Goal: Task Accomplishment & Management: Complete application form

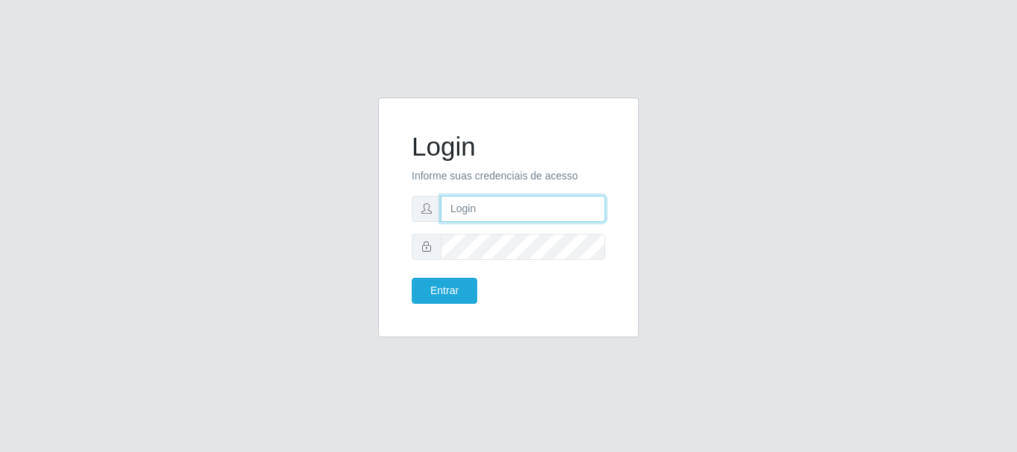
click at [484, 208] on input "text" at bounding box center [523, 209] width 164 height 26
type input "larissa.nayara@grupoqrz.com.br"
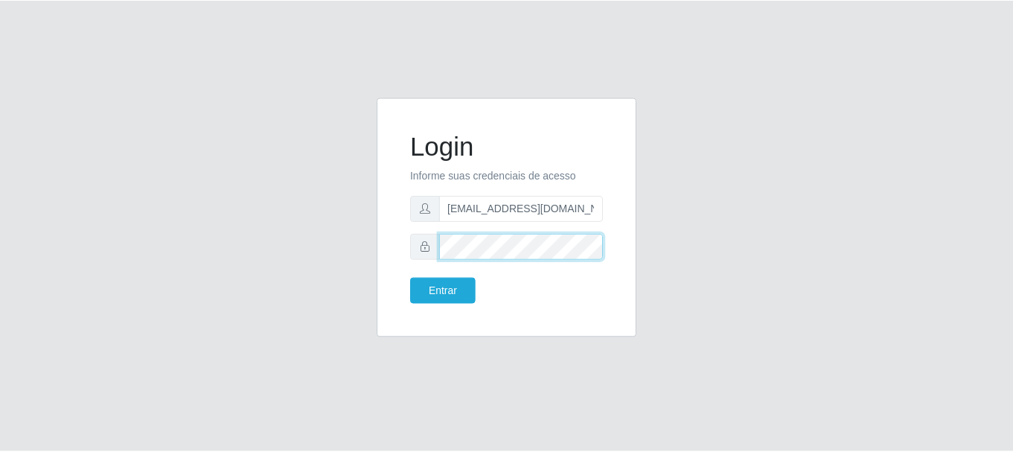
scroll to position [0, 0]
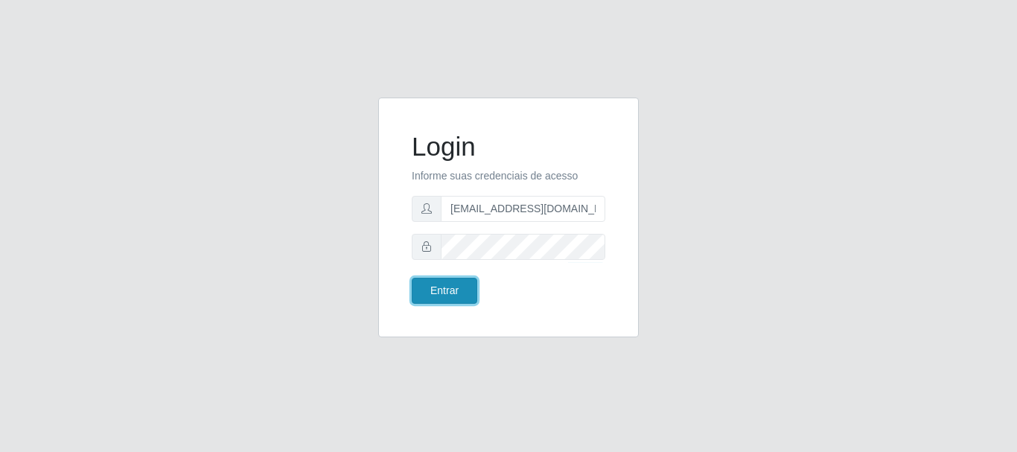
click at [441, 287] on button "Entrar" at bounding box center [444, 291] width 65 height 26
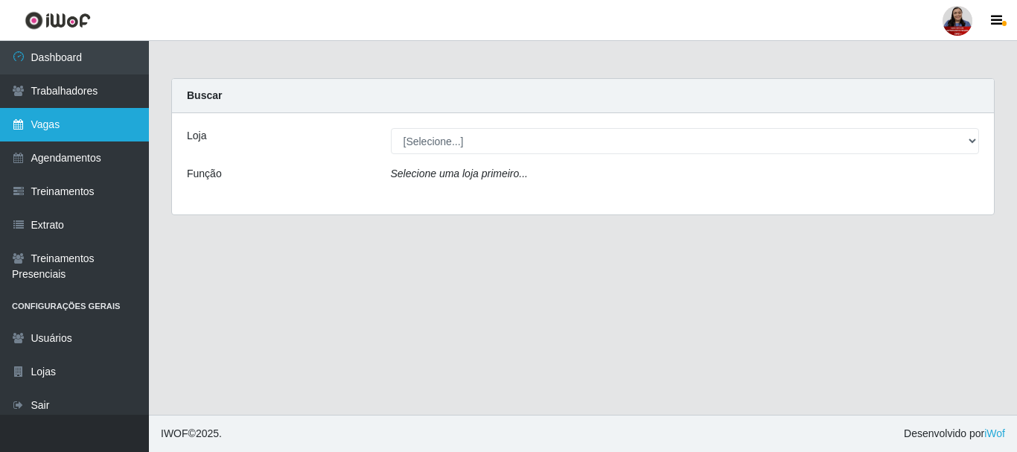
click at [49, 123] on link "Vagas" at bounding box center [74, 124] width 149 height 33
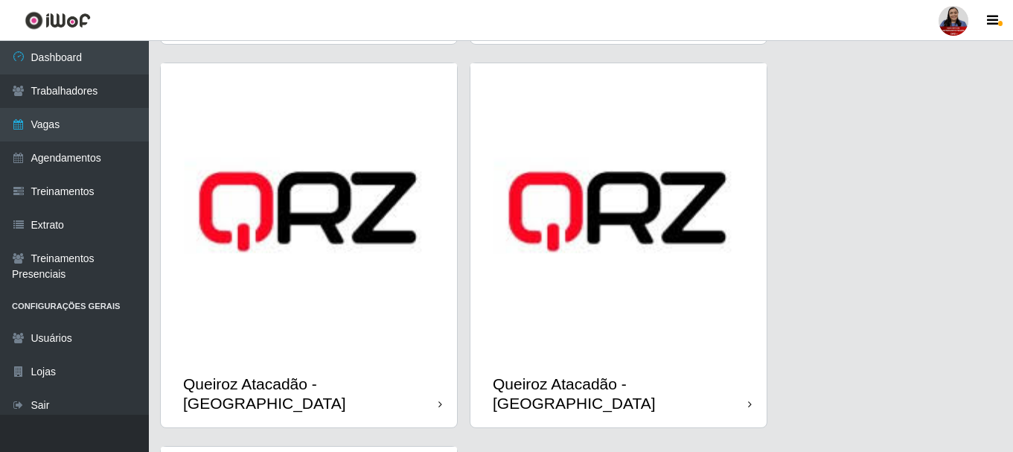
scroll to position [2084, 0]
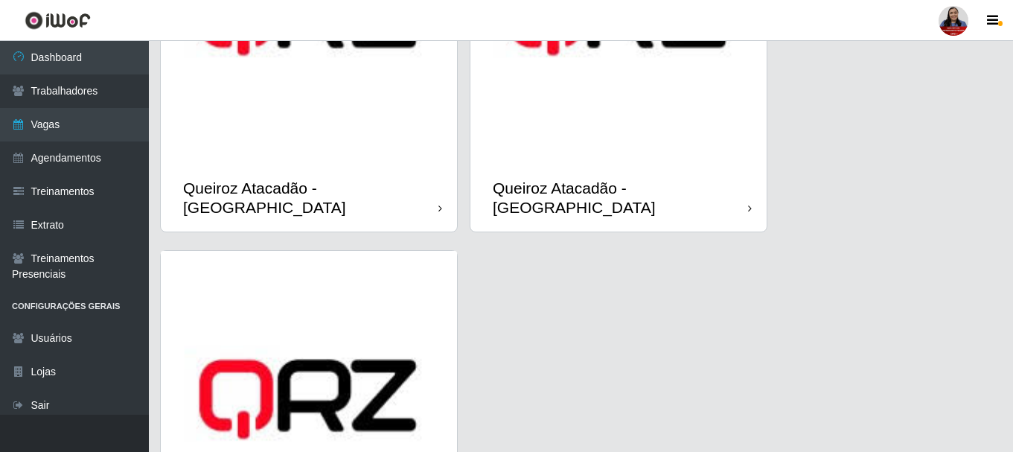
click at [287, 141] on img at bounding box center [309, 16] width 296 height 296
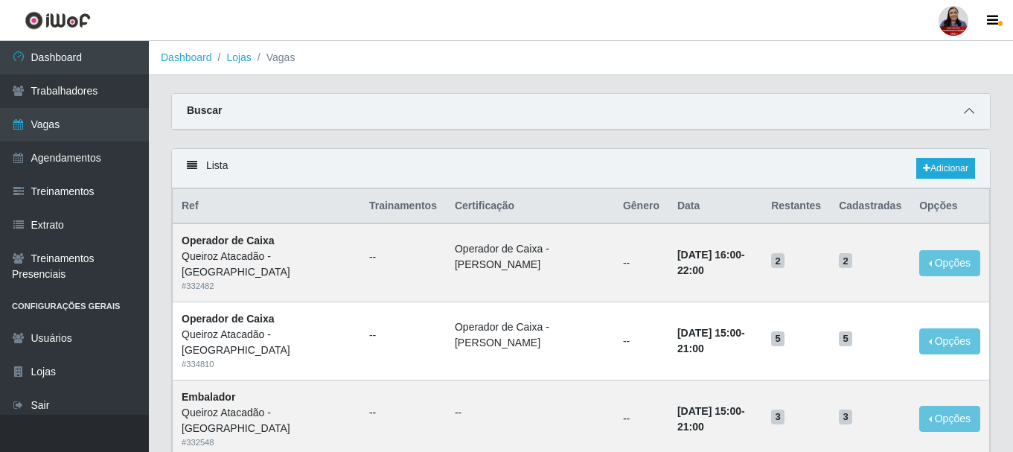
click at [964, 116] on icon at bounding box center [969, 111] width 10 height 10
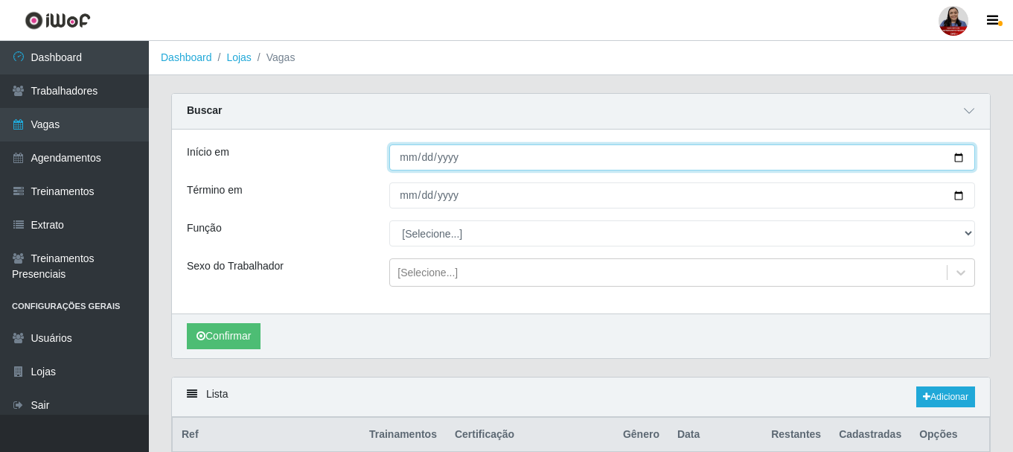
click at [956, 161] on input "Início em" at bounding box center [682, 157] width 586 height 26
type input "2025-10-06"
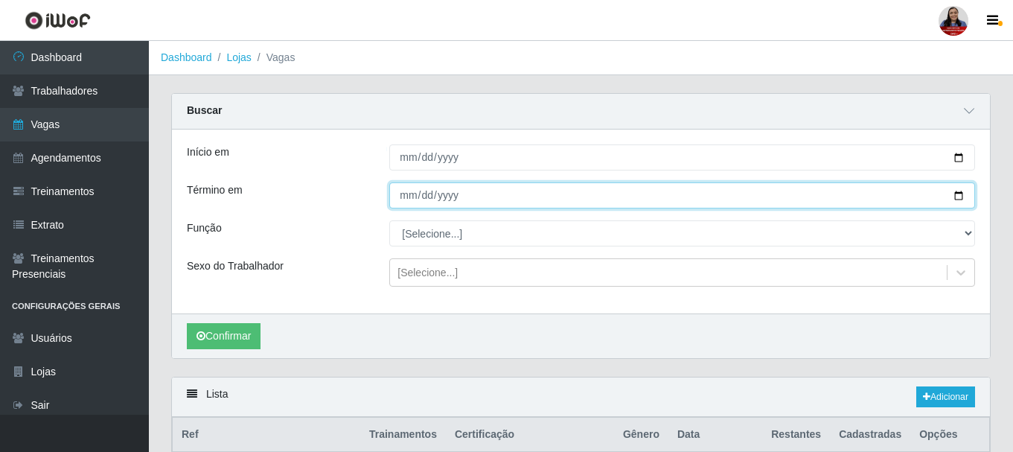
click at [959, 195] on input "Término em" at bounding box center [682, 195] width 586 height 26
type input "2025-10-06"
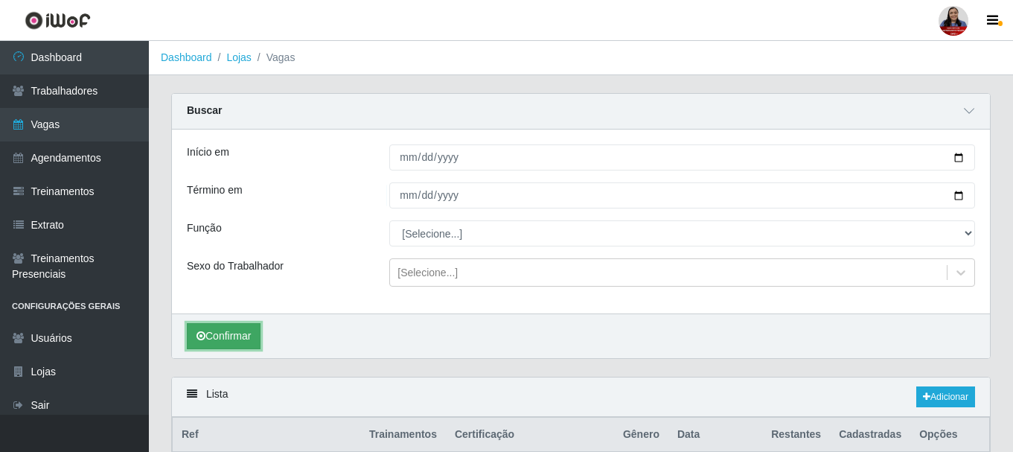
click at [218, 330] on button "Confirmar" at bounding box center [224, 336] width 74 height 26
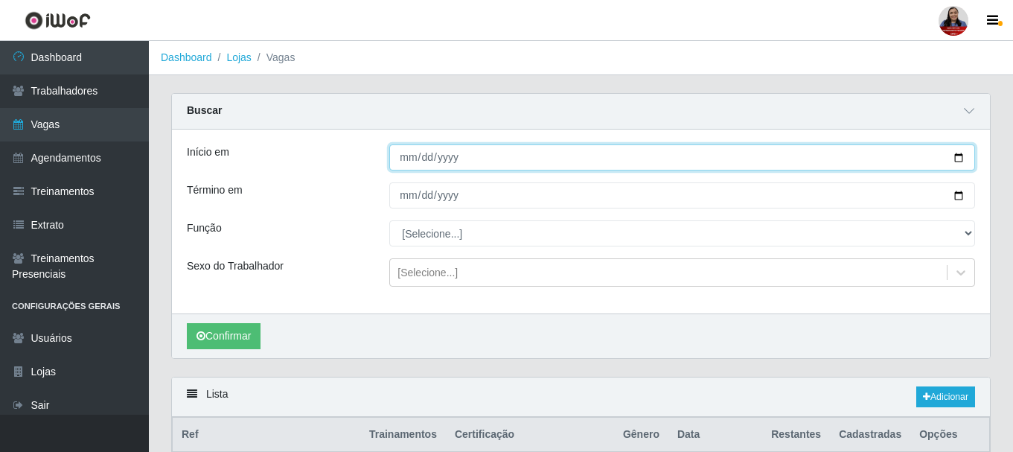
click at [958, 156] on input "2025-10-06" at bounding box center [682, 157] width 586 height 26
type input "2025-10-05"
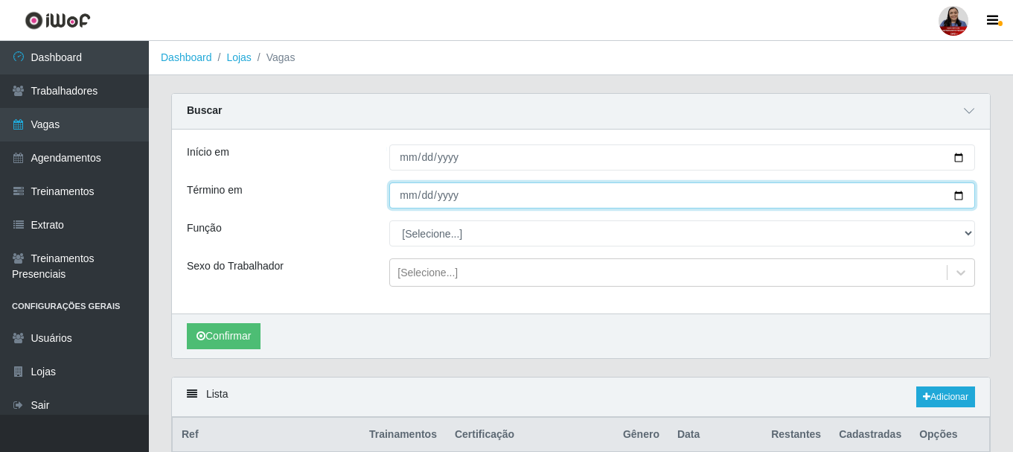
click at [957, 191] on input "2025-10-06" at bounding box center [682, 195] width 586 height 26
type input "2025-10-05"
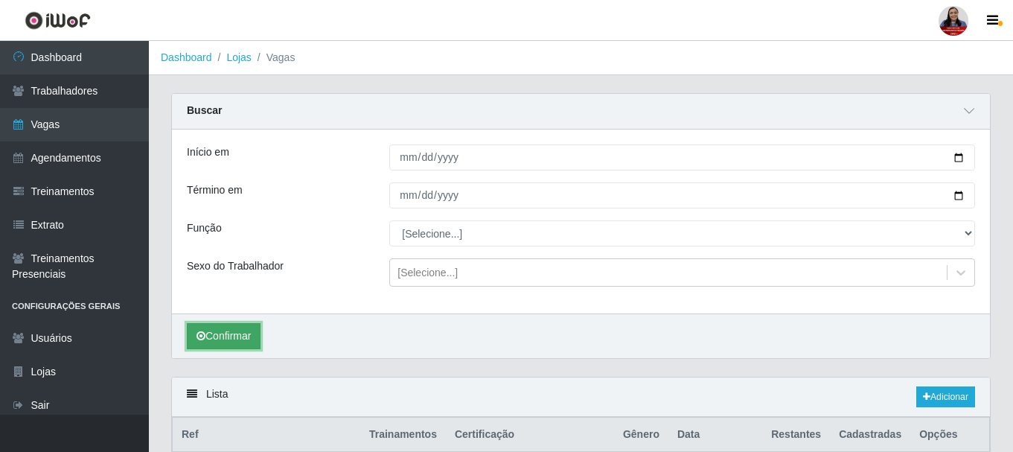
click at [231, 335] on button "Confirmar" at bounding box center [224, 336] width 74 height 26
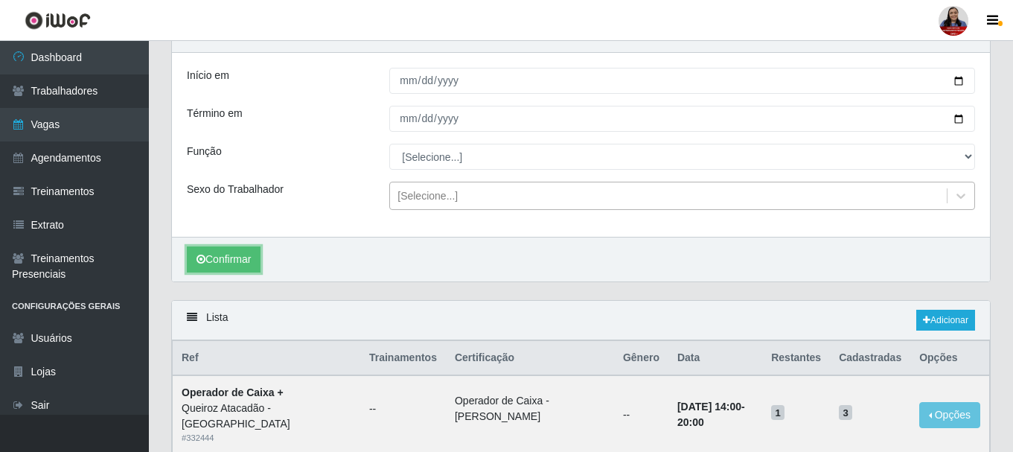
scroll to position [74, 0]
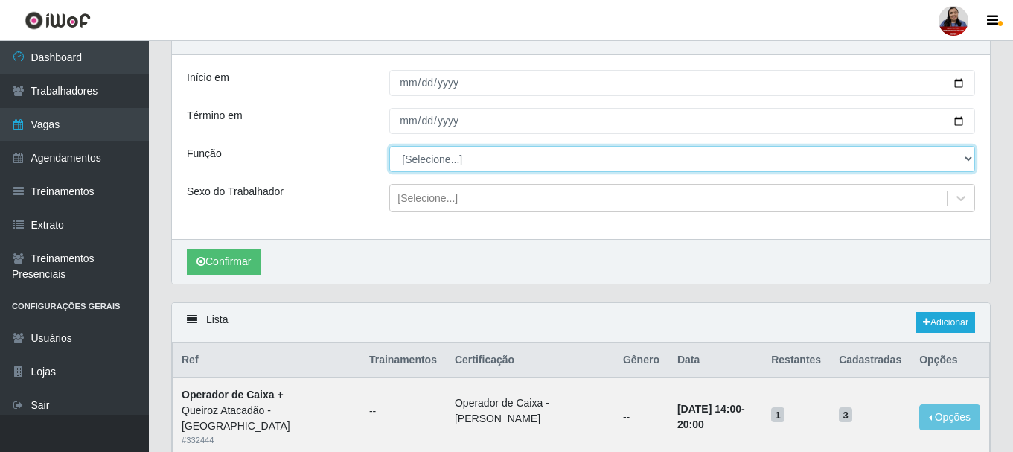
click at [461, 163] on select "[Selecione...] Auxiliar de Depósito Auxiliar de Depósito + Auxiliar de Depósito…" at bounding box center [682, 159] width 586 height 26
click at [389, 147] on select "[Selecione...] Auxiliar de Depósito Auxiliar de Depósito + Auxiliar de Depósito…" at bounding box center [682, 159] width 586 height 26
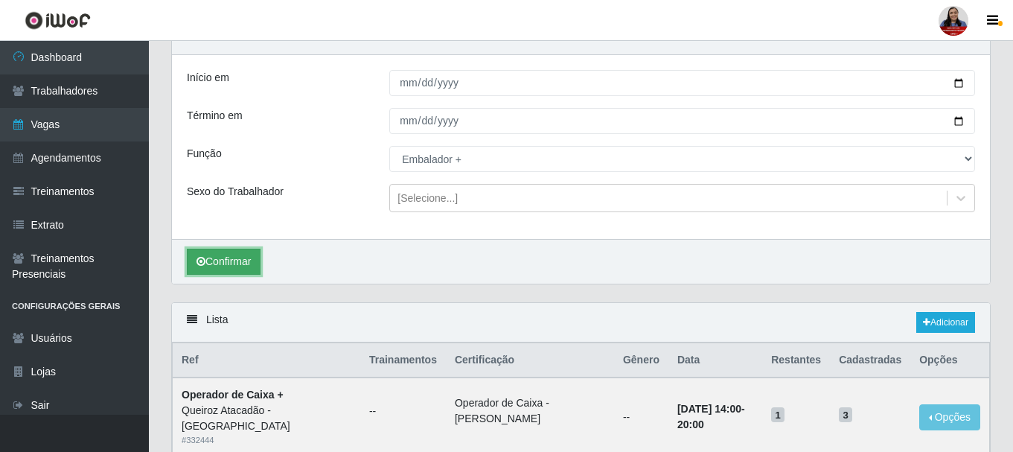
drag, startPoint x: 239, startPoint y: 259, endPoint x: 243, endPoint y: 252, distance: 7.7
click at [237, 259] on button "Confirmar" at bounding box center [224, 262] width 74 height 26
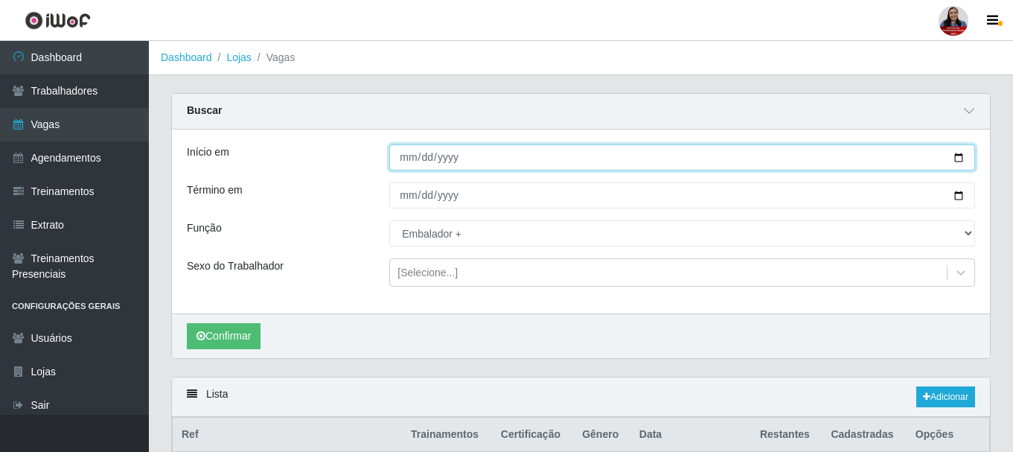
click at [957, 157] on input "2025-10-05" at bounding box center [682, 157] width 586 height 26
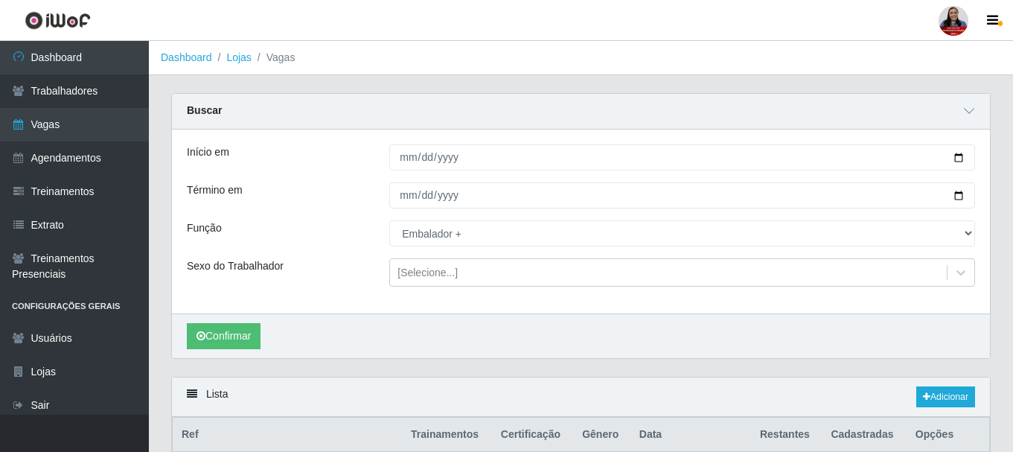
click at [371, 213] on div "Início em 2025-10-05 Término em 2025-10-05 Função [Selecione...] Auxiliar de De…" at bounding box center [581, 221] width 818 height 184
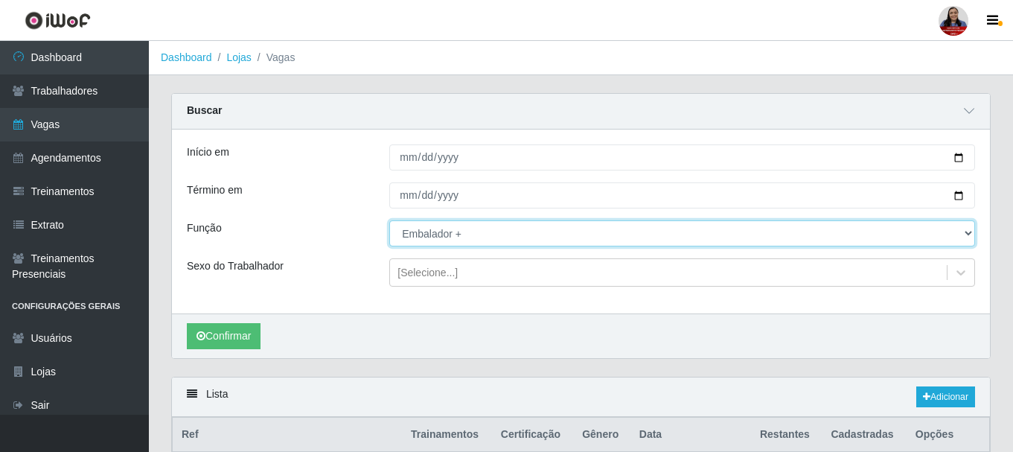
click at [409, 231] on select "[Selecione...] Auxiliar de Depósito Auxiliar de Depósito + Auxiliar de Depósito…" at bounding box center [682, 233] width 586 height 26
select select "[Selecione...]"
click at [389, 221] on select "[Selecione...] Auxiliar de Depósito Auxiliar de Depósito + Auxiliar de Depósito…" at bounding box center [682, 233] width 586 height 26
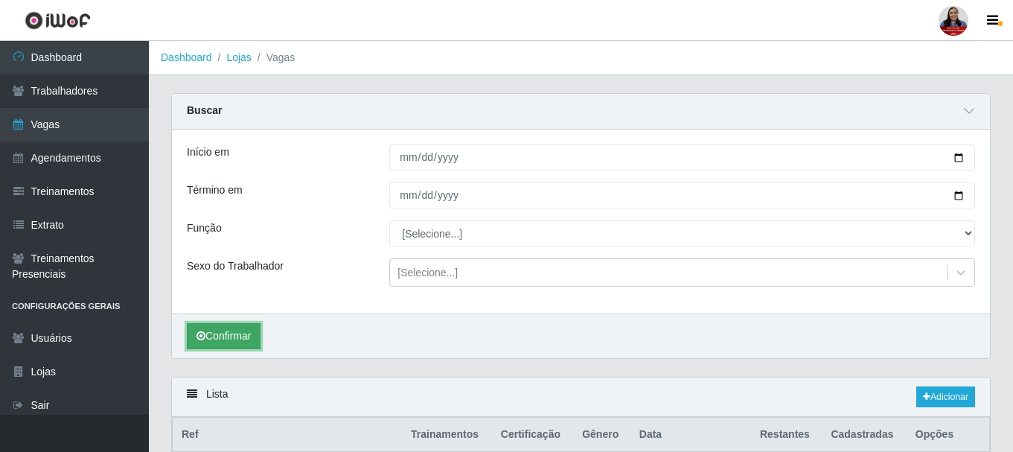
click at [221, 331] on button "Confirmar" at bounding box center [224, 336] width 74 height 26
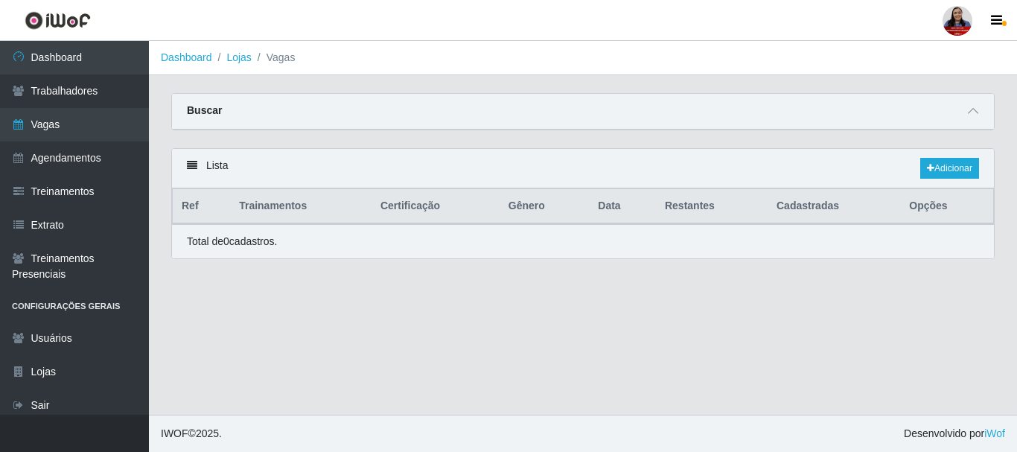
drag, startPoint x: 0, startPoint y: 0, endPoint x: 816, endPoint y: 134, distance: 827.3
click at [816, 134] on div "Carregando... Buscar Início em 2025-10-05 Término em 2025-10-05 Função [Selecio…" at bounding box center [582, 120] width 845 height 55
click at [970, 115] on icon at bounding box center [972, 111] width 10 height 10
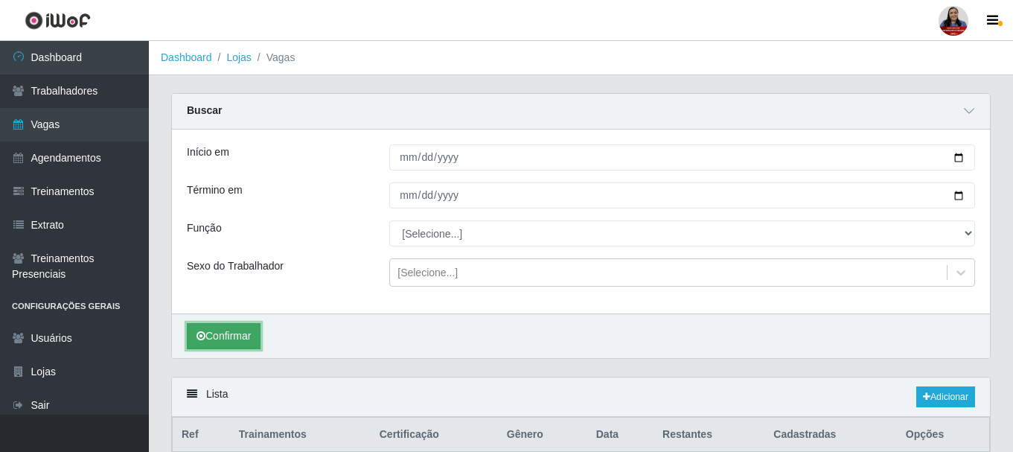
click at [211, 337] on button "Confirmar" at bounding box center [224, 336] width 74 height 26
click at [64, 22] on img at bounding box center [58, 20] width 66 height 19
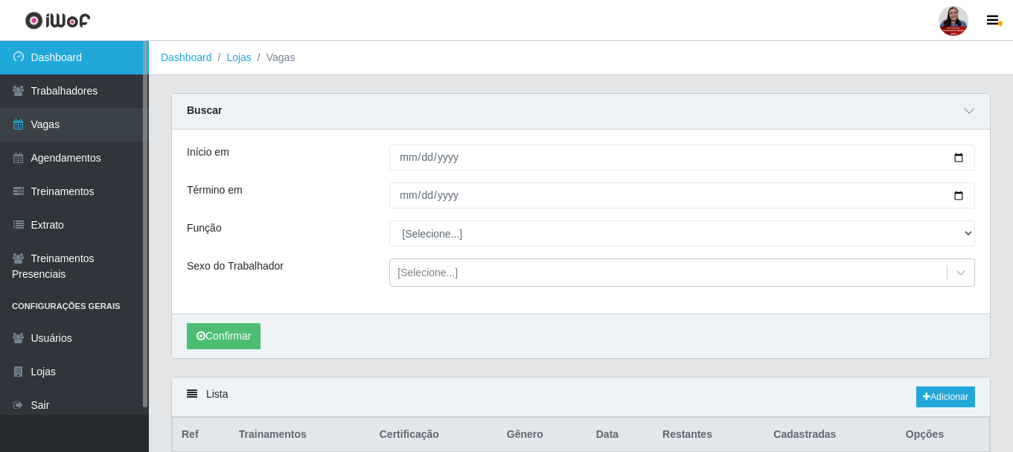
click at [68, 58] on link "Dashboard" at bounding box center [74, 57] width 149 height 33
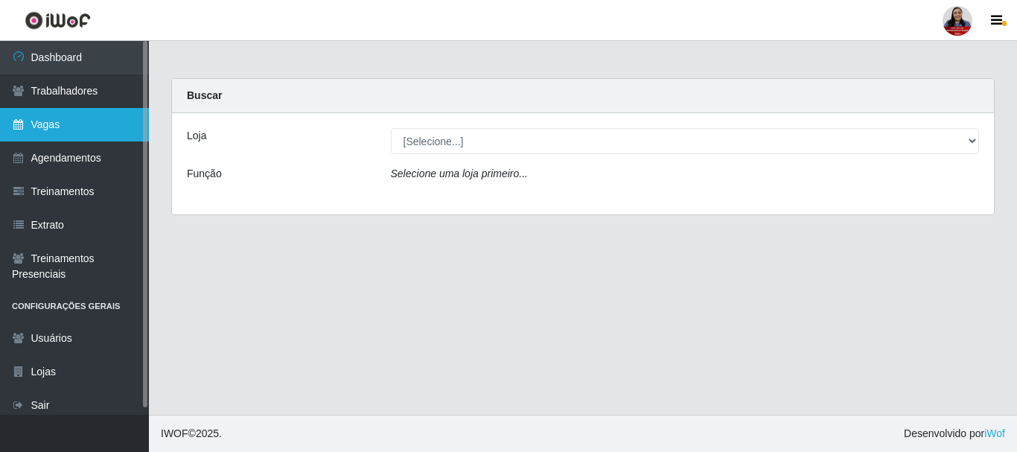
click at [55, 127] on link "Vagas" at bounding box center [74, 124] width 149 height 33
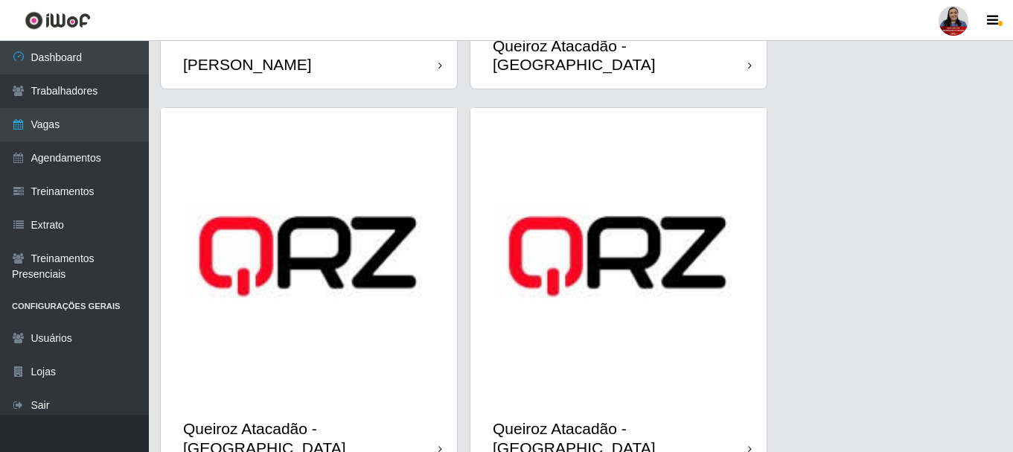
scroll to position [1818, 0]
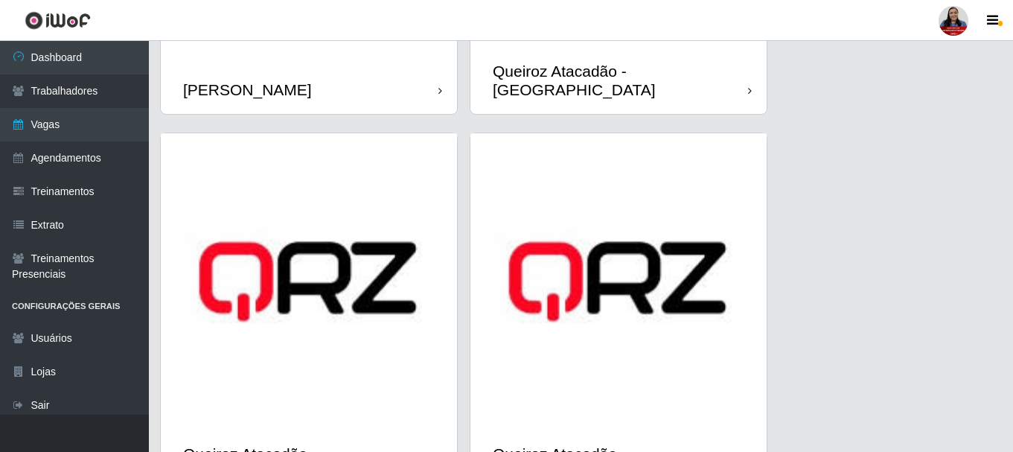
click at [358, 280] on img at bounding box center [309, 281] width 296 height 296
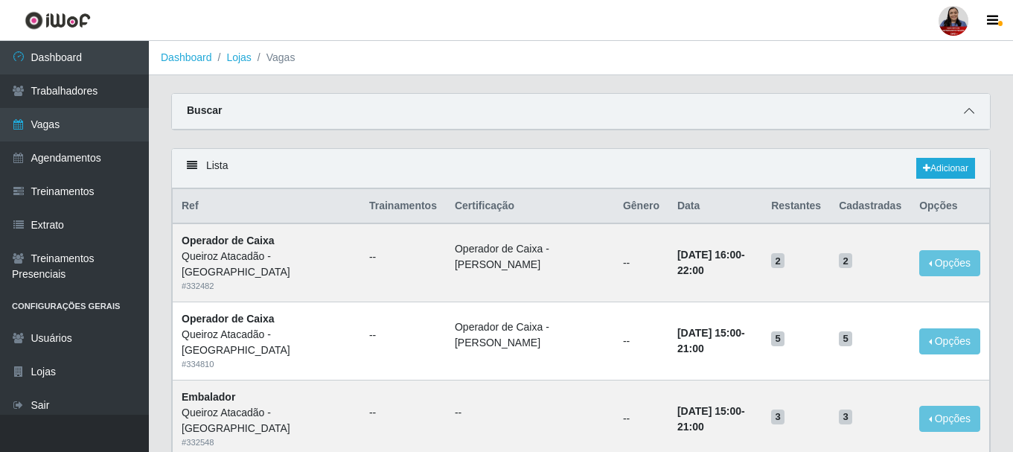
click at [972, 109] on icon at bounding box center [969, 111] width 10 height 10
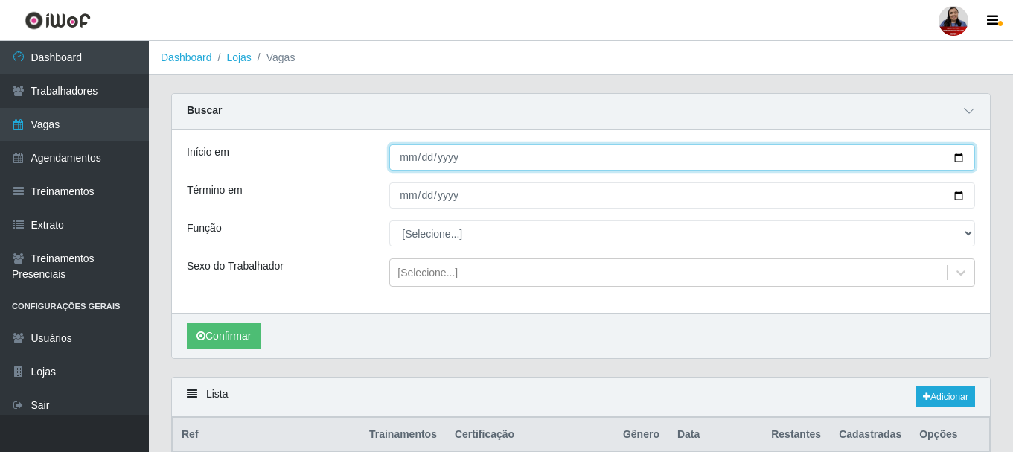
click at [956, 161] on input "Início em" at bounding box center [682, 157] width 586 height 26
type input "2025-10-02"
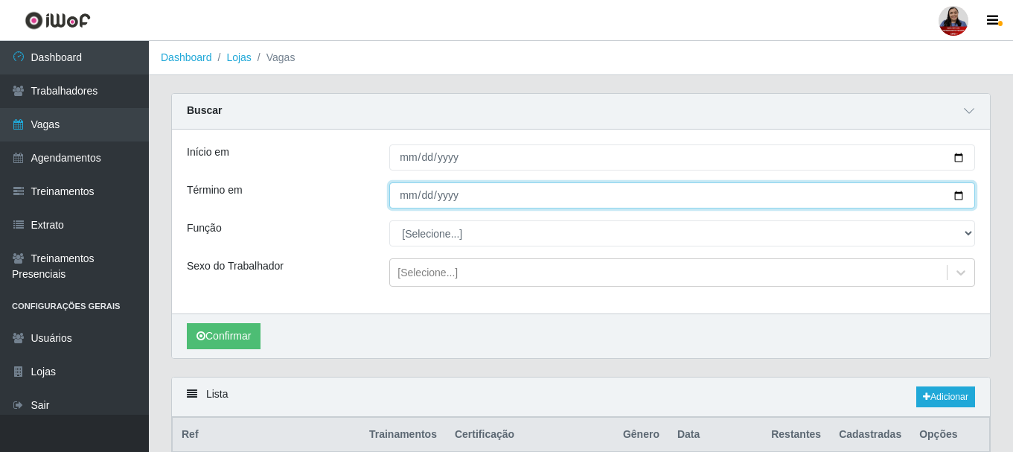
click at [953, 198] on input "Término em" at bounding box center [682, 195] width 586 height 26
type input "2025-10-02"
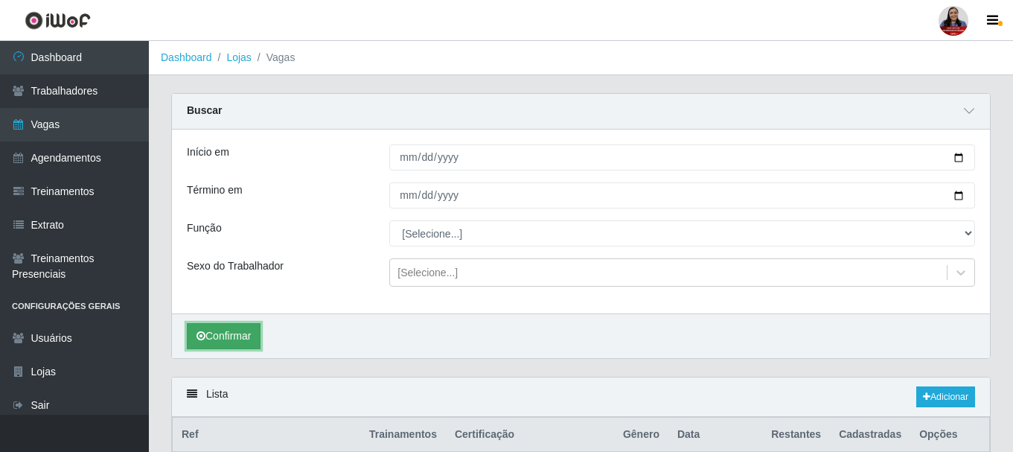
click at [228, 334] on button "Confirmar" at bounding box center [224, 336] width 74 height 26
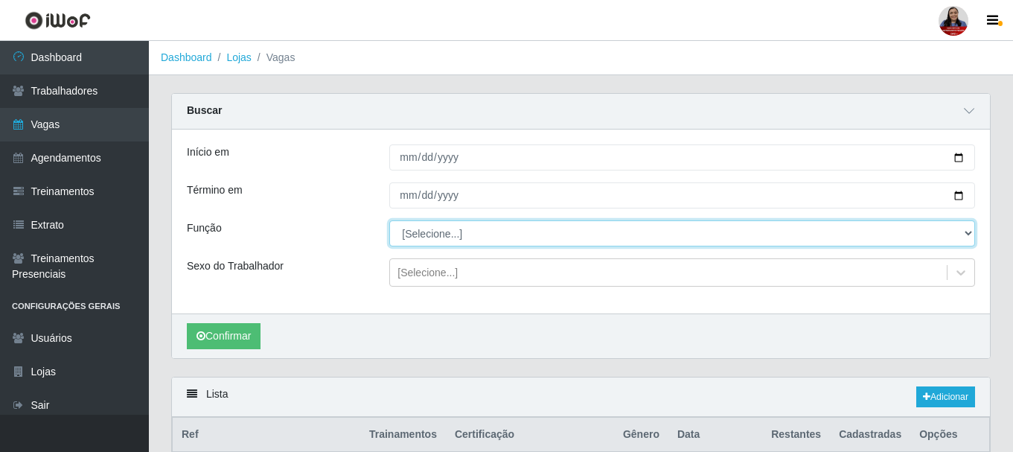
click at [472, 240] on select "[Selecione...] Auxiliar de Depósito Auxiliar de Depósito + Auxiliar de Depósito…" at bounding box center [682, 233] width 586 height 26
select select "1"
click at [389, 221] on select "[Selecione...] Auxiliar de Depósito Auxiliar de Depósito + Auxiliar de Depósito…" at bounding box center [682, 233] width 586 height 26
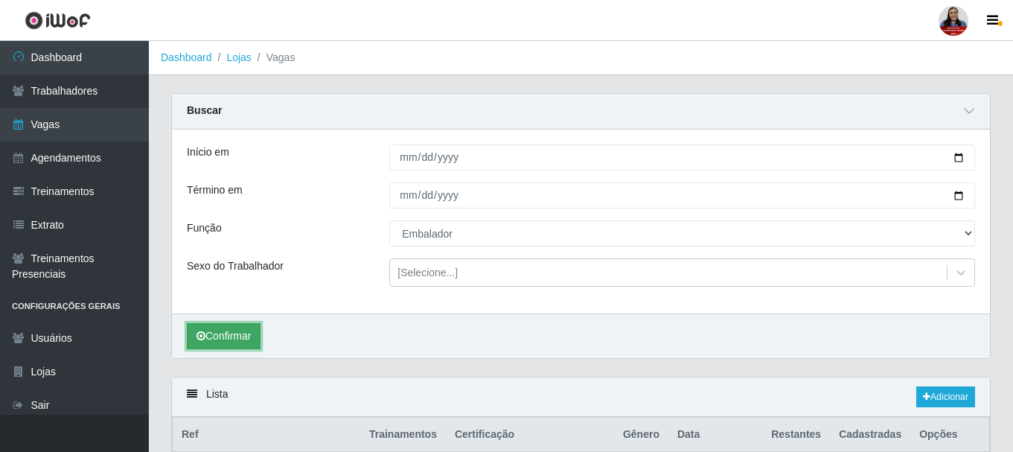
click at [237, 343] on button "Confirmar" at bounding box center [224, 336] width 74 height 26
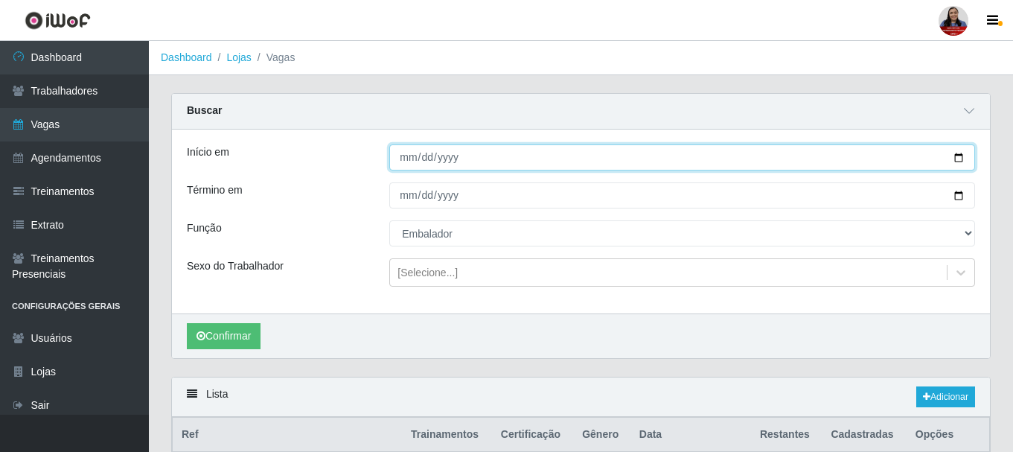
click at [954, 150] on input "2025-10-02" at bounding box center [682, 157] width 586 height 26
click at [958, 155] on input "2025-10-02" at bounding box center [682, 157] width 586 height 26
type input "2025-10-07"
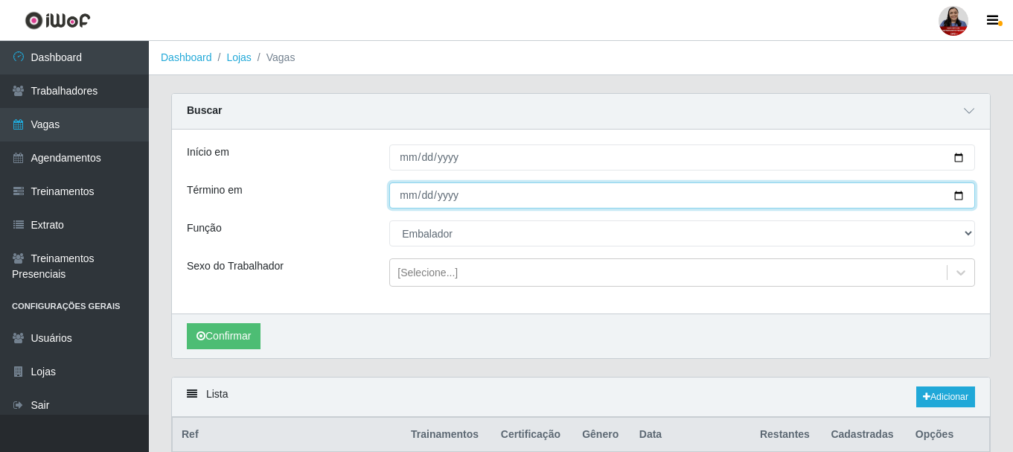
click at [958, 199] on input "2025-10-02" at bounding box center [682, 195] width 586 height 26
type input "2025-10-07"
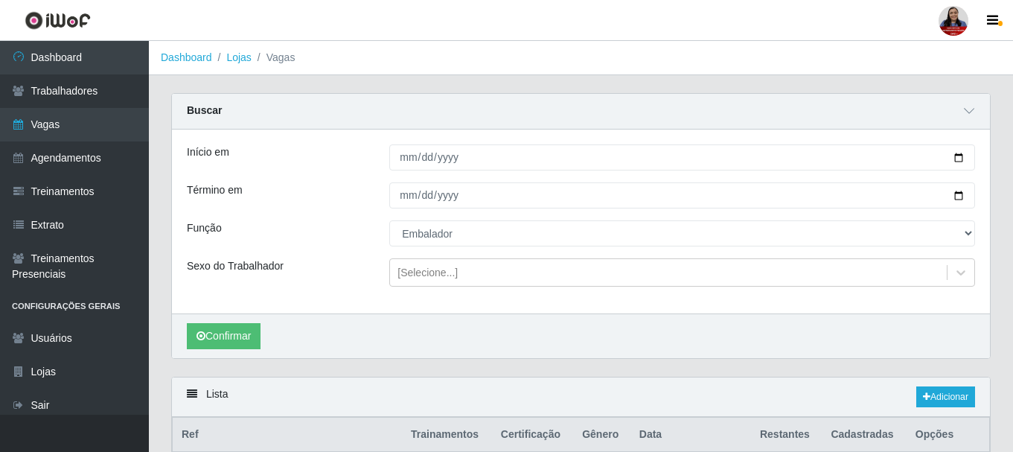
click at [359, 297] on div "Início em 2025-10-07 Término em 2025-10-07 Função [Selecione...] Auxiliar de De…" at bounding box center [581, 221] width 818 height 184
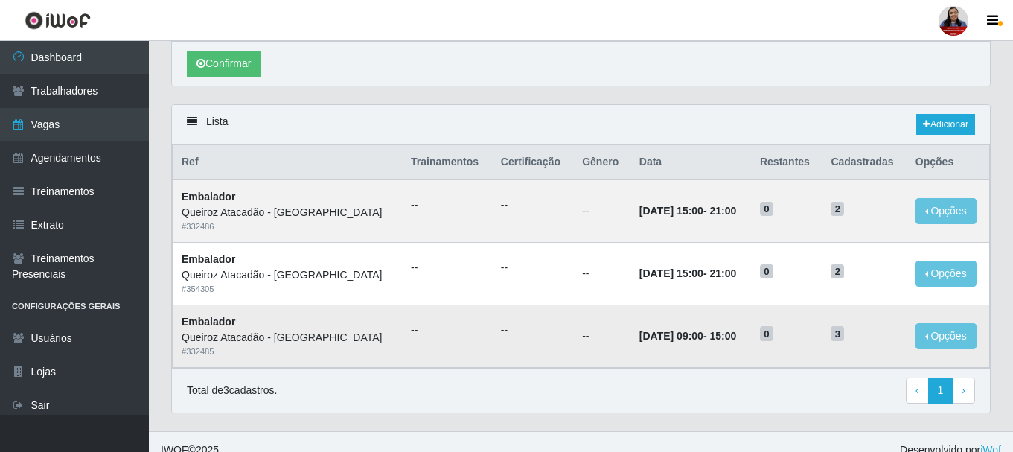
scroll to position [289, 0]
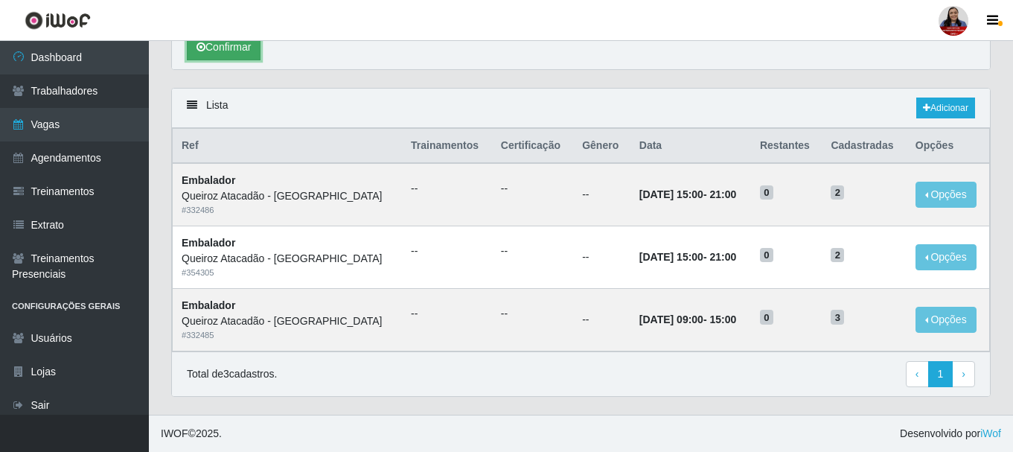
click at [233, 48] on button "Confirmar" at bounding box center [224, 47] width 74 height 26
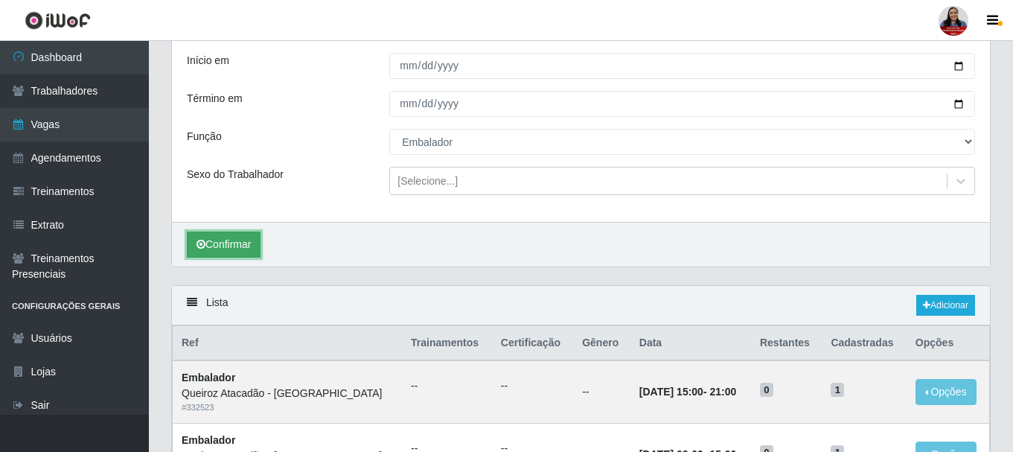
scroll to position [227, 0]
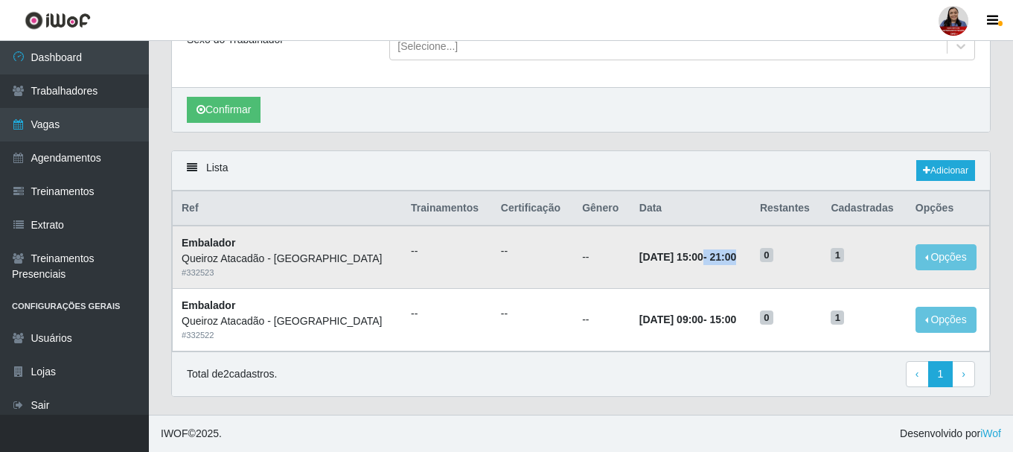
drag, startPoint x: 651, startPoint y: 255, endPoint x: 717, endPoint y: 260, distance: 66.4
click at [717, 260] on td "07/10/2025, 15:00 - 21:00" at bounding box center [690, 256] width 121 height 63
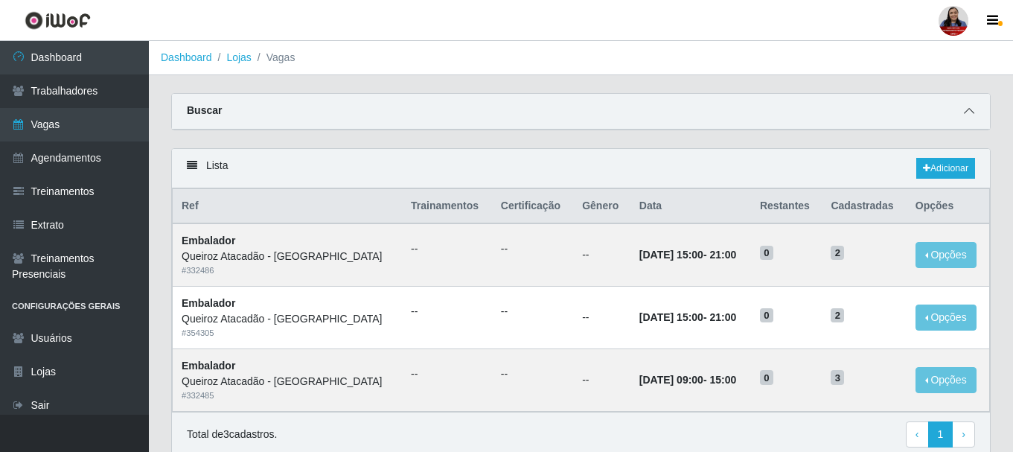
click at [964, 109] on icon at bounding box center [969, 111] width 10 height 10
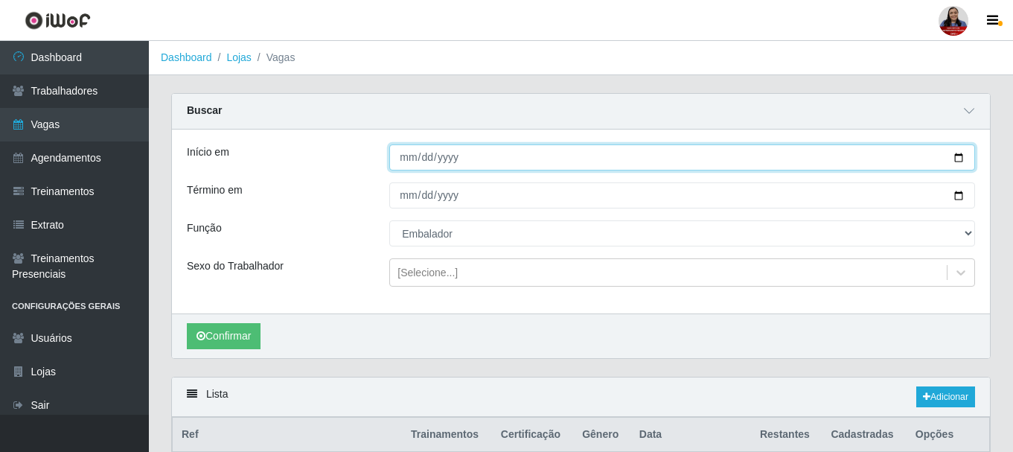
click at [960, 153] on input "2025-10-02" at bounding box center [682, 157] width 586 height 26
type input "2025-10-07"
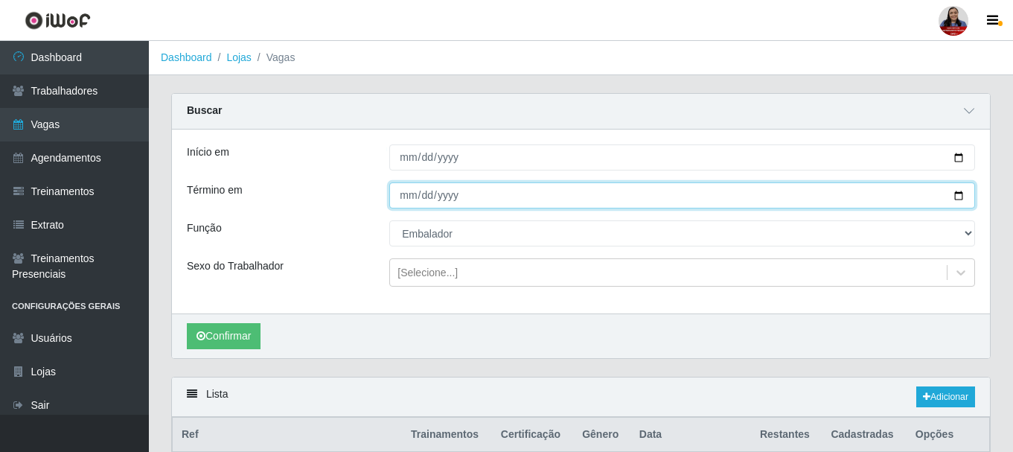
click at [959, 199] on input "2025-10-02" at bounding box center [682, 195] width 586 height 26
type input "2025-10-07"
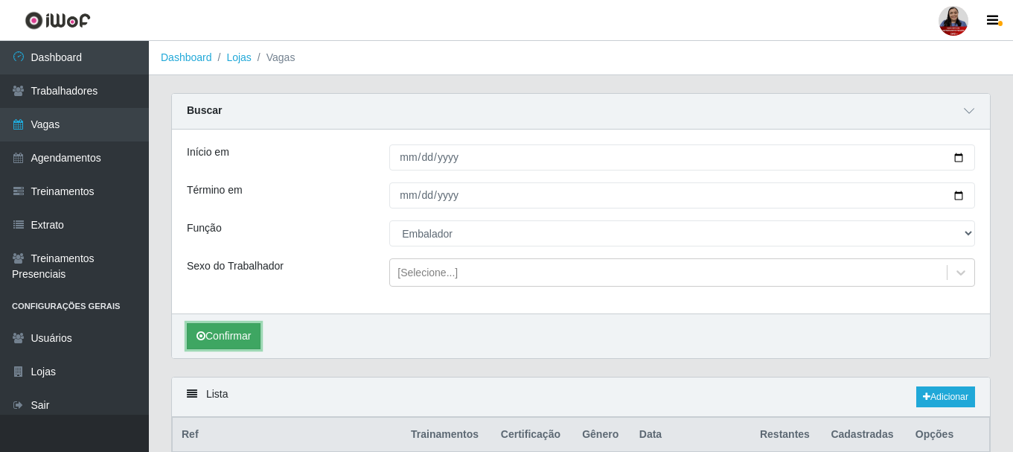
click at [204, 329] on button "Confirmar" at bounding box center [224, 336] width 74 height 26
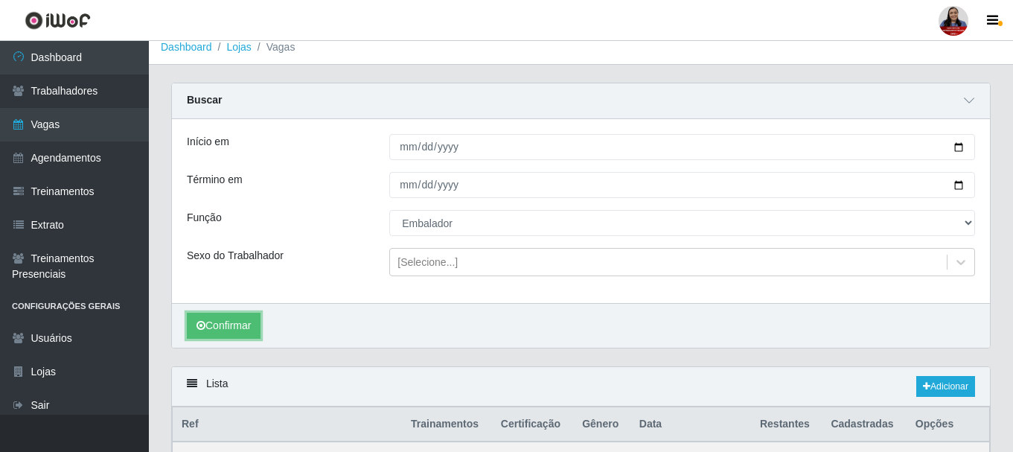
scroll to position [4, 0]
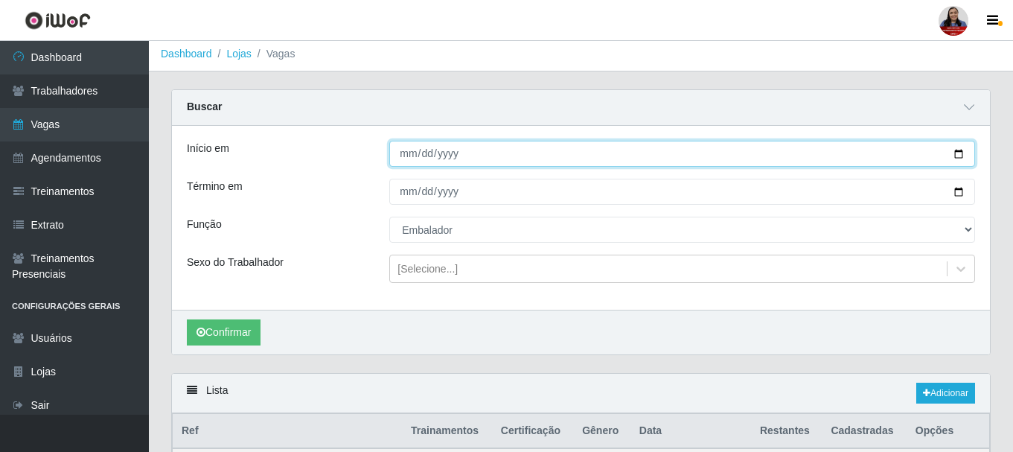
click at [951, 151] on input "2025-10-07" at bounding box center [682, 154] width 586 height 26
click at [962, 156] on input "2025-10-07" at bounding box center [682, 154] width 586 height 26
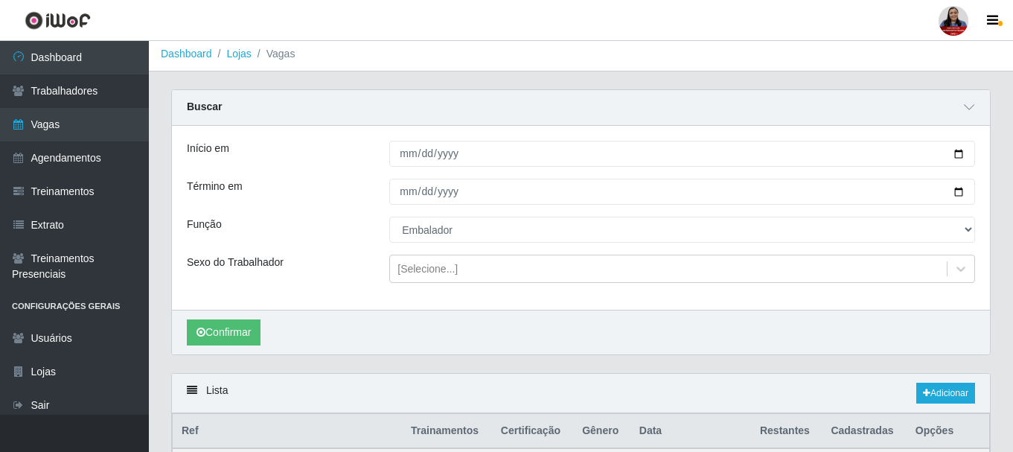
click at [373, 234] on div "Função" at bounding box center [277, 230] width 202 height 26
click at [217, 330] on button "Confirmar" at bounding box center [224, 332] width 74 height 26
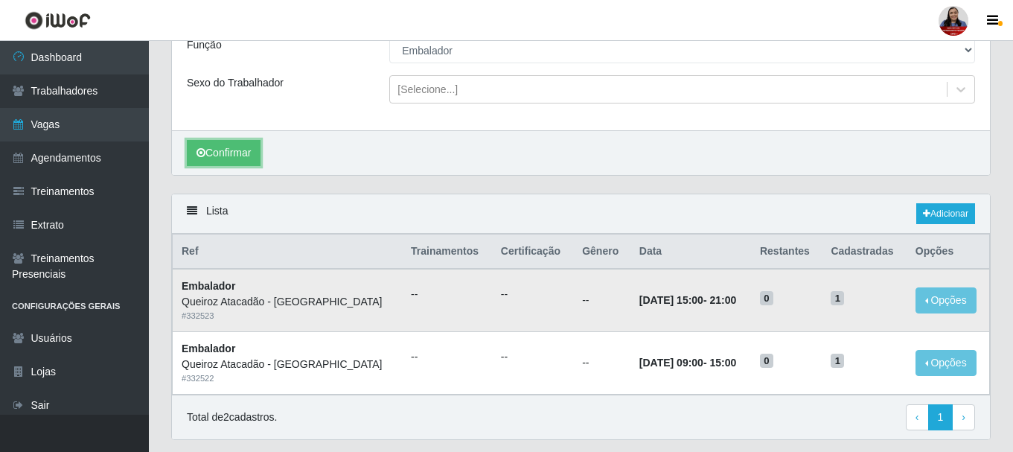
scroll to position [153, 0]
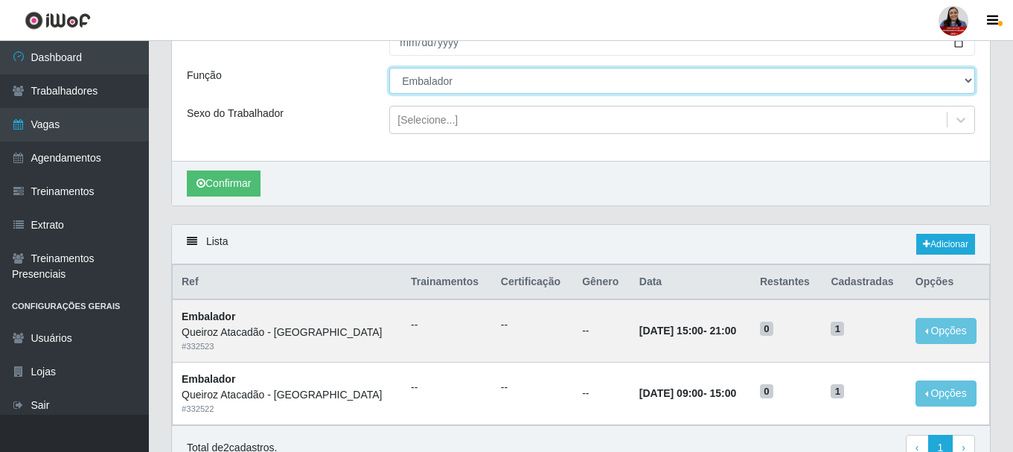
click at [467, 89] on select "[Selecione...] Auxiliar de Depósito Auxiliar de Depósito + Auxiliar de Depósito…" at bounding box center [682, 81] width 586 height 26
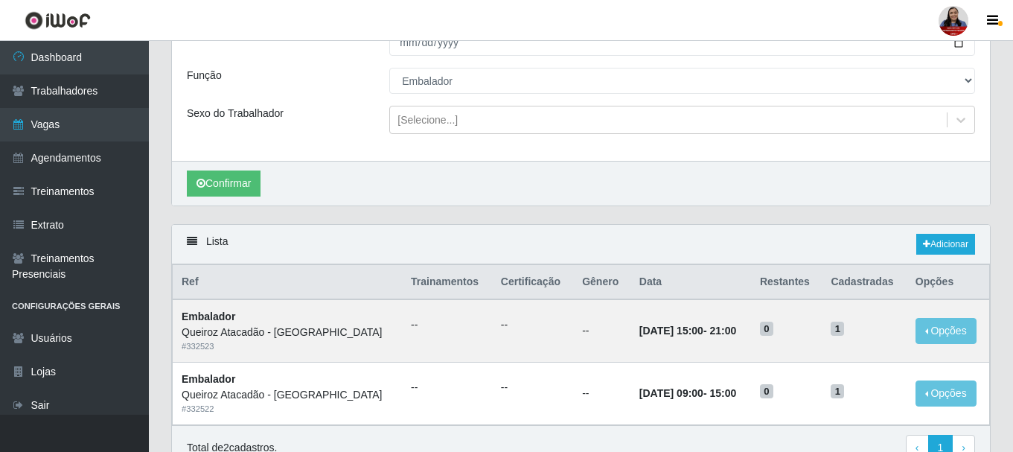
click at [345, 116] on div "Sexo do Trabalhador" at bounding box center [277, 120] width 202 height 28
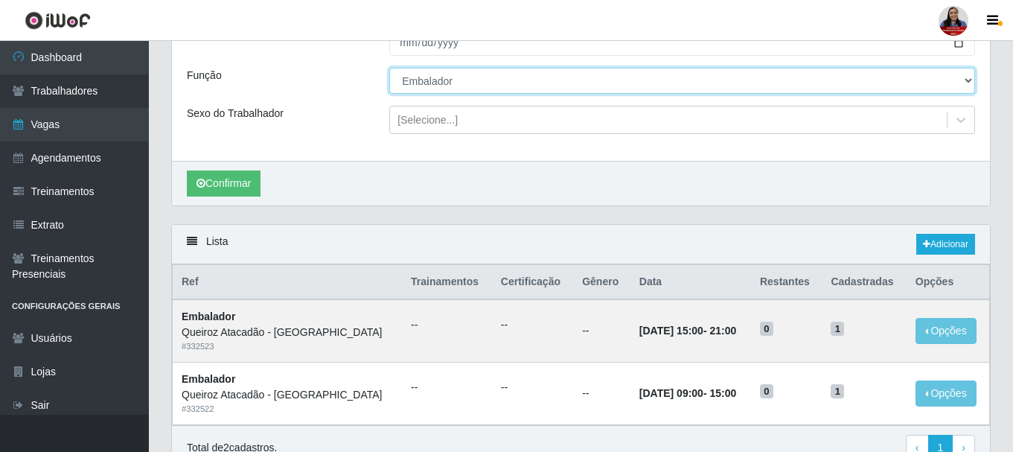
click at [417, 83] on select "[Selecione...] Auxiliar de Depósito Auxiliar de Depósito + Auxiliar de Depósito…" at bounding box center [682, 81] width 586 height 26
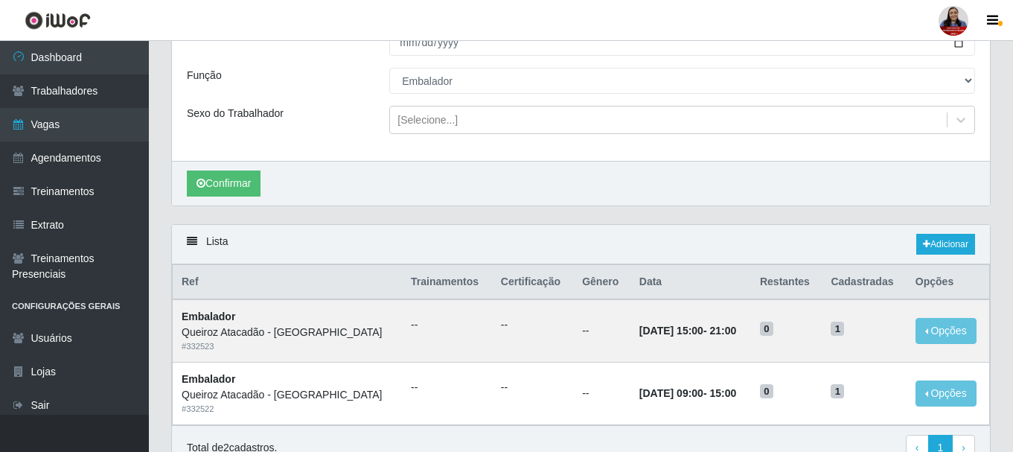
click at [362, 109] on div "Sexo do Trabalhador" at bounding box center [277, 120] width 202 height 28
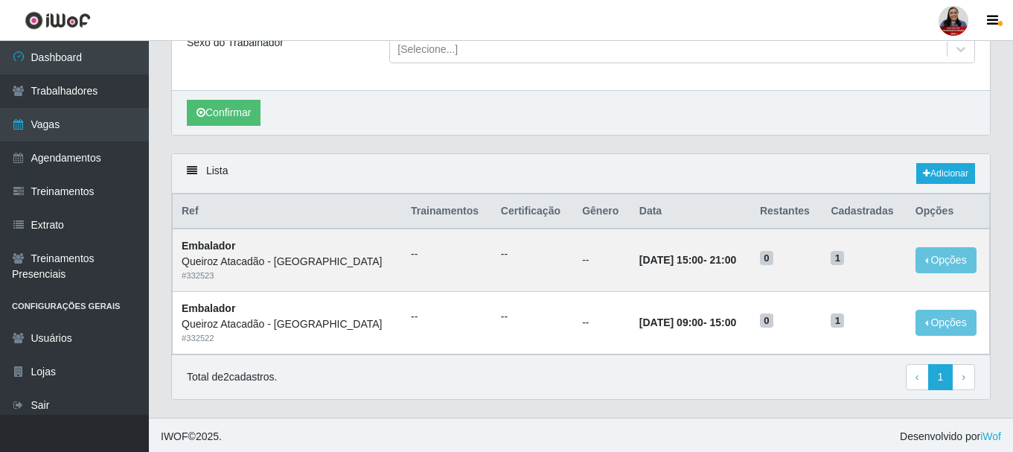
scroll to position [227, 0]
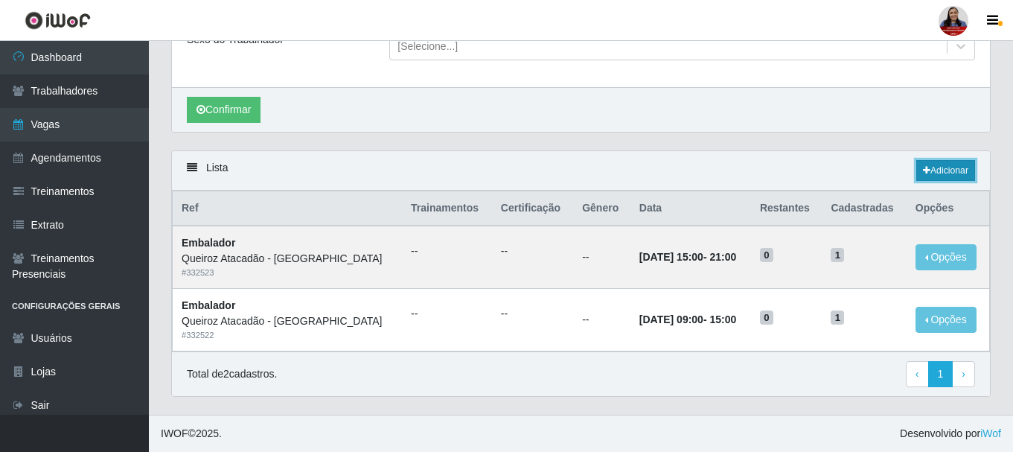
click at [926, 170] on icon at bounding box center [926, 170] width 7 height 9
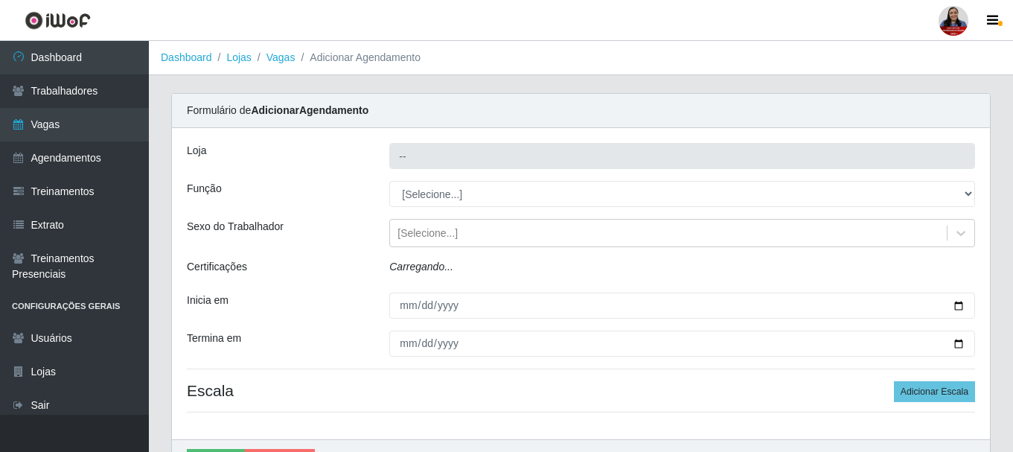
type input "Queiroz Atacadão - [GEOGRAPHIC_DATA]"
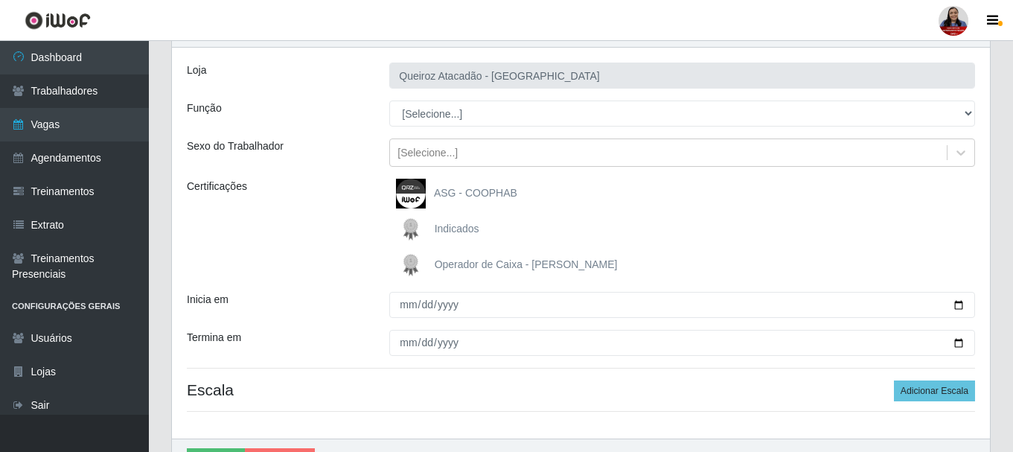
scroll to position [19, 0]
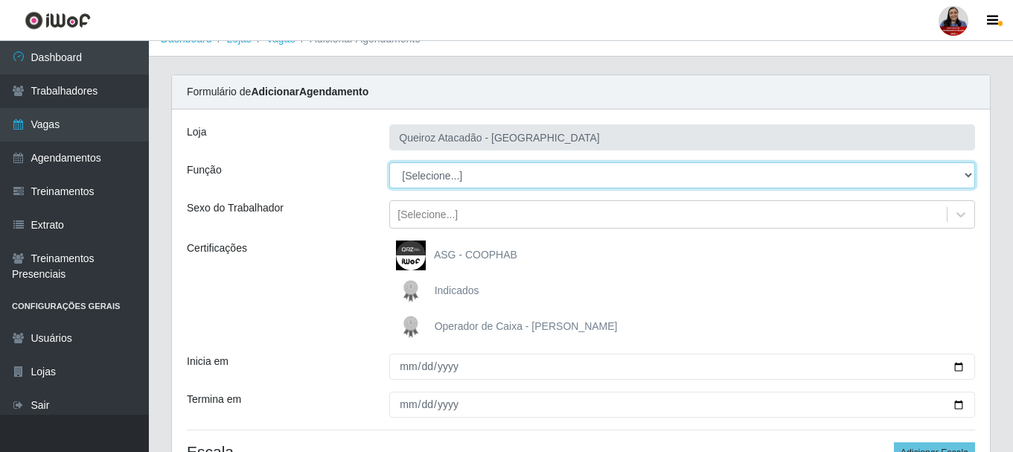
click at [465, 166] on select "[Selecione...] Auxiliar de Depósito Auxiliar de Depósito + Auxiliar de Depósito…" at bounding box center [682, 175] width 586 height 26
select select "1"
click at [389, 162] on select "[Selecione...] Auxiliar de Depósito Auxiliar de Depósito + Auxiliar de Depósito…" at bounding box center [682, 175] width 586 height 26
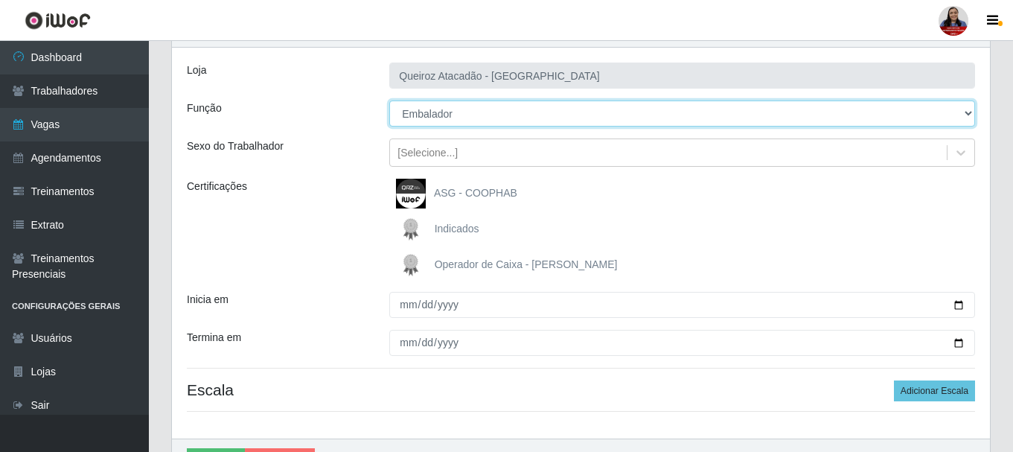
scroll to position [167, 0]
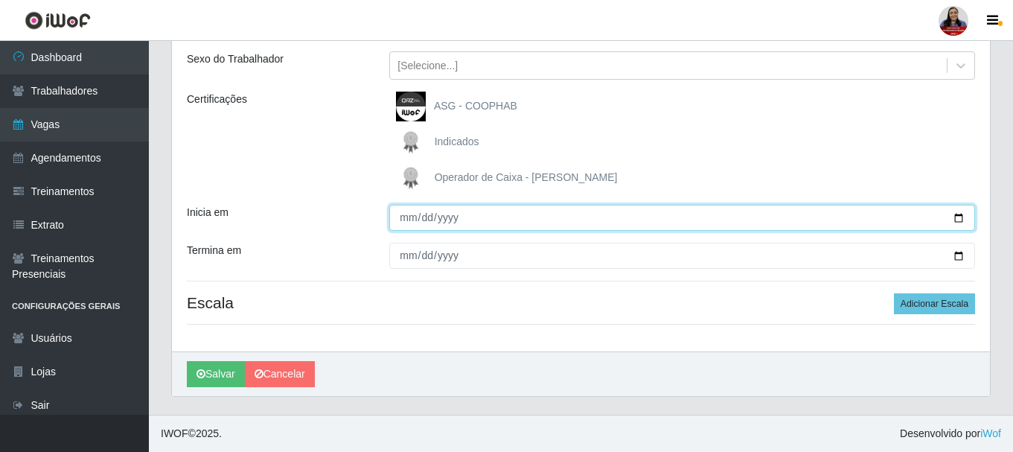
click at [959, 217] on input "Inicia em" at bounding box center [682, 218] width 586 height 26
type input "2025-10-07"
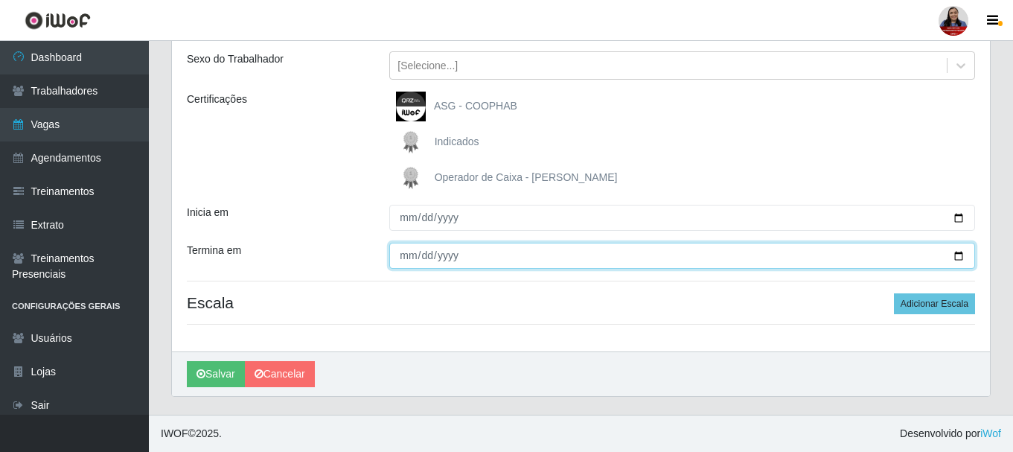
click at [955, 254] on input "Termina em" at bounding box center [682, 256] width 586 height 26
type input "[DATE]"
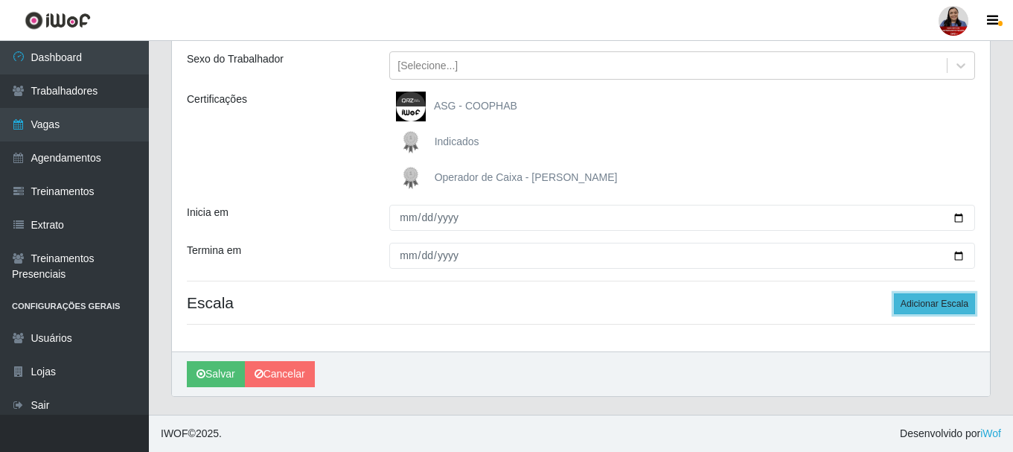
click at [921, 306] on button "Adicionar Escala" at bounding box center [934, 303] width 81 height 21
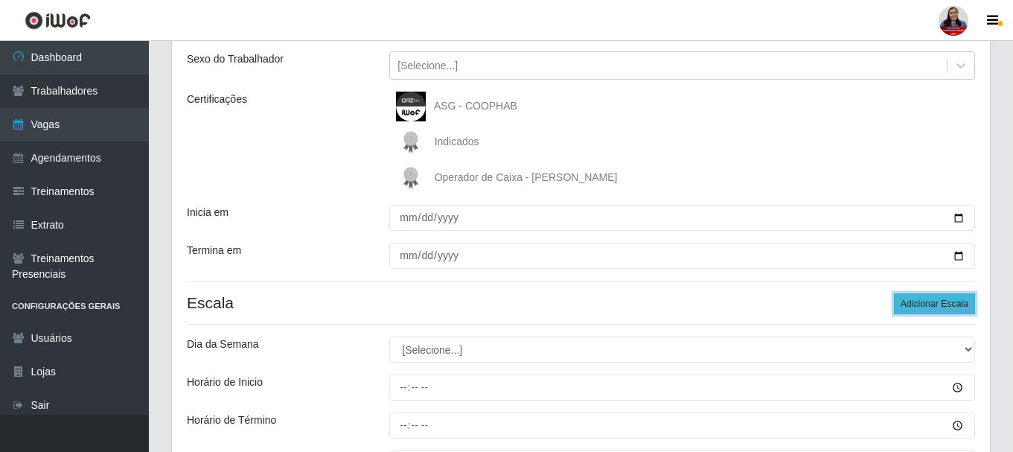
click at [921, 306] on button "Adicionar Escala" at bounding box center [934, 303] width 81 height 21
click at [922, 304] on button "Adicionar Escala" at bounding box center [934, 303] width 81 height 21
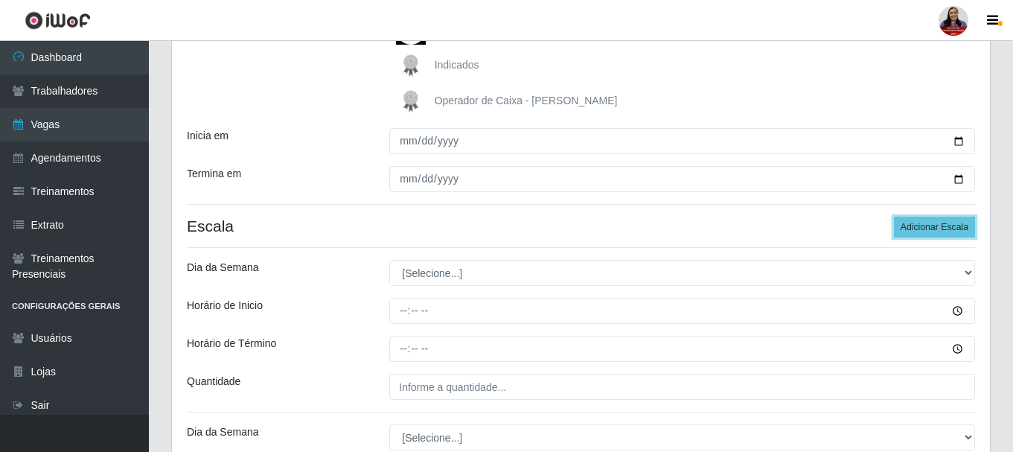
scroll to position [316, 0]
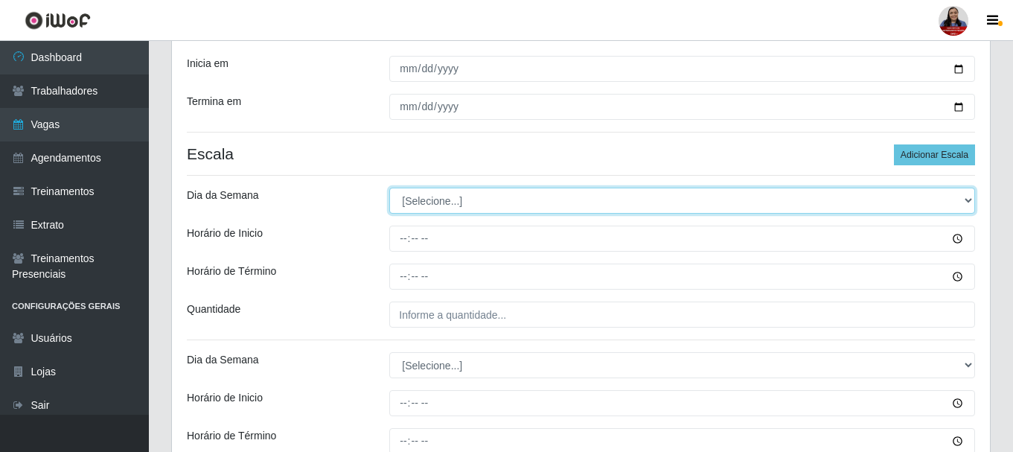
click at [476, 200] on select "[Selecione...] Segunda Terça Quarta Quinta Sexta Sábado Domingo" at bounding box center [682, 201] width 586 height 26
select select "2"
click at [389, 188] on select "[Selecione...] Segunda Terça Quarta Quinta Sexta Sábado Domingo" at bounding box center [682, 201] width 586 height 26
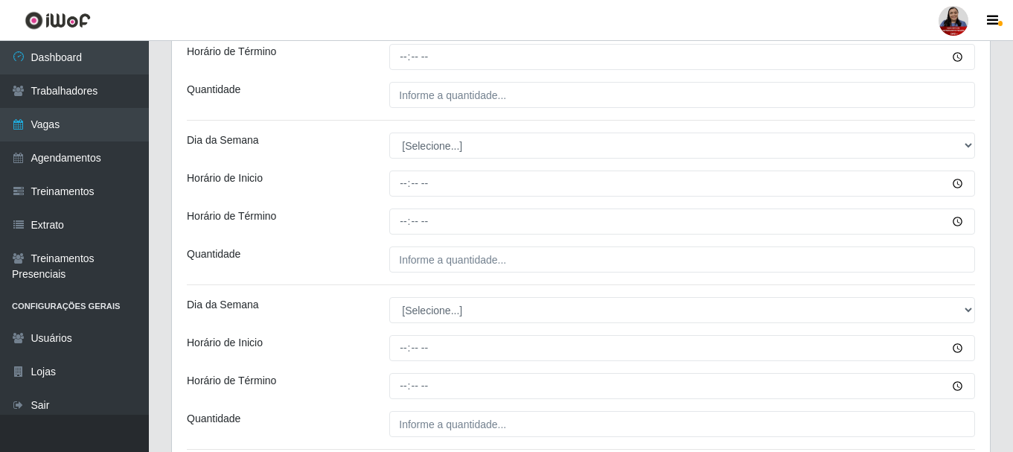
scroll to position [540, 0]
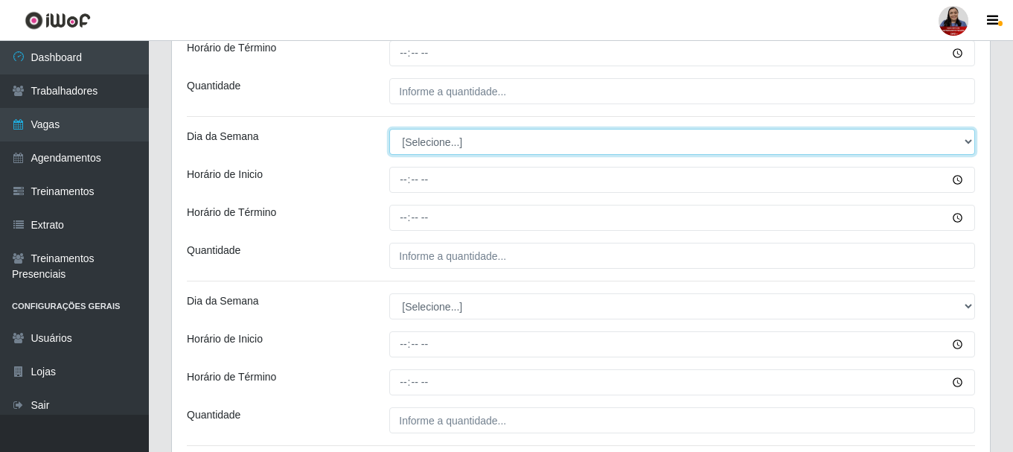
click at [494, 138] on select "[Selecione...] Segunda Terça Quarta Quinta Sexta Sábado Domingo" at bounding box center [682, 142] width 586 height 26
select select "3"
click at [389, 129] on select "[Selecione...] Segunda Terça Quarta Quinta Sexta Sábado Domingo" at bounding box center [682, 142] width 586 height 26
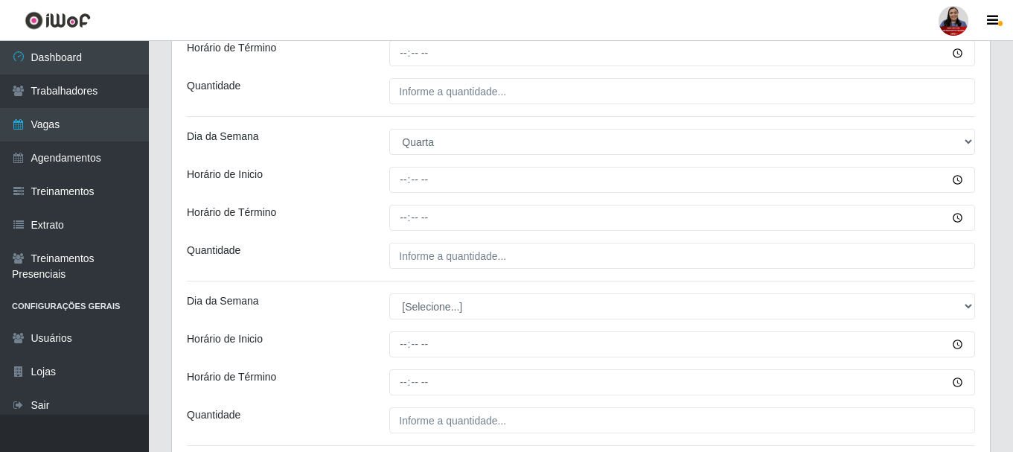
click at [359, 214] on div "Horário de Término" at bounding box center [277, 218] width 202 height 26
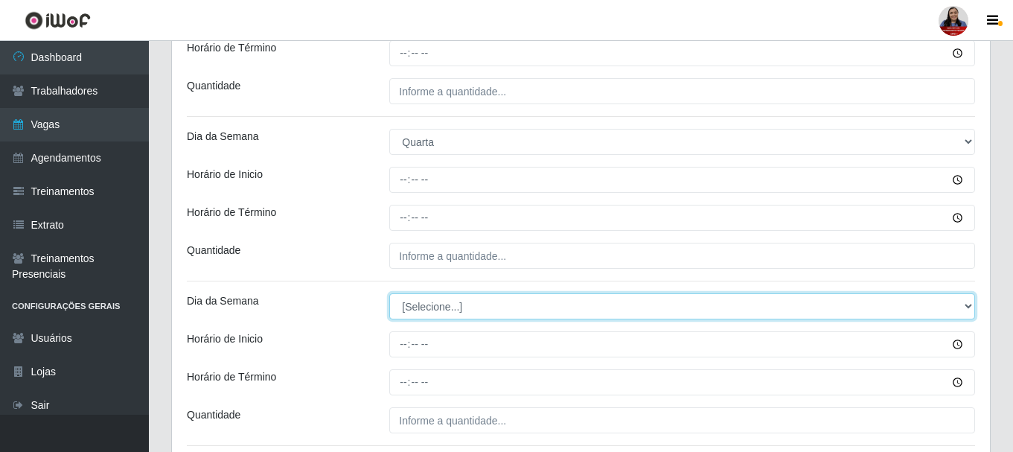
click at [417, 306] on select "[Selecione...] Segunda Terça Quarta Quinta Sexta Sábado Domingo" at bounding box center [682, 306] width 586 height 26
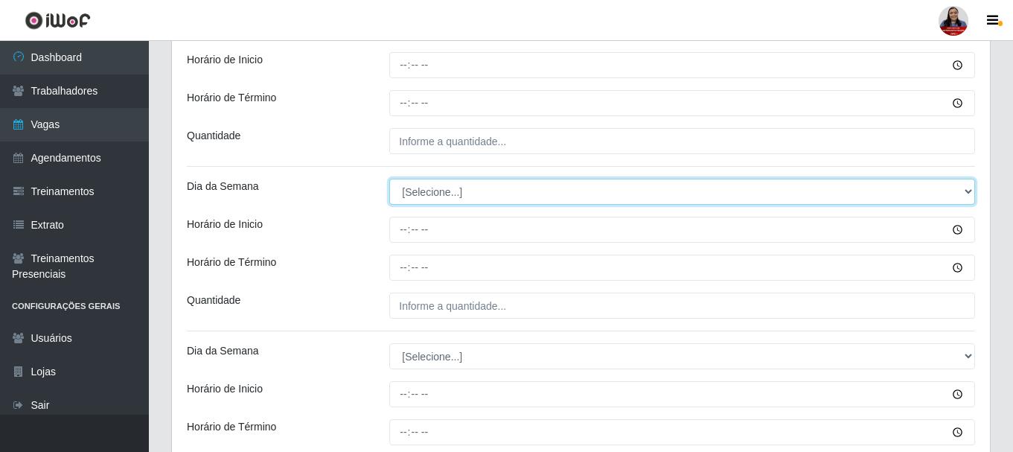
scroll to position [825, 0]
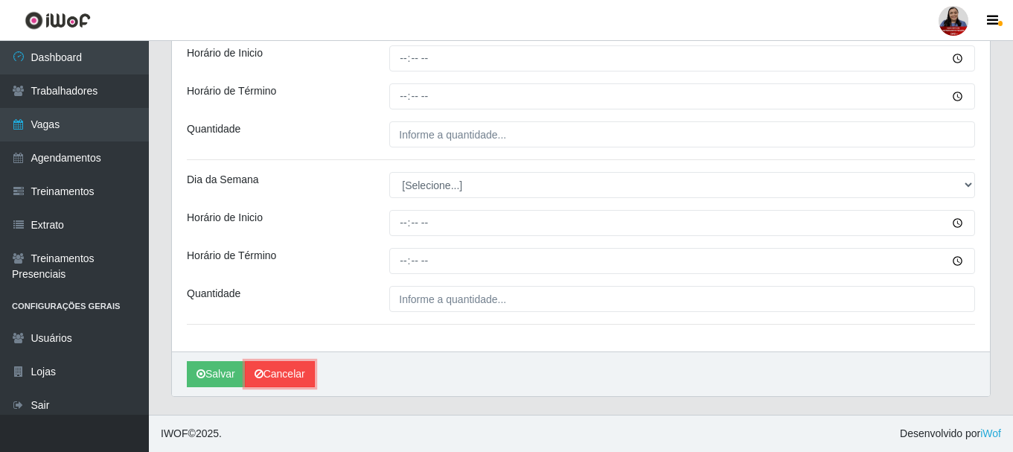
click at [290, 380] on link "Cancelar" at bounding box center [280, 374] width 70 height 26
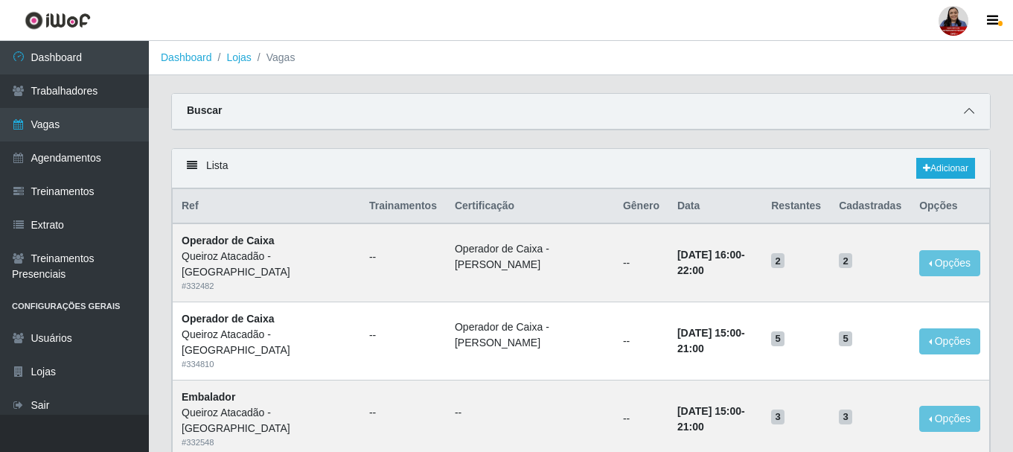
click at [970, 114] on icon at bounding box center [969, 111] width 10 height 10
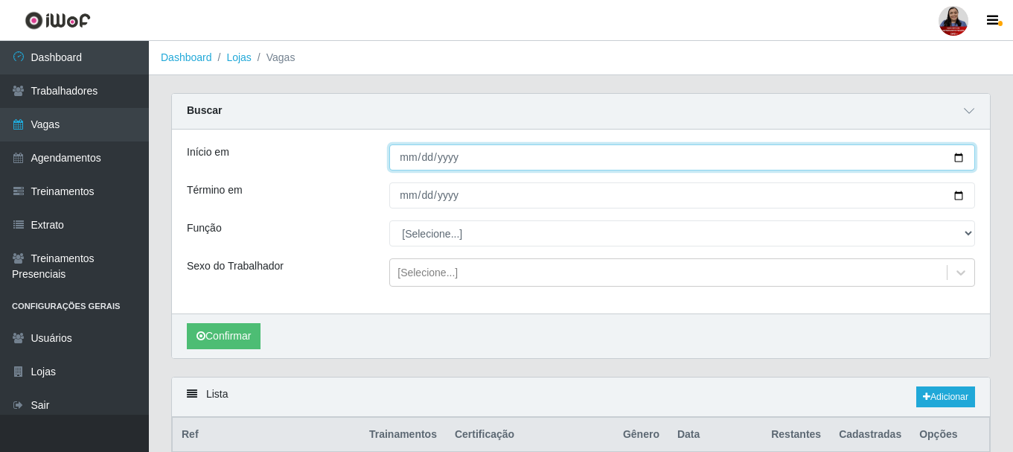
click at [959, 159] on input "Início em" at bounding box center [682, 157] width 586 height 26
type input "2025-10-07"
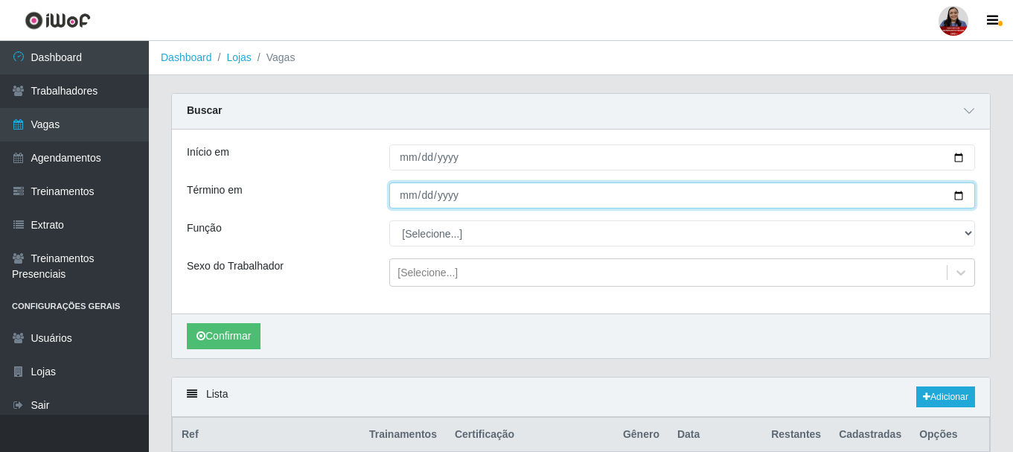
click at [962, 198] on input "Término em" at bounding box center [682, 195] width 586 height 26
type input "2025-10-07"
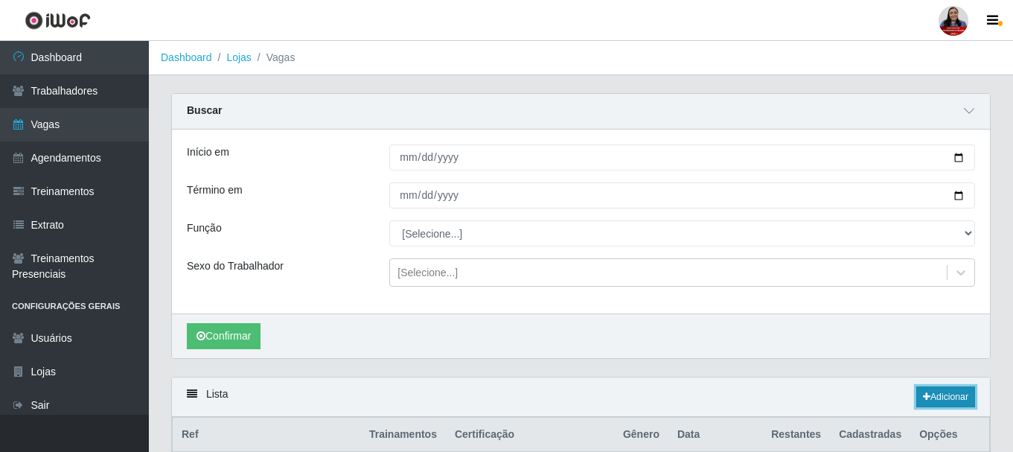
click at [940, 400] on link "Adicionar" at bounding box center [945, 396] width 59 height 21
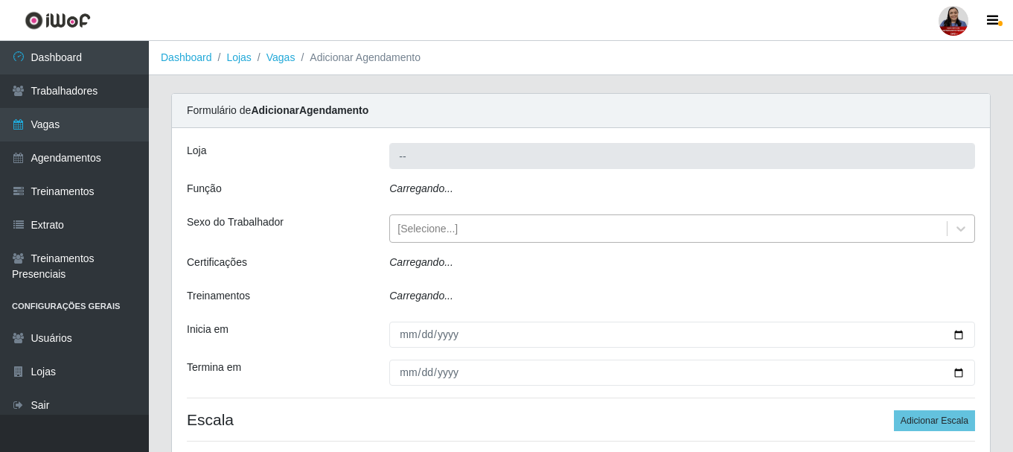
type input "Queiroz Atacadão - [GEOGRAPHIC_DATA]"
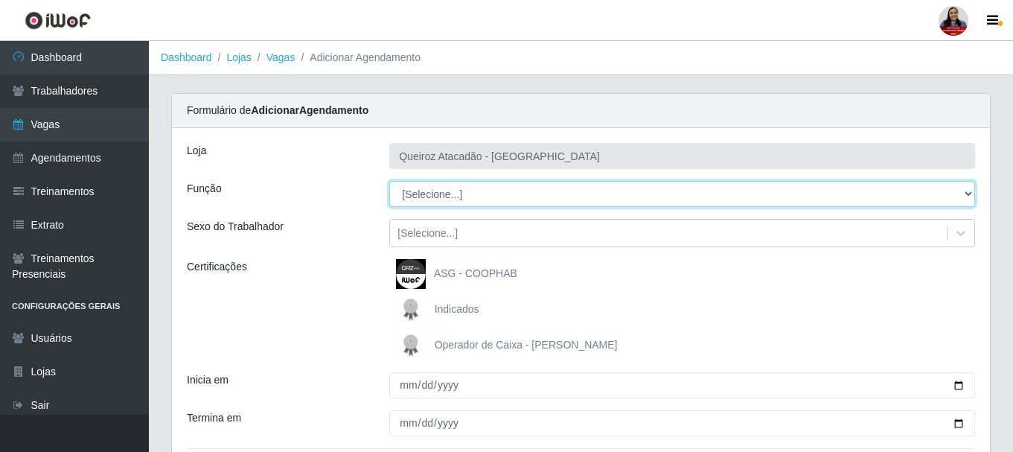
drag, startPoint x: 458, startPoint y: 199, endPoint x: 453, endPoint y: 216, distance: 17.7
click at [457, 198] on select "[Selecione...] Auxiliar de Depósito Auxiliar de Depósito + Auxiliar de Depósito…" at bounding box center [682, 194] width 586 height 26
select select "1"
click at [389, 181] on select "[Selecione...] Auxiliar de Depósito Auxiliar de Depósito + Auxiliar de Depósito…" at bounding box center [682, 194] width 586 height 26
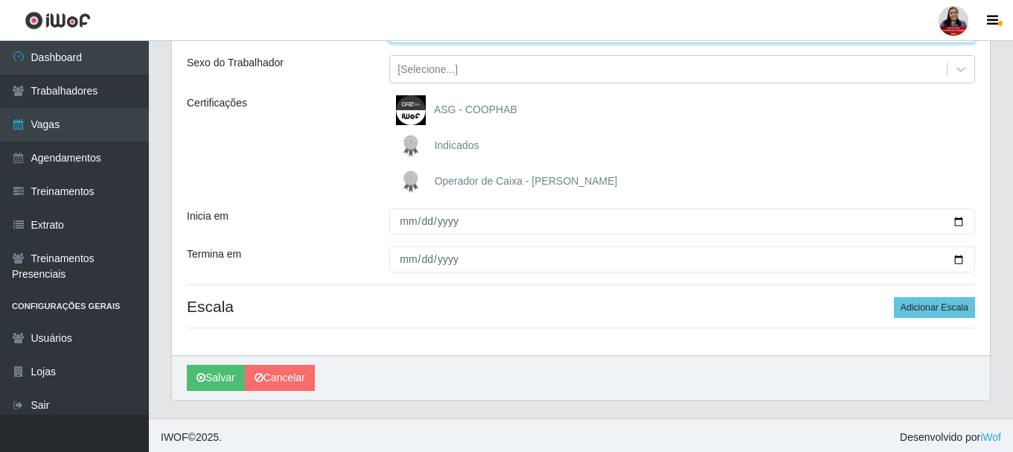
scroll to position [167, 0]
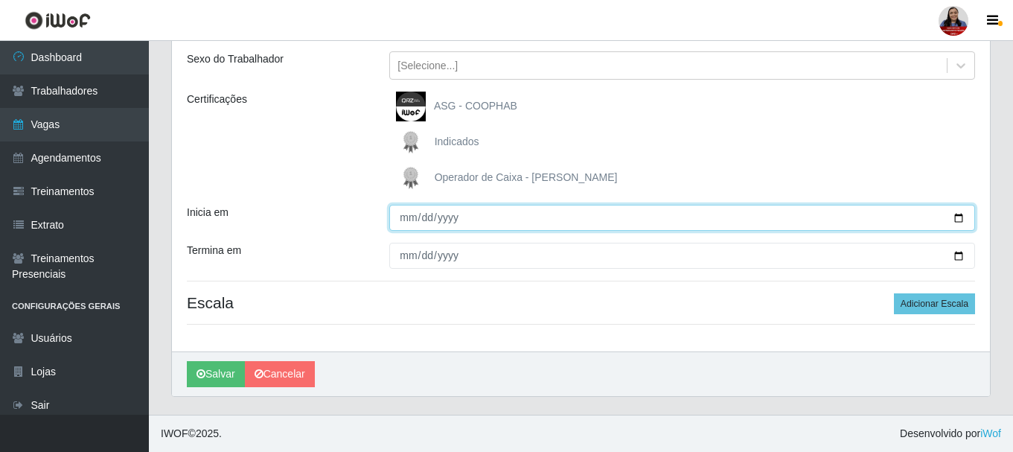
click at [958, 214] on input "Inicia em" at bounding box center [682, 218] width 586 height 26
type input "2025-10-07"
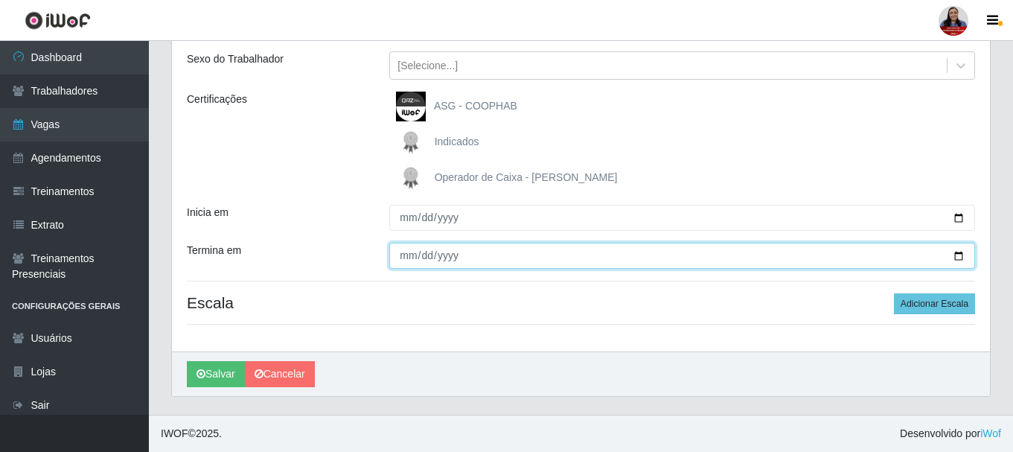
click at [961, 255] on input "Termina em" at bounding box center [682, 256] width 586 height 26
type input "2025-10-07"
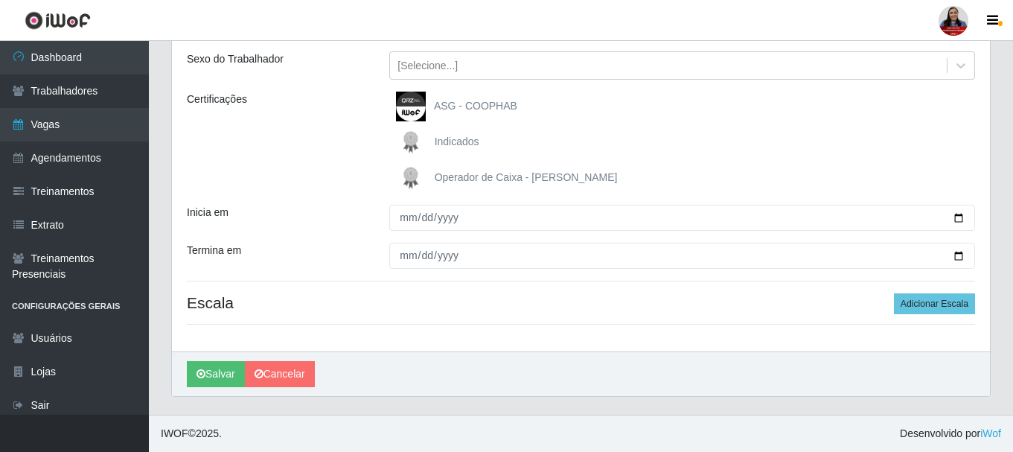
click at [317, 217] on div "Inicia em" at bounding box center [277, 218] width 202 height 26
click at [953, 307] on button "Adicionar Escala" at bounding box center [934, 303] width 81 height 21
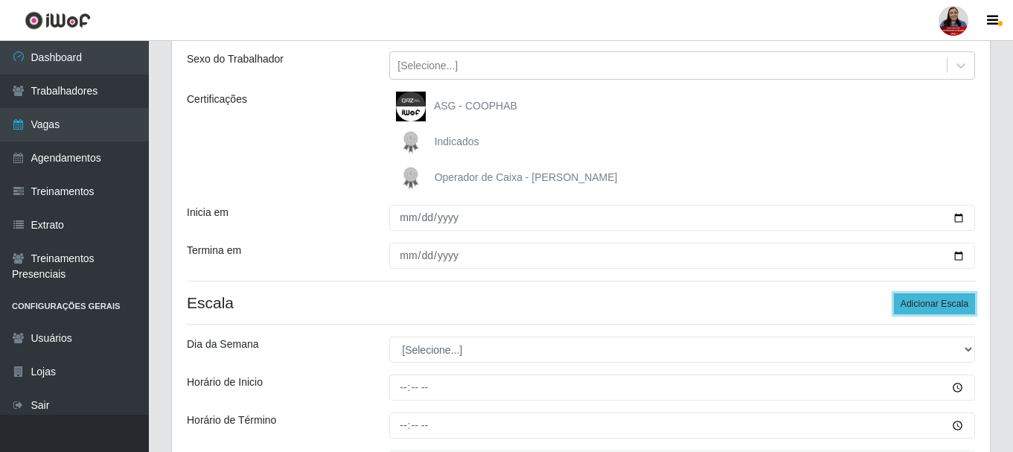
click at [953, 307] on button "Adicionar Escala" at bounding box center [934, 303] width 81 height 21
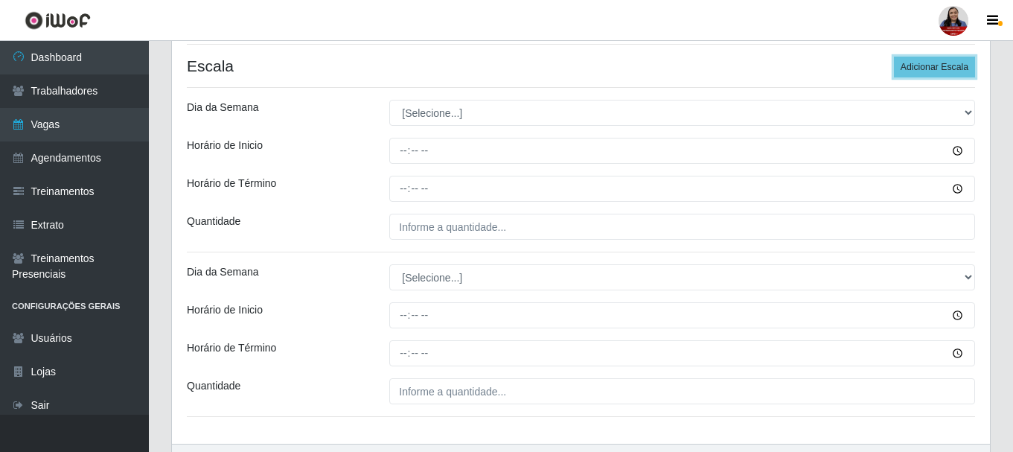
scroll to position [465, 0]
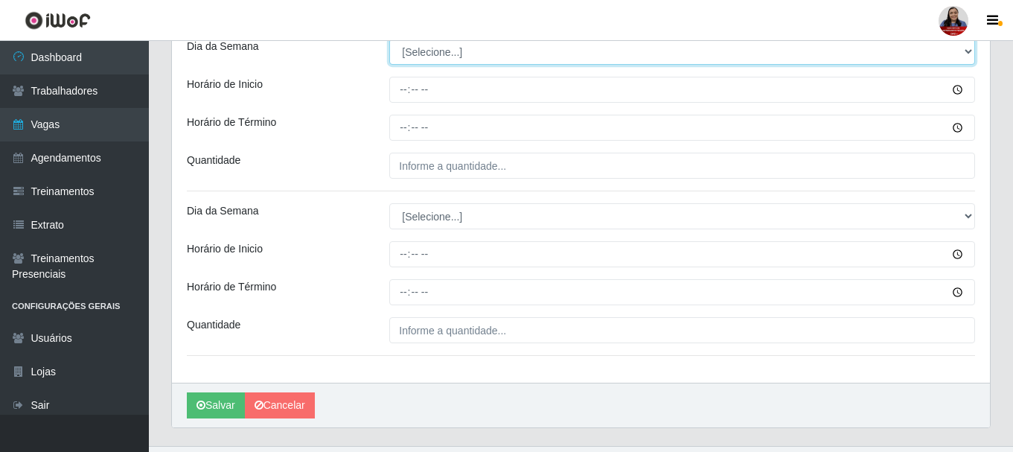
click at [508, 60] on select "[Selecione...] Segunda Terça Quarta Quinta Sexta Sábado Domingo" at bounding box center [682, 52] width 586 height 26
select select "2"
click at [389, 39] on select "[Selecione...] Segunda Terça Quarta Quinta Sexta Sábado Domingo" at bounding box center [682, 52] width 586 height 26
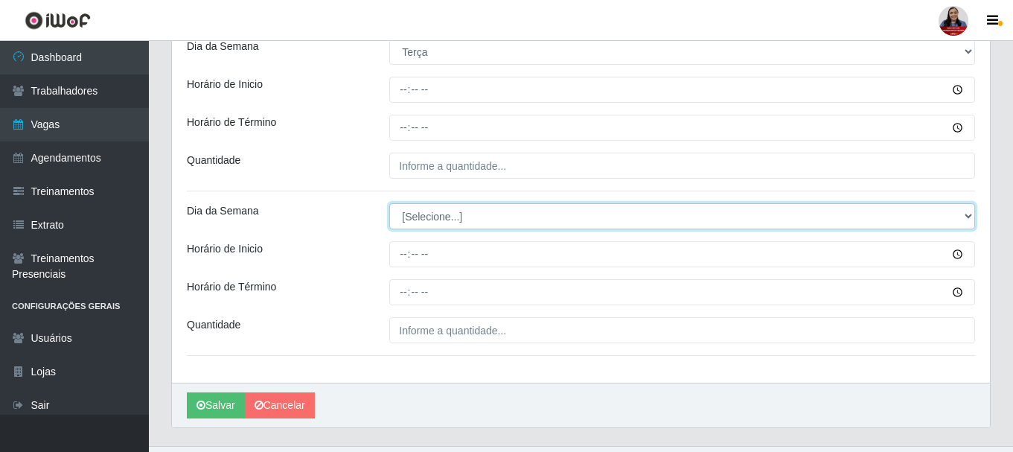
click at [432, 212] on select "[Selecione...] Segunda Terça Quarta Quinta Sexta Sábado Domingo" at bounding box center [682, 216] width 586 height 26
select select "2"
click at [389, 203] on select "[Selecione...] Segunda Terça Quarta Quinta Sexta Sábado Domingo" at bounding box center [682, 216] width 586 height 26
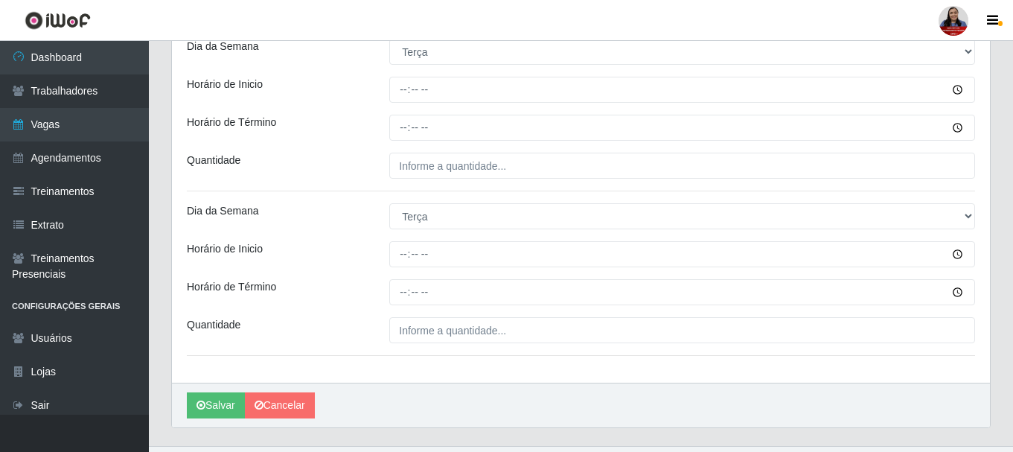
click at [346, 240] on div "Loja Queiroz Atacadão - Mossoró Função [Selecione...] Auxiliar de Depósito Auxi…" at bounding box center [581, 23] width 818 height 720
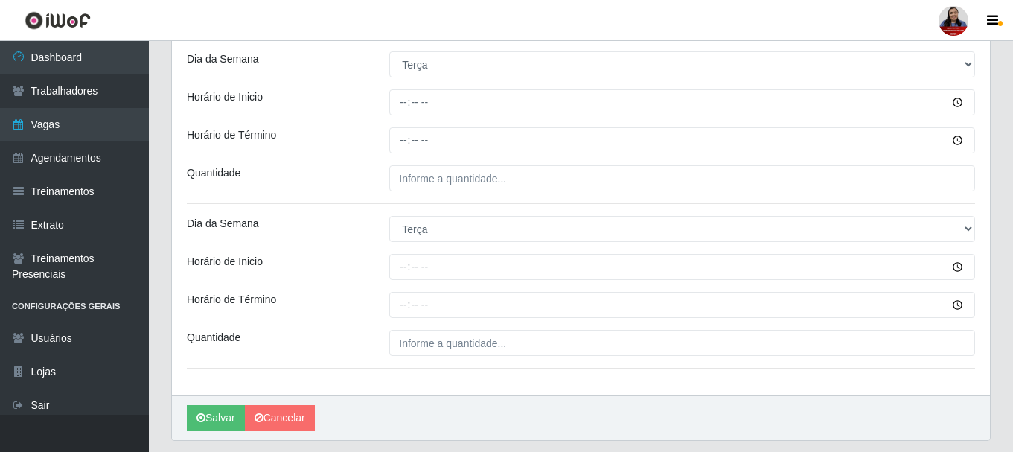
scroll to position [316, 0]
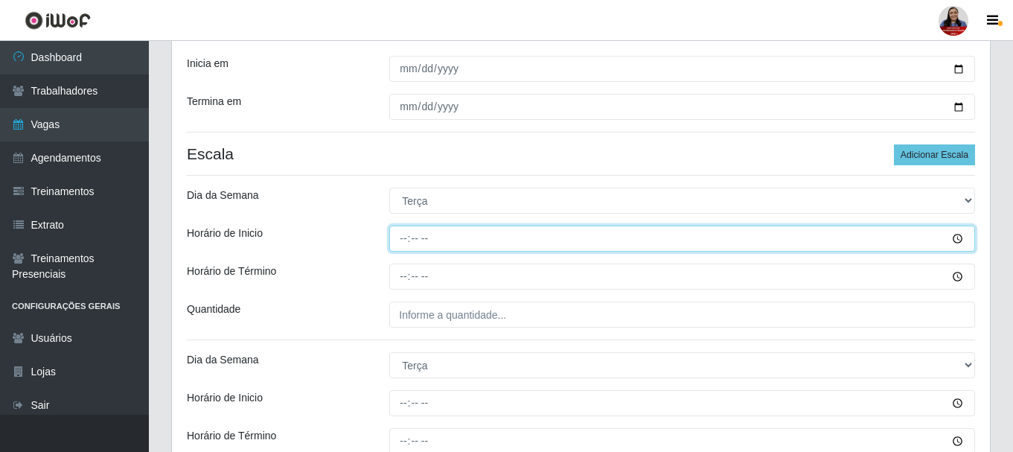
click at [399, 243] on input "Horário de Inicio" at bounding box center [682, 238] width 586 height 26
type input "09:00"
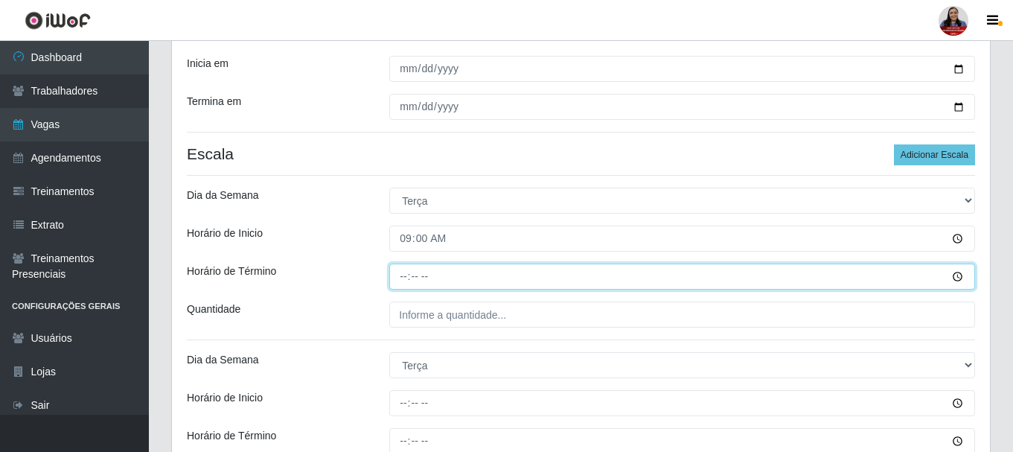
type input "15:00"
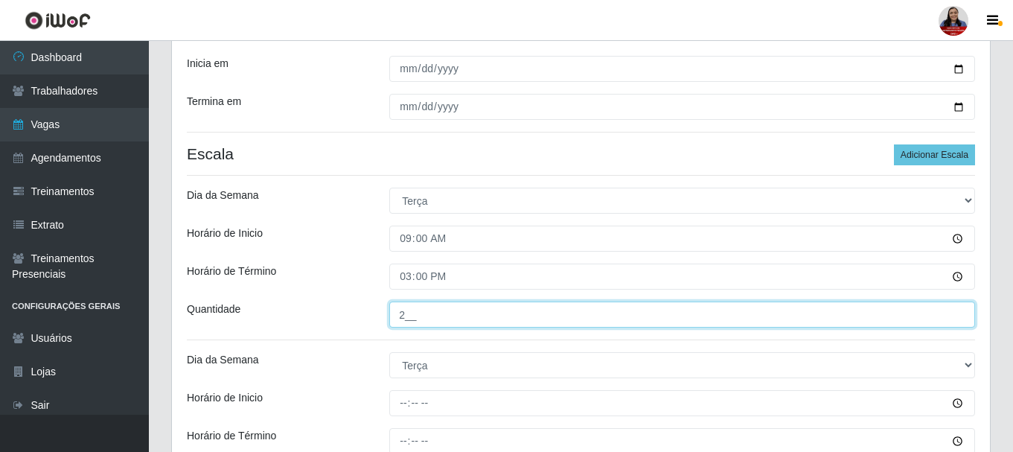
type input "2__"
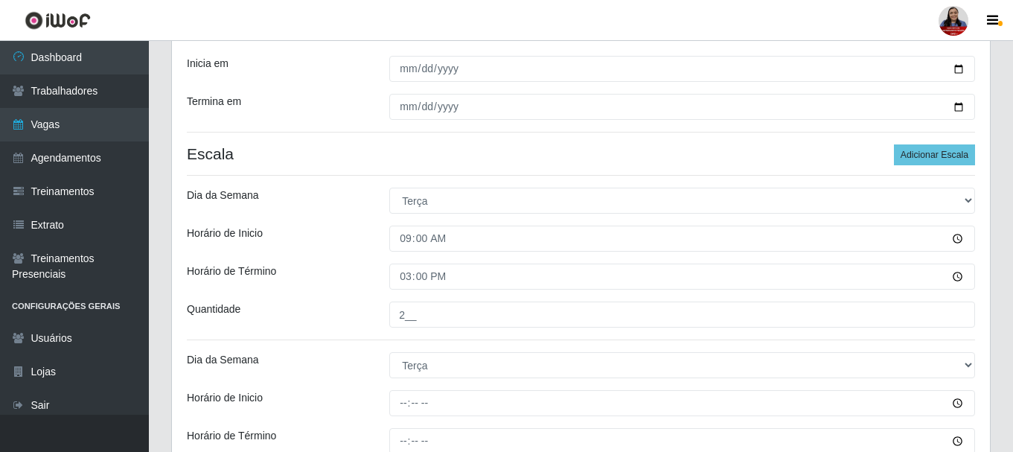
click at [322, 313] on div "Quantidade" at bounding box center [277, 314] width 202 height 26
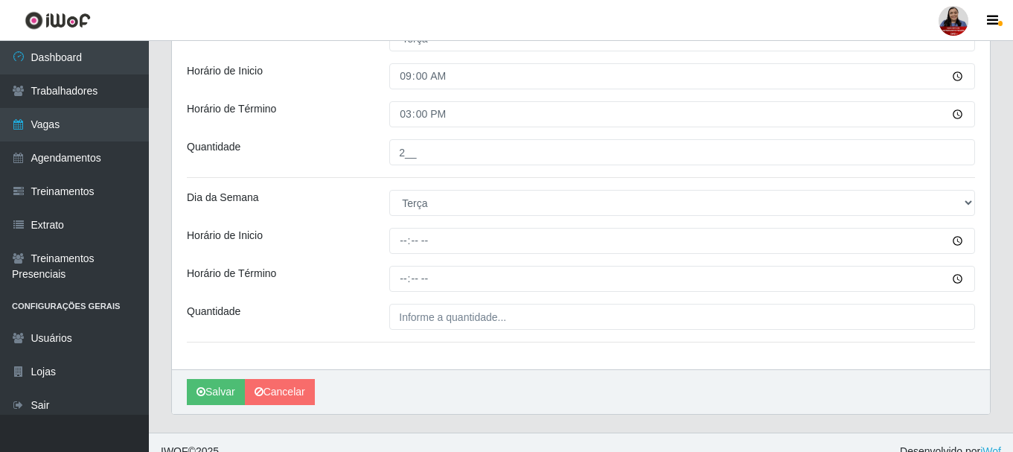
scroll to position [496, 0]
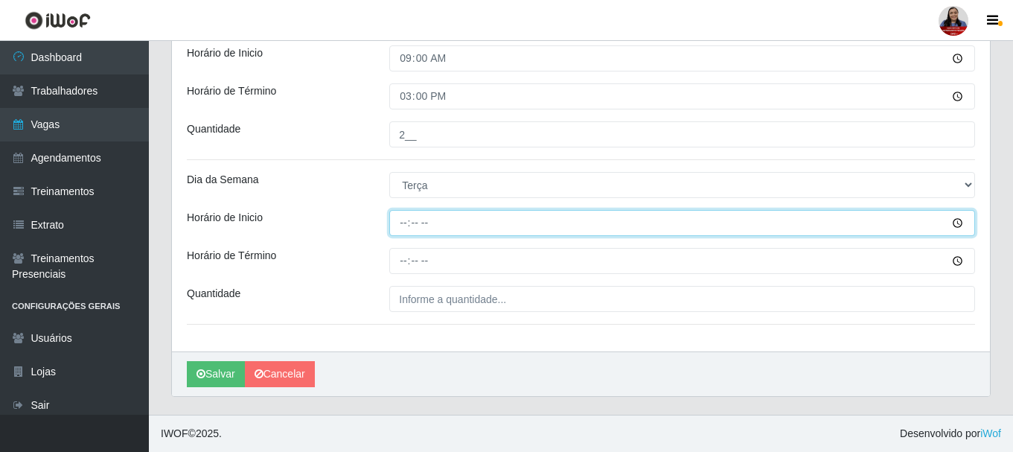
click at [398, 225] on input "Horário de Inicio" at bounding box center [682, 223] width 586 height 26
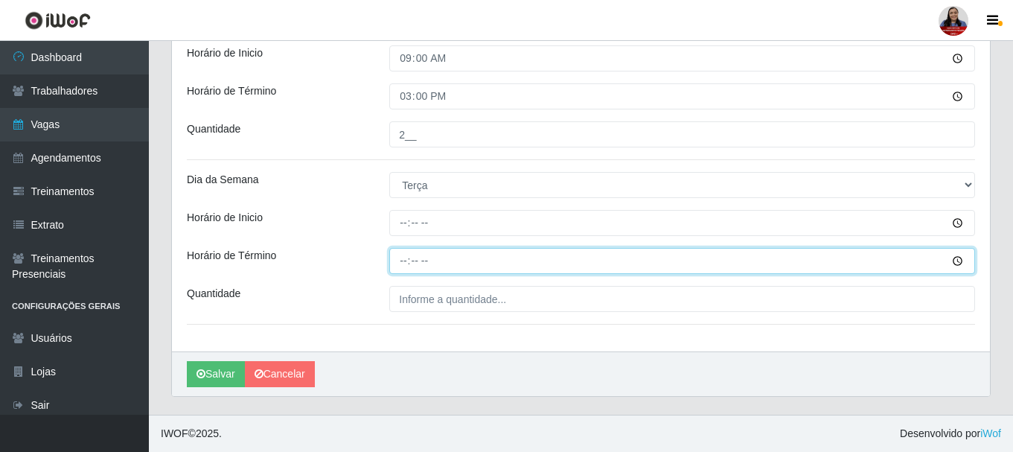
click at [403, 265] on input "Horário de Término" at bounding box center [682, 261] width 586 height 26
type input "21:00"
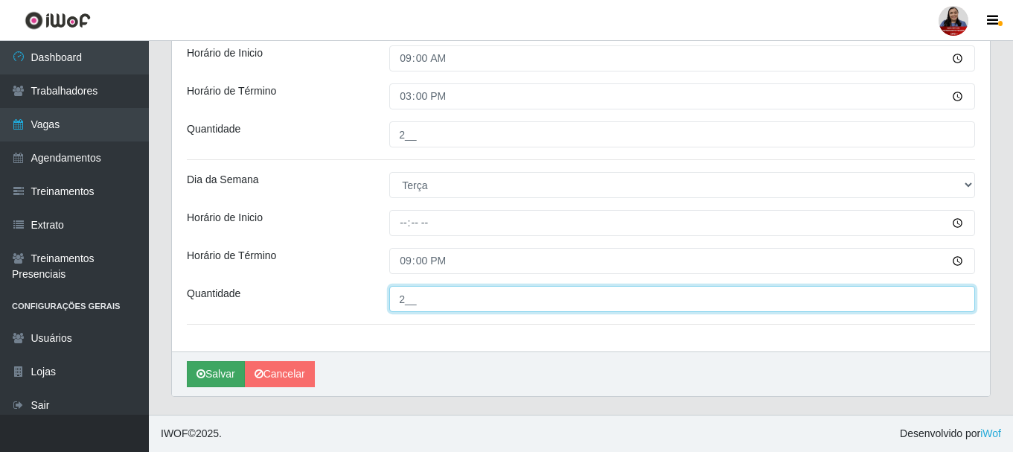
type input "2__"
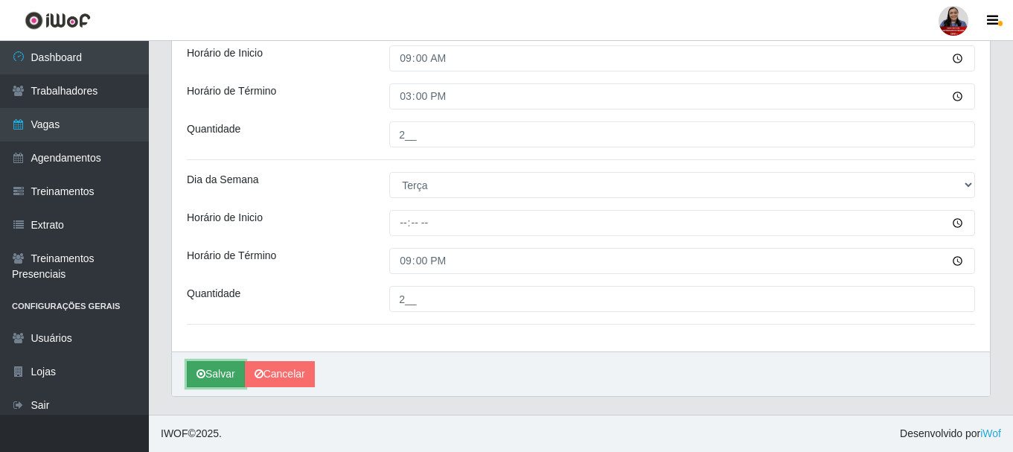
click at [214, 377] on button "Salvar" at bounding box center [216, 374] width 58 height 26
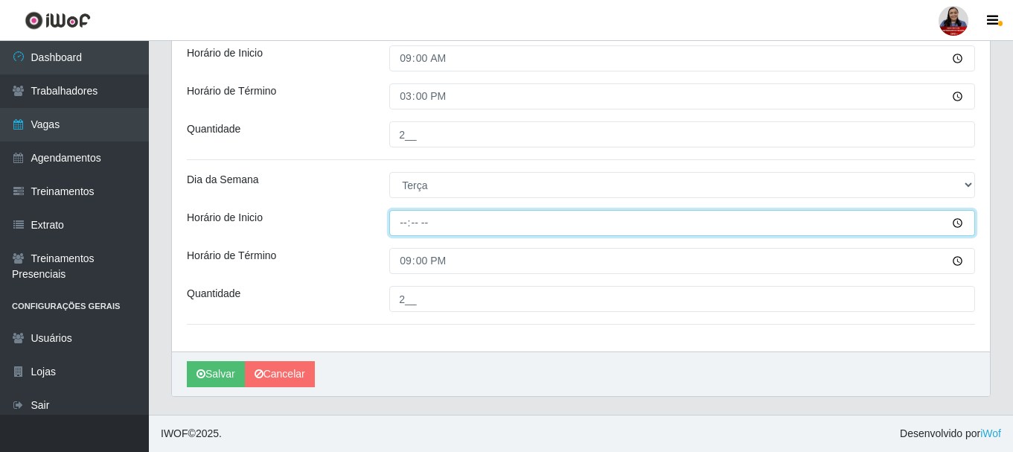
click at [415, 219] on input "Horário de Inicio" at bounding box center [682, 223] width 586 height 26
type input "15:00"
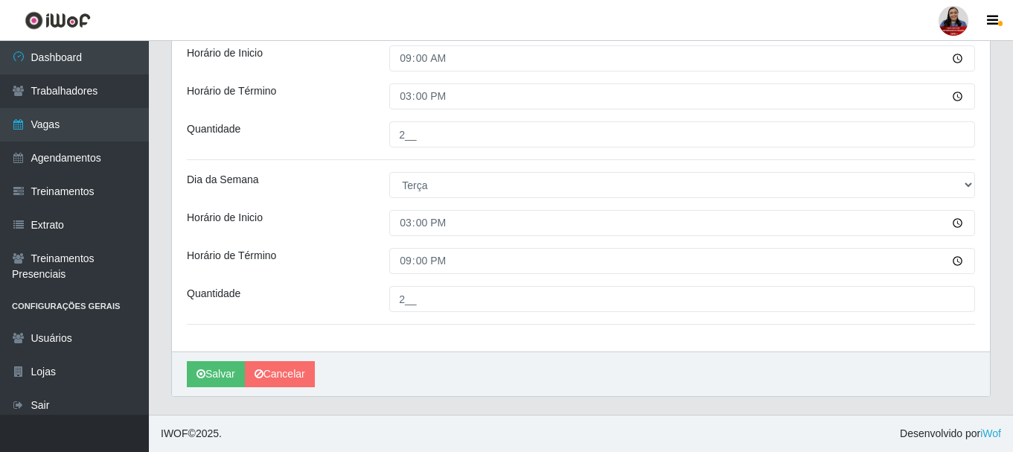
click at [378, 180] on div "[Selecione...] Segunda Terça Quarta Quinta Sexta Sábado Domingo" at bounding box center [682, 185] width 608 height 26
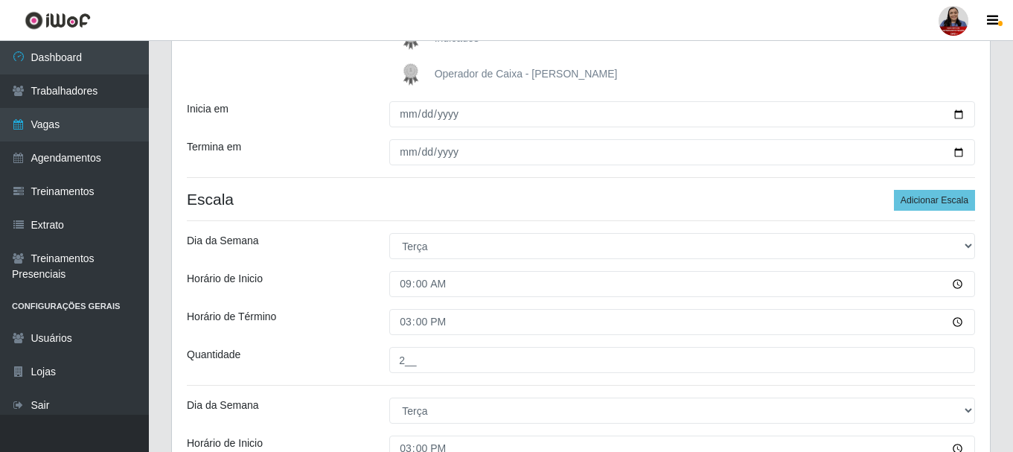
scroll to position [273, 0]
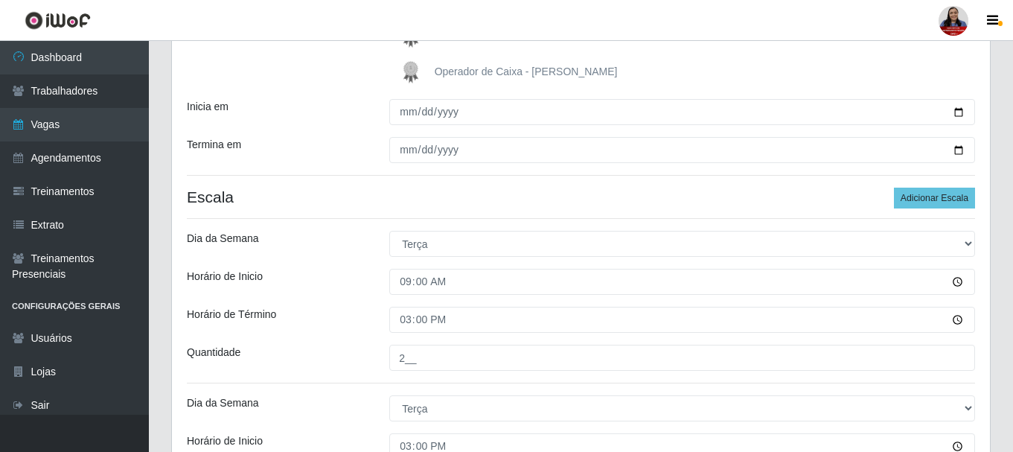
click at [324, 297] on div "Loja Queiroz Atacadão - Mossoró Função [Selecione...] Auxiliar de Depósito Auxi…" at bounding box center [581, 215] width 818 height 720
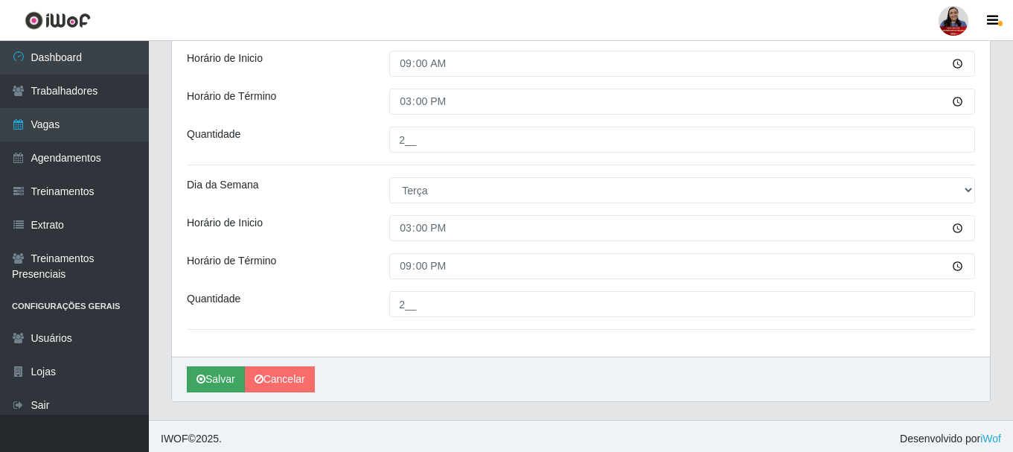
scroll to position [496, 0]
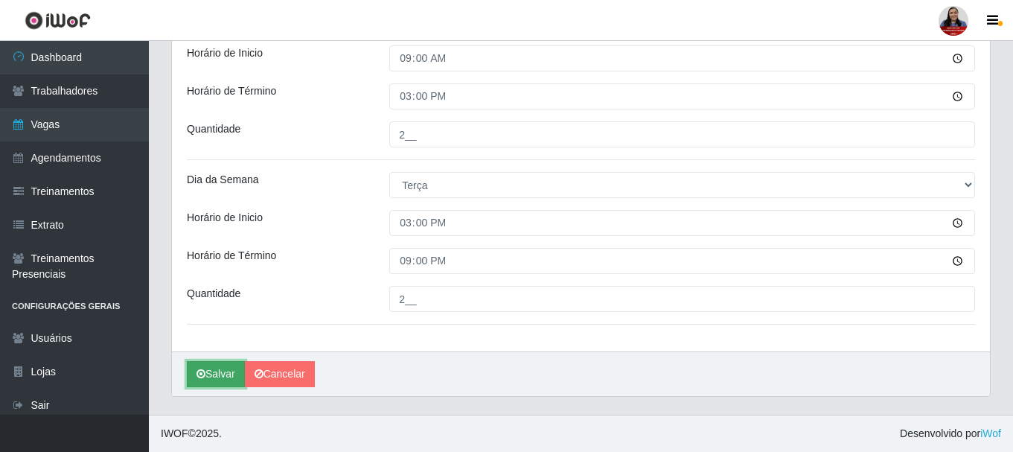
click at [199, 382] on button "Salvar" at bounding box center [216, 374] width 58 height 26
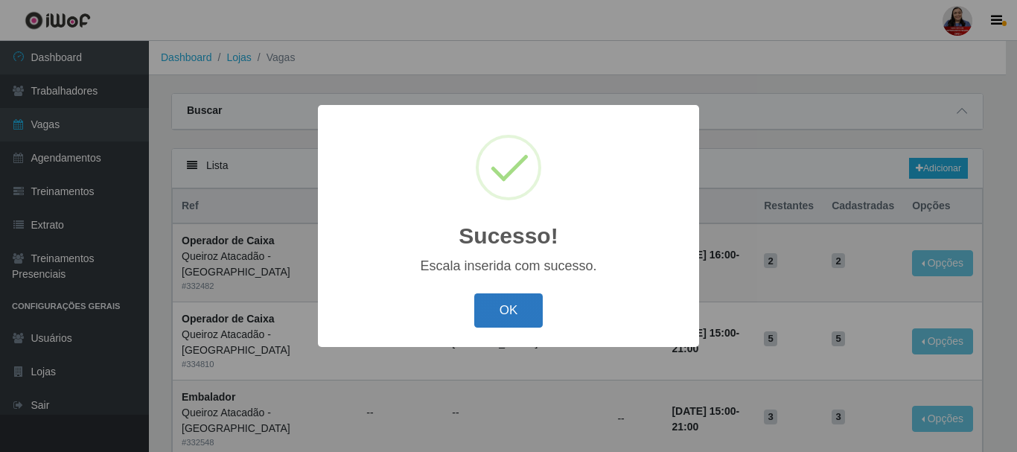
click at [513, 312] on button "OK" at bounding box center [508, 310] width 69 height 35
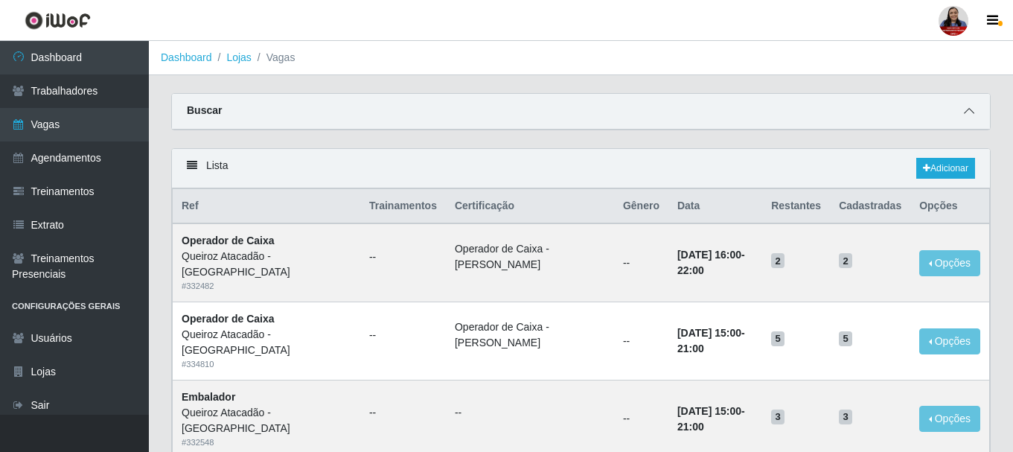
click at [967, 112] on icon at bounding box center [969, 111] width 10 height 10
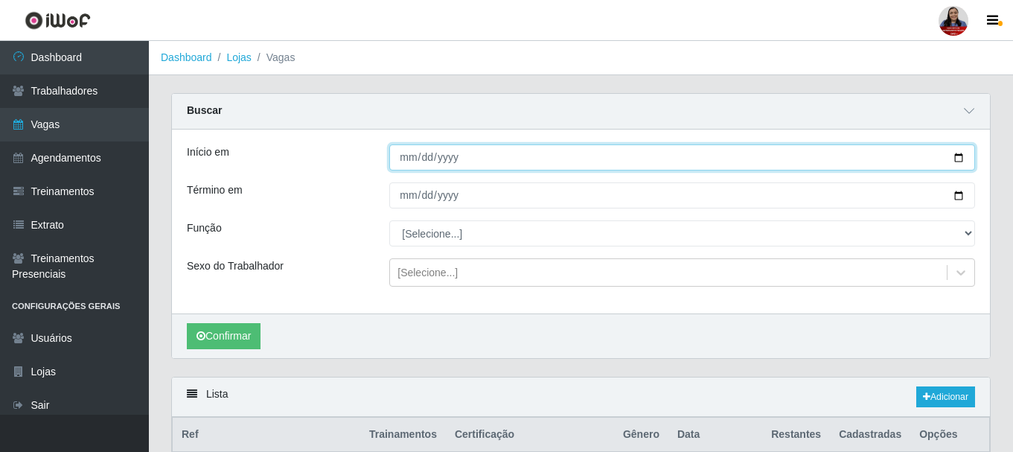
click at [958, 160] on input "Início em" at bounding box center [682, 157] width 586 height 26
type input "2025-10-07"
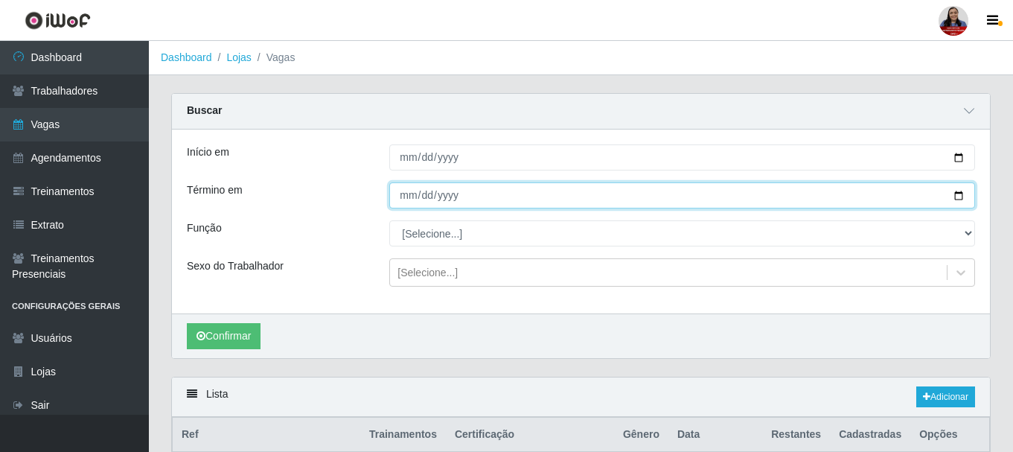
click at [958, 196] on input "Término em" at bounding box center [682, 195] width 586 height 26
type input "2025-10-07"
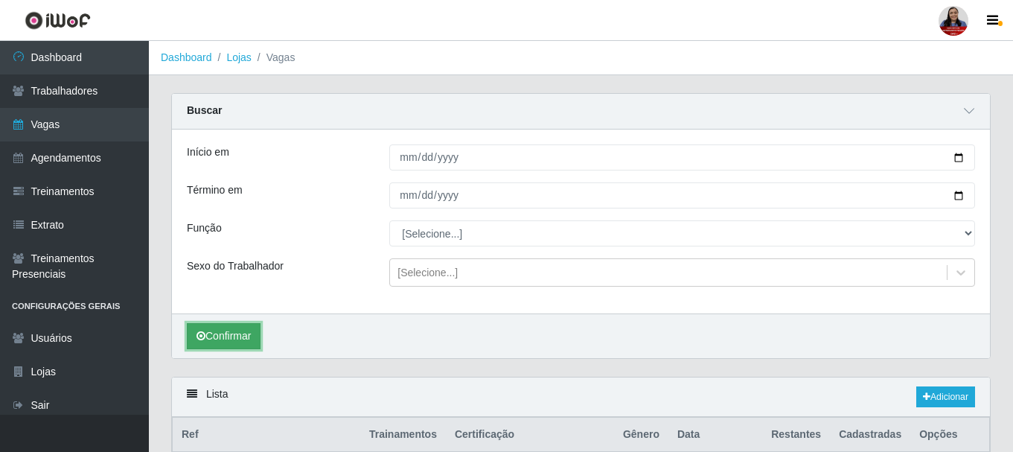
click at [240, 335] on button "Confirmar" at bounding box center [224, 336] width 74 height 26
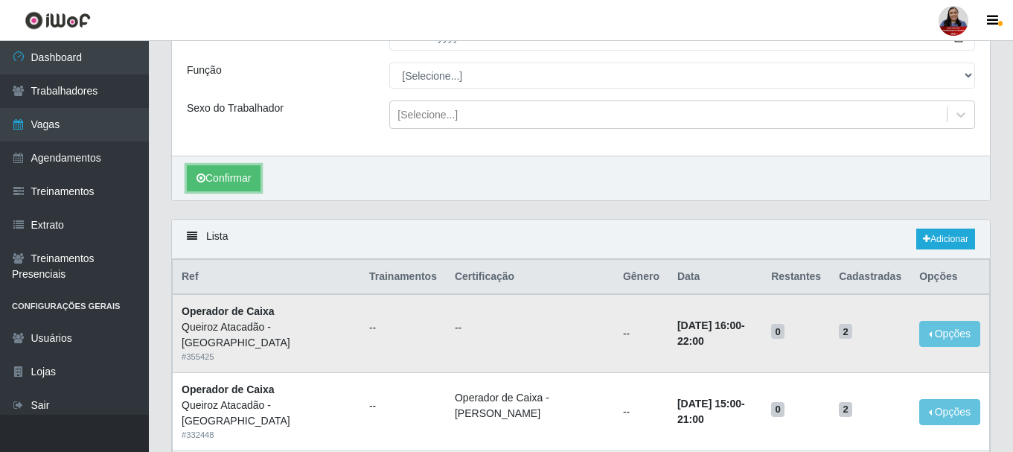
scroll to position [74, 0]
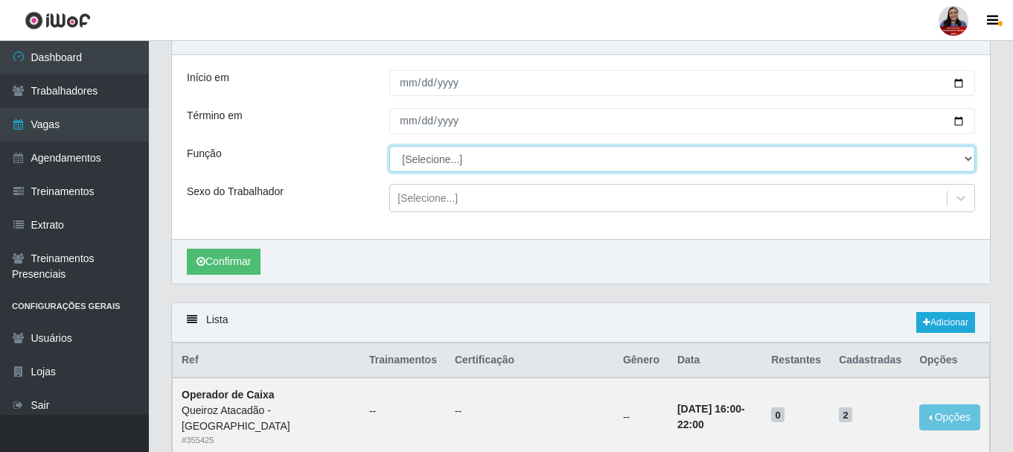
click at [438, 156] on select "[Selecione...] Auxiliar de Depósito Auxiliar de Depósito + Auxiliar de Depósito…" at bounding box center [682, 159] width 586 height 26
click at [389, 147] on select "[Selecione...] Auxiliar de Depósito Auxiliar de Depósito + Auxiliar de Depósito…" at bounding box center [682, 159] width 586 height 26
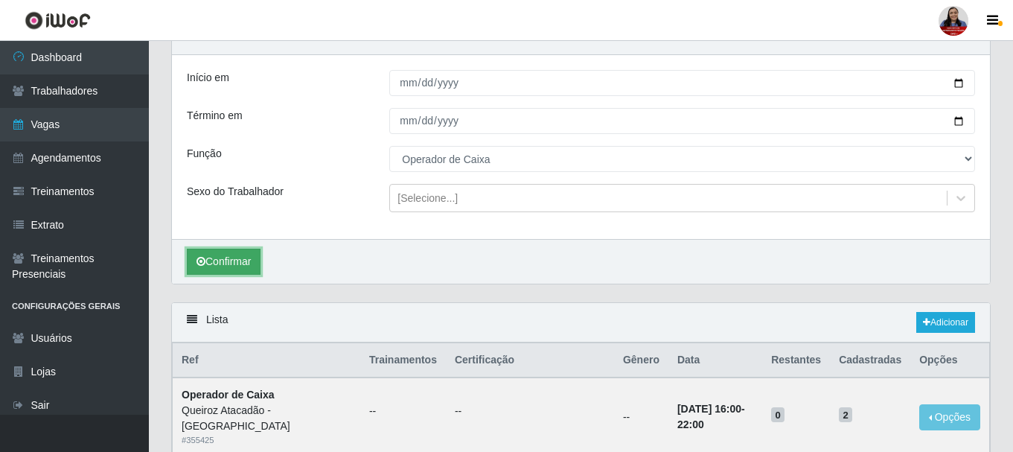
click at [222, 257] on button "Confirmar" at bounding box center [224, 262] width 74 height 26
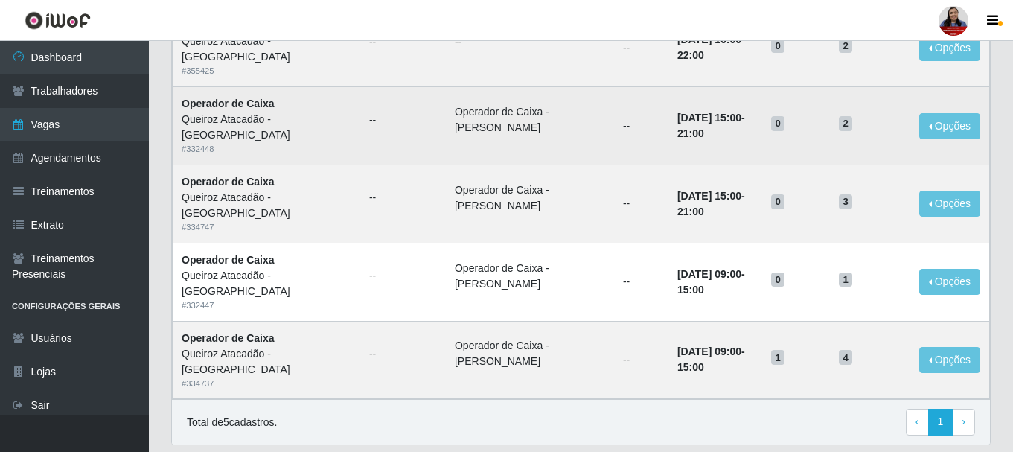
scroll to position [418, 0]
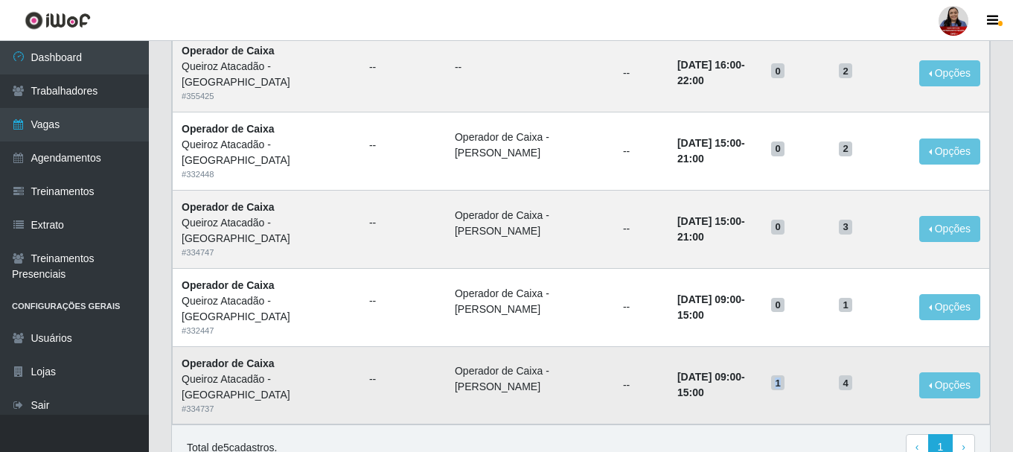
drag, startPoint x: 787, startPoint y: 388, endPoint x: 778, endPoint y: 388, distance: 9.7
click at [778, 388] on td "1" at bounding box center [796, 385] width 68 height 78
click at [772, 362] on td "1" at bounding box center [796, 385] width 68 height 78
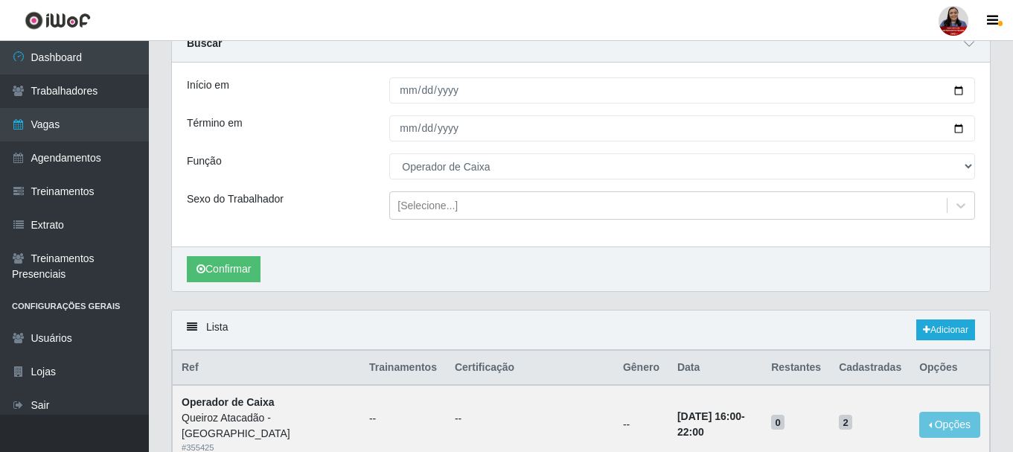
scroll to position [0, 0]
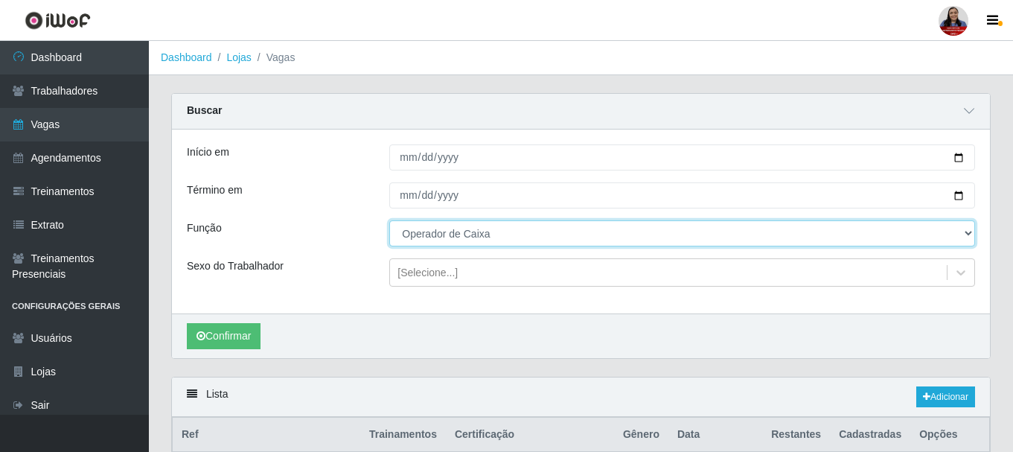
click at [496, 232] on select "[Selecione...] Auxiliar de Depósito Auxiliar de Depósito + Auxiliar de Depósito…" at bounding box center [682, 233] width 586 height 26
select select "1"
click at [389, 221] on select "[Selecione...] Auxiliar de Depósito Auxiliar de Depósito + Auxiliar de Depósito…" at bounding box center [682, 233] width 586 height 26
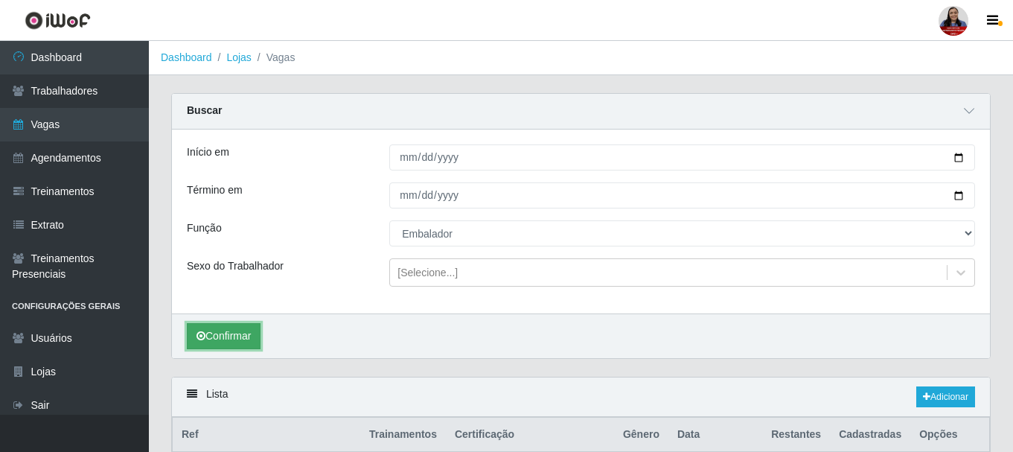
click at [250, 331] on button "Confirmar" at bounding box center [224, 336] width 74 height 26
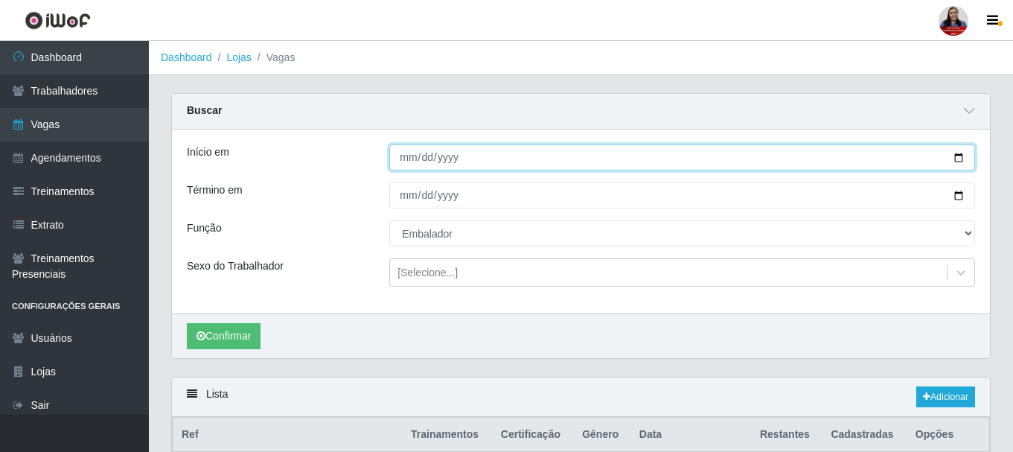
click at [960, 155] on input "2025-10-07" at bounding box center [682, 157] width 586 height 26
type input "2025-10-08"
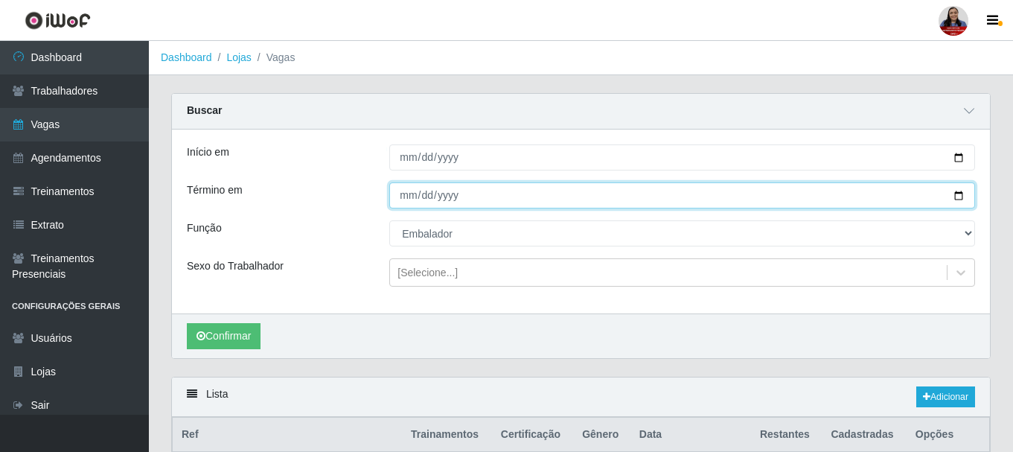
click at [956, 199] on input "2025-10-07" at bounding box center [682, 195] width 586 height 26
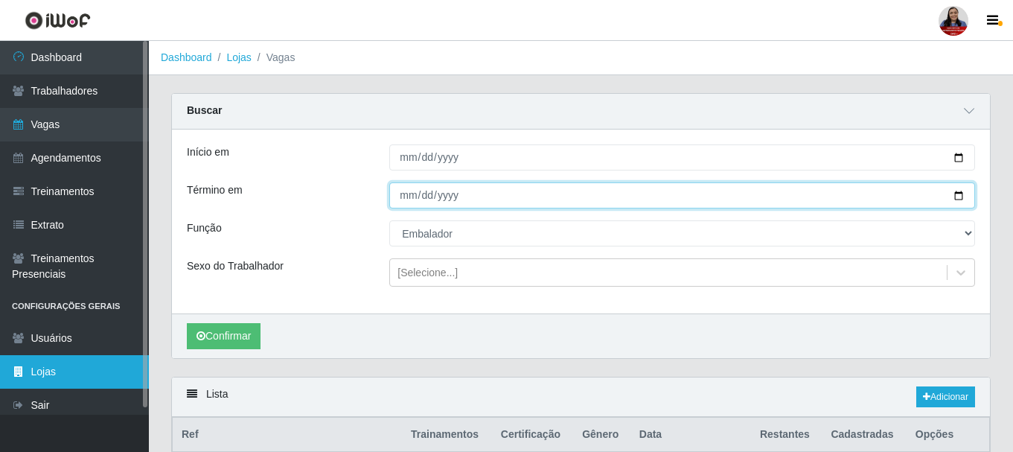
type input "2025-10-08"
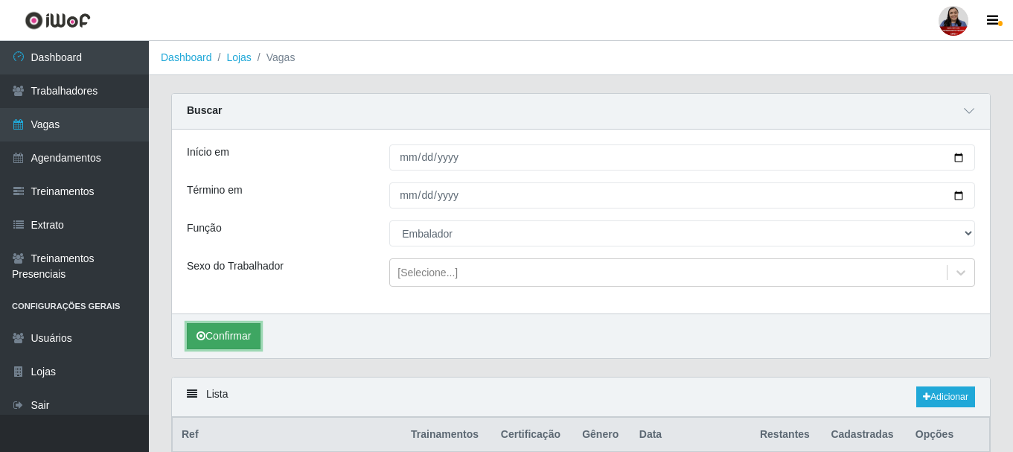
click at [218, 339] on button "Confirmar" at bounding box center [224, 336] width 74 height 26
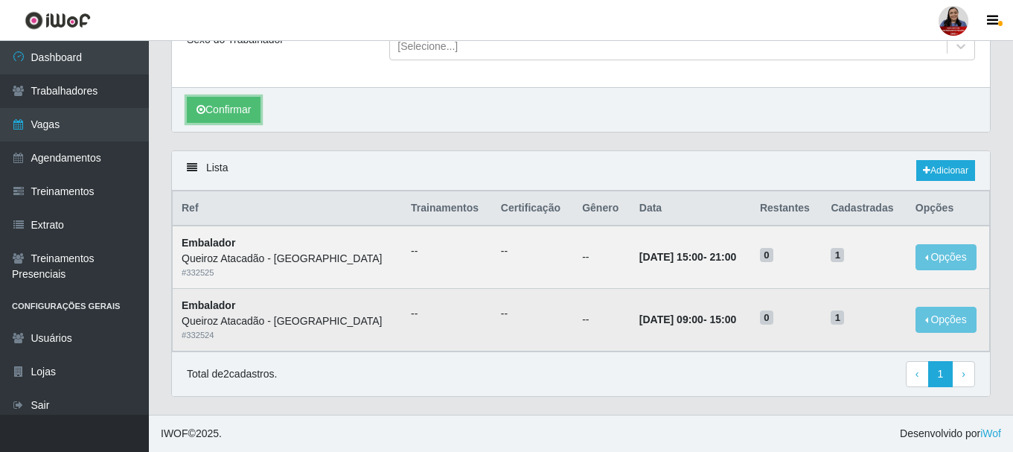
scroll to position [227, 0]
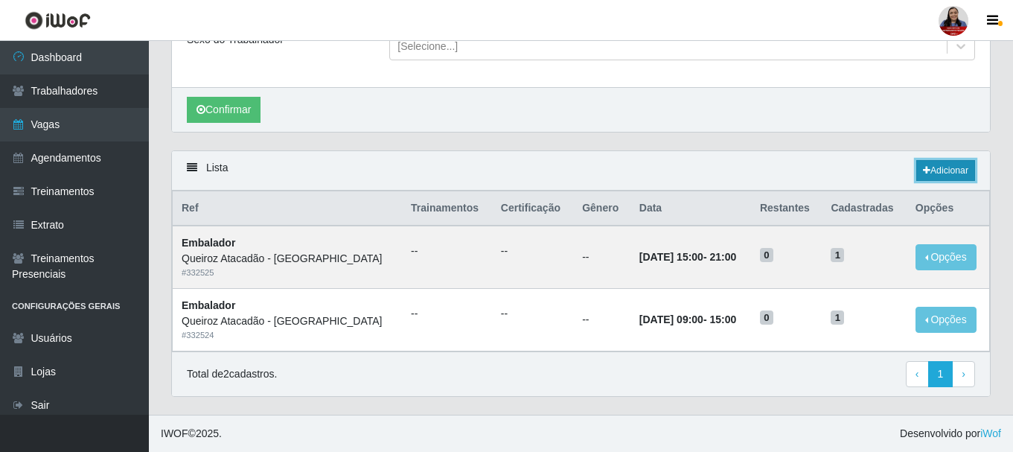
click at [926, 174] on icon at bounding box center [926, 170] width 7 height 9
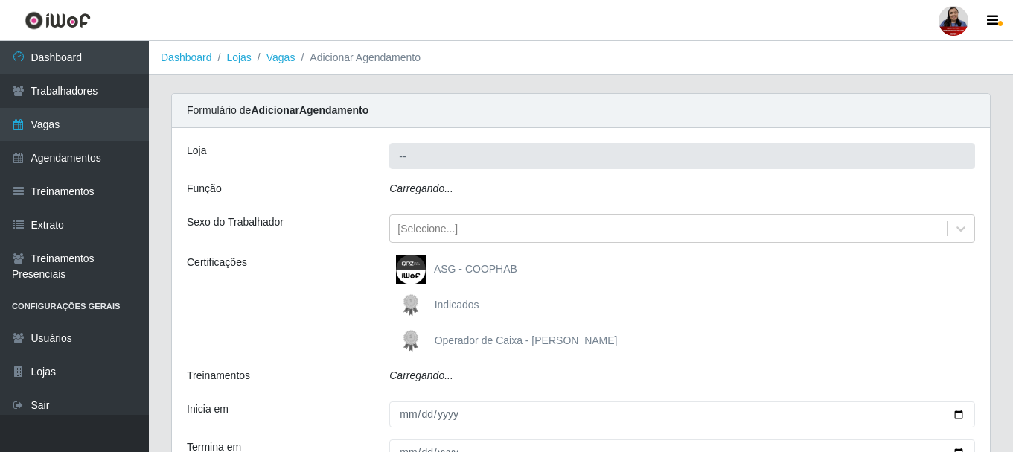
type input "Queiroz Atacadão - [GEOGRAPHIC_DATA]"
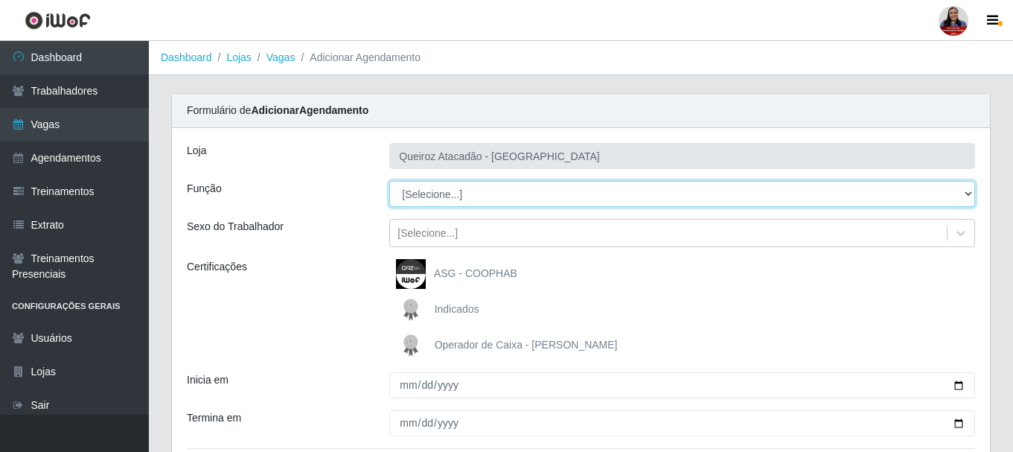
click at [473, 188] on select "[Selecione...] Auxiliar de Depósito Auxiliar de Depósito + Auxiliar de Depósito…" at bounding box center [682, 194] width 586 height 26
select select "1"
click at [389, 181] on select "[Selecione...] Auxiliar de Depósito Auxiliar de Depósito + Auxiliar de Depósito…" at bounding box center [682, 194] width 586 height 26
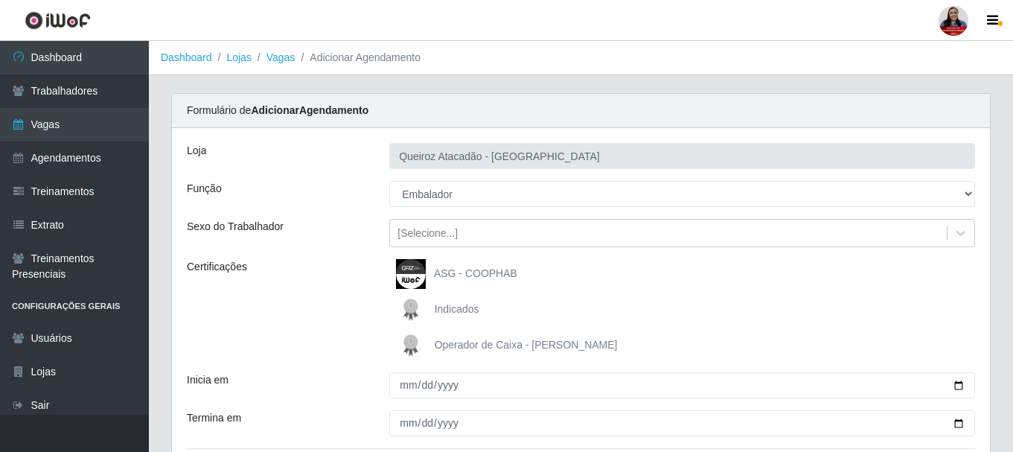
click at [326, 304] on div "Certificações" at bounding box center [277, 309] width 202 height 101
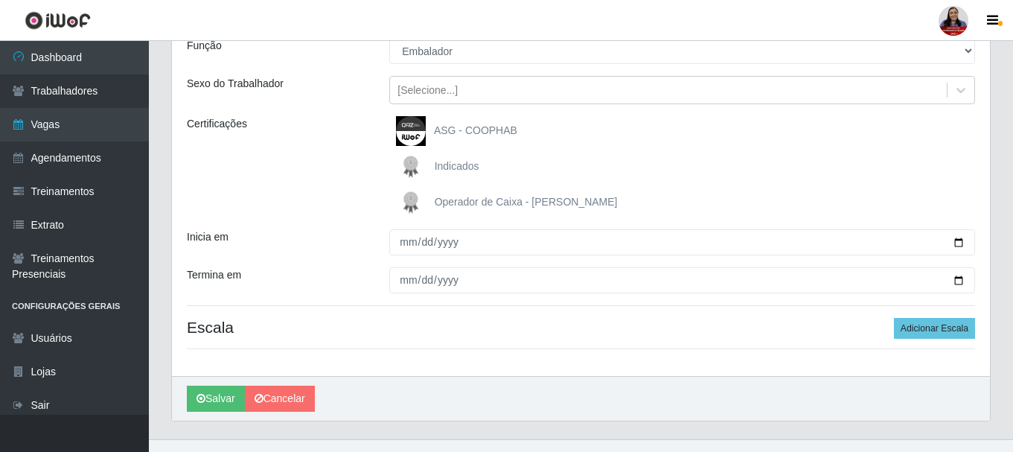
scroll to position [149, 0]
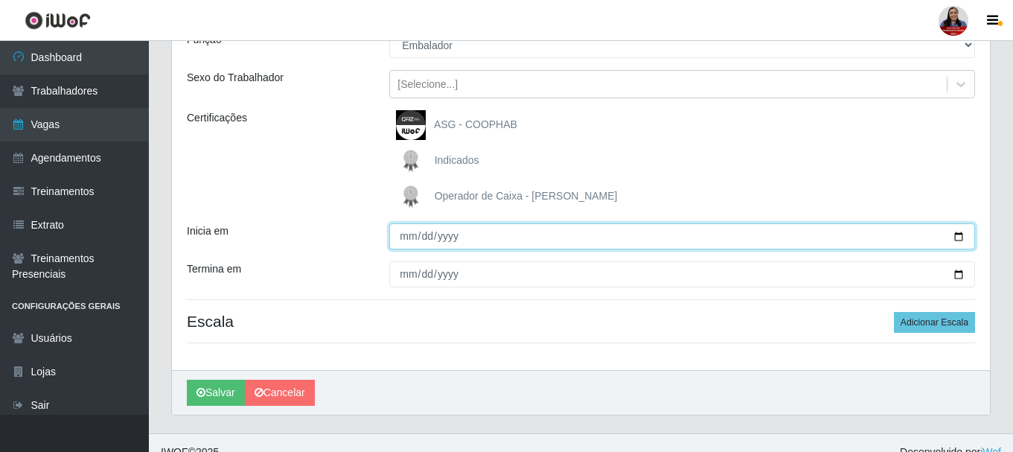
click at [963, 235] on input "Inicia em" at bounding box center [682, 236] width 586 height 26
type input "2025-10-08"
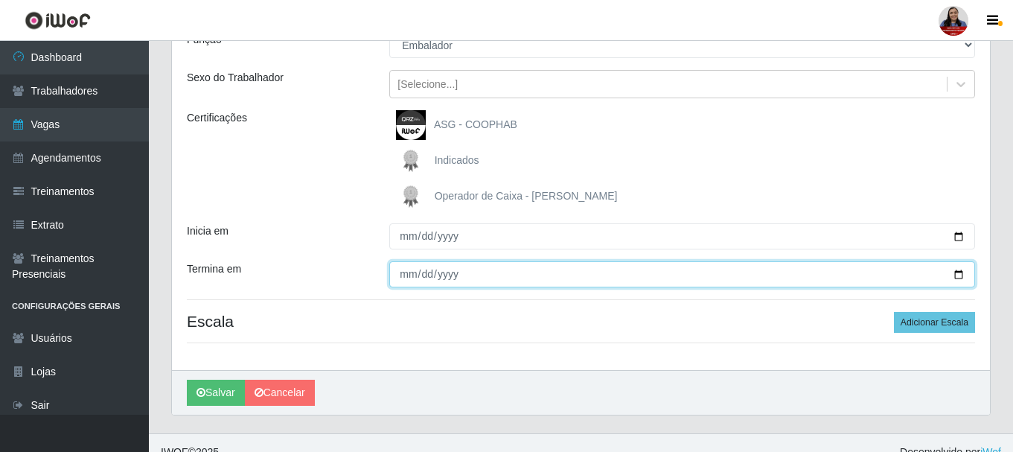
click at [961, 273] on input "Termina em" at bounding box center [682, 274] width 586 height 26
type input "2025-10-08"
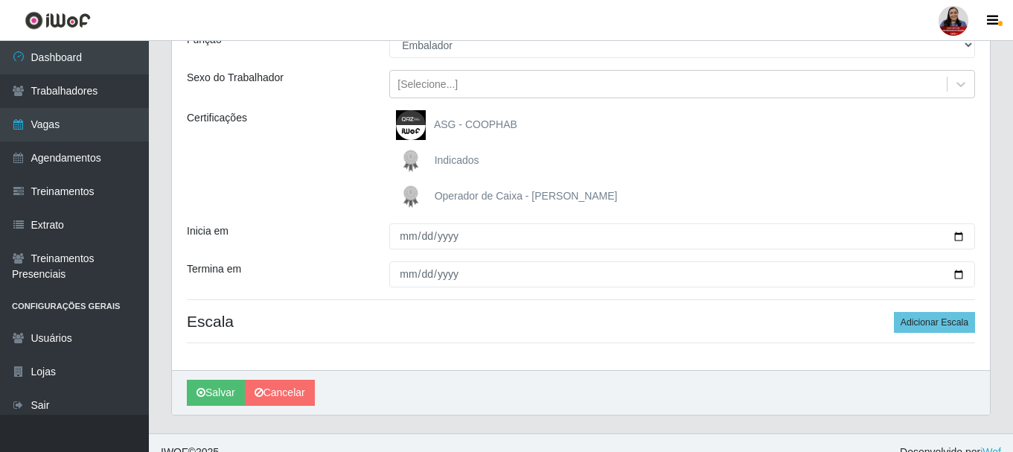
click at [312, 201] on div "Certificações" at bounding box center [277, 160] width 202 height 101
click at [921, 324] on button "Adicionar Escala" at bounding box center [934, 322] width 81 height 21
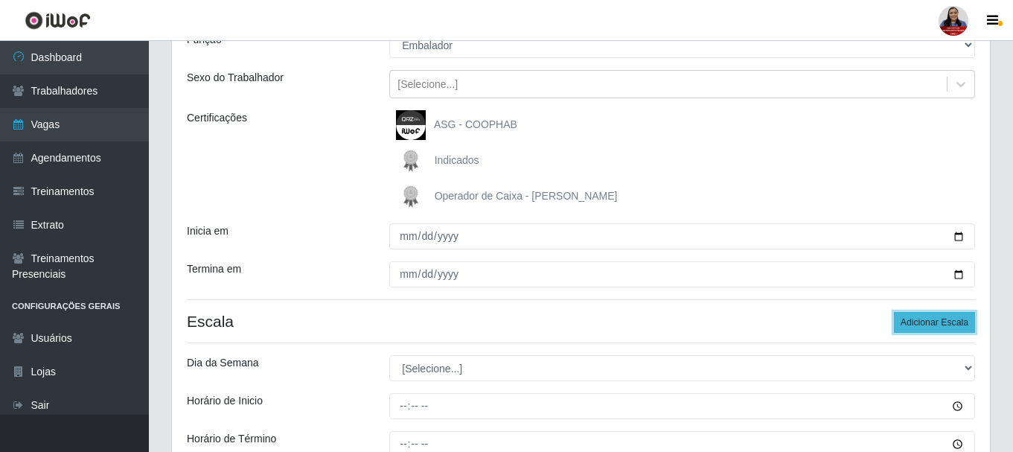
click at [921, 324] on button "Adicionar Escala" at bounding box center [934, 322] width 81 height 21
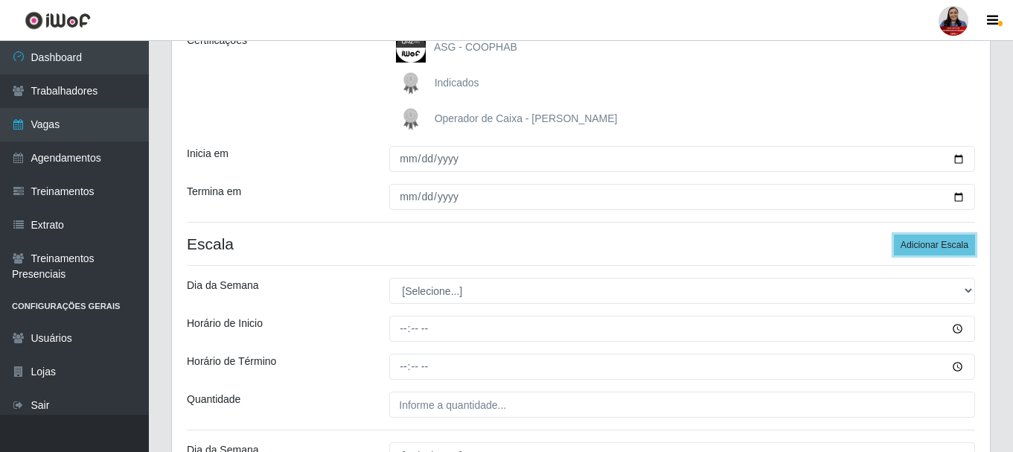
scroll to position [372, 0]
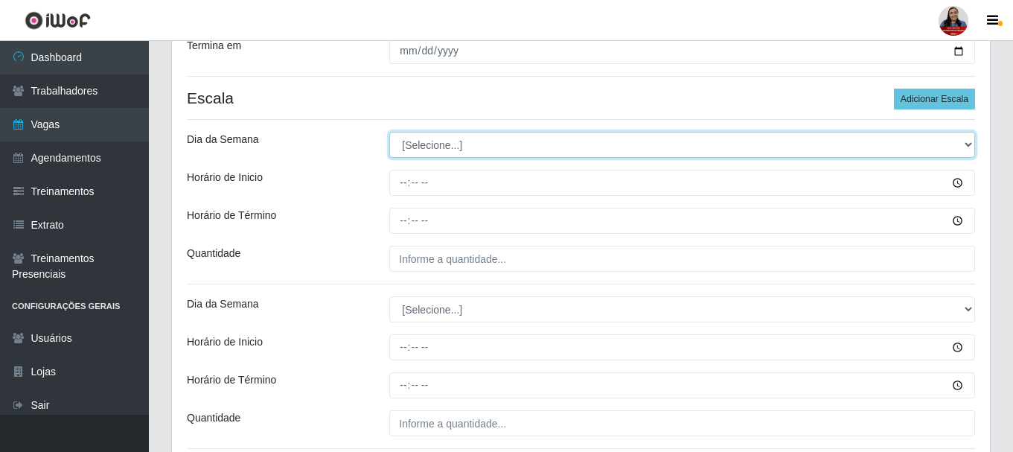
click at [542, 146] on select "[Selecione...] Segunda Terça Quarta Quinta Sexta Sábado Domingo" at bounding box center [682, 145] width 586 height 26
select select "3"
click at [389, 132] on select "[Selecione...] Segunda Terça Quarta Quinta Sexta Sábado Domingo" at bounding box center [682, 145] width 586 height 26
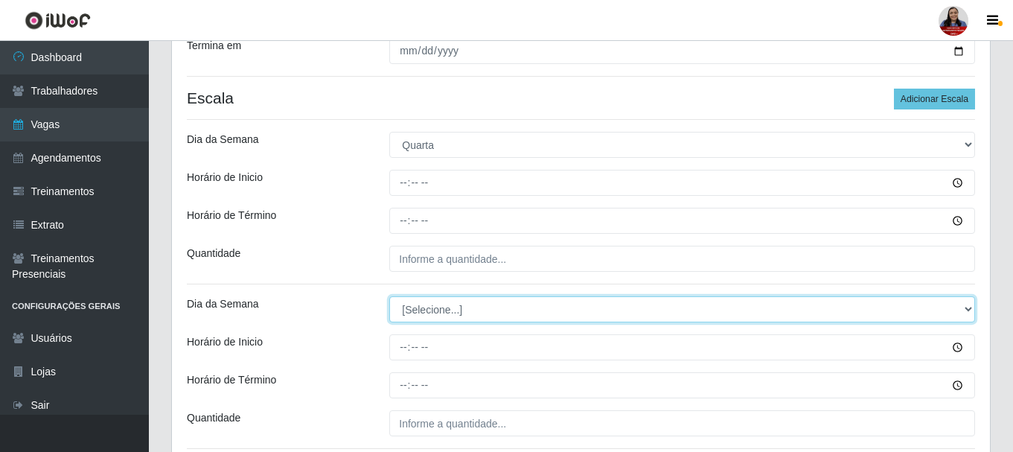
drag, startPoint x: 440, startPoint y: 307, endPoint x: 434, endPoint y: 313, distance: 9.0
click at [440, 307] on select "[Selecione...] Segunda Terça Quarta Quinta Sexta Sábado Domingo" at bounding box center [682, 309] width 586 height 26
select select "3"
click at [389, 296] on select "[Selecione...] Segunda Terça Quarta Quinta Sexta Sábado Domingo" at bounding box center [682, 309] width 586 height 26
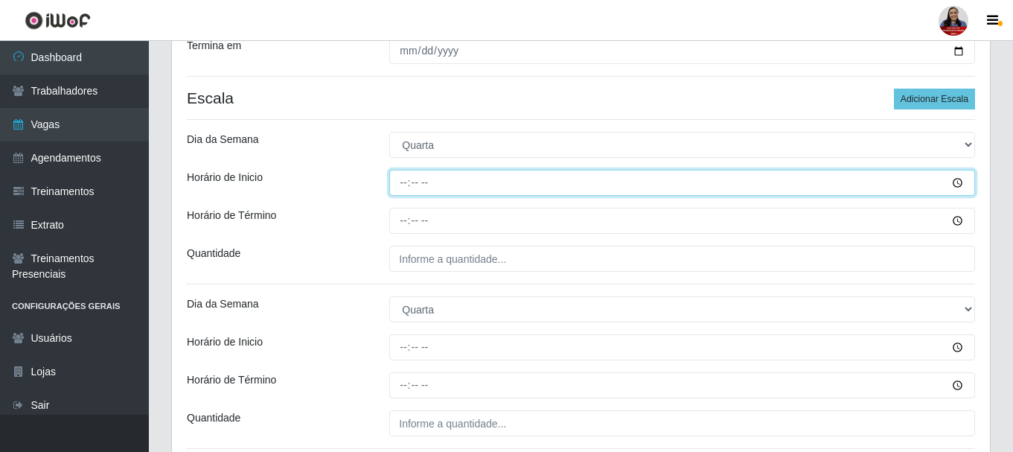
click at [400, 179] on input "Horário de Inicio" at bounding box center [682, 183] width 586 height 26
type input "09:00"
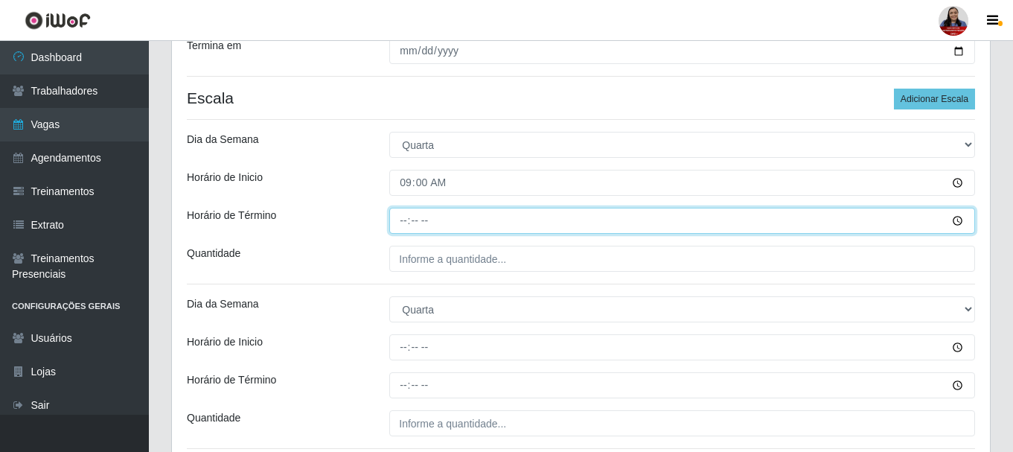
type input "15:00"
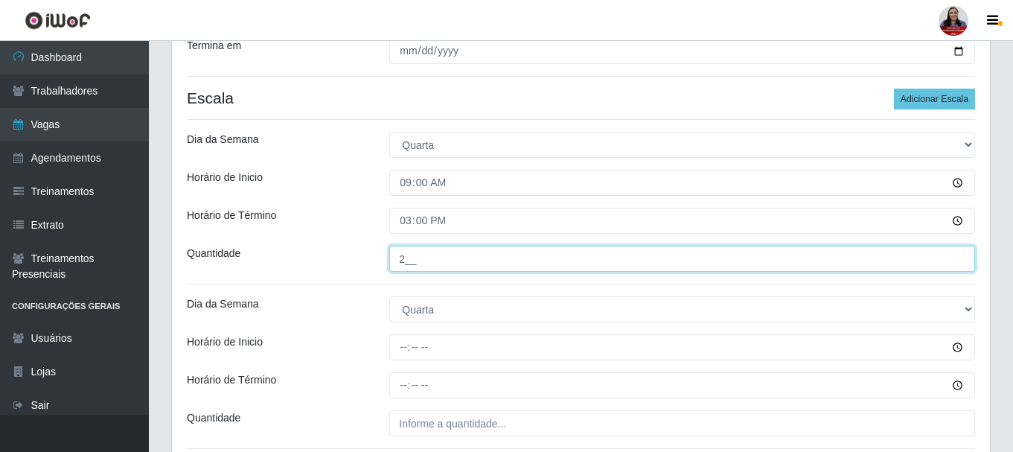
type input "2__"
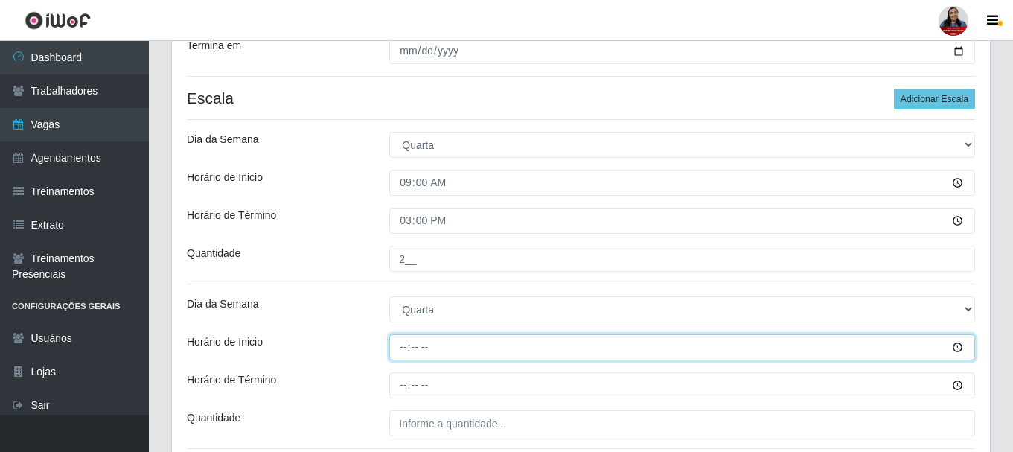
click at [403, 348] on input "Horário de Inicio" at bounding box center [682, 347] width 586 height 26
type input "15:00"
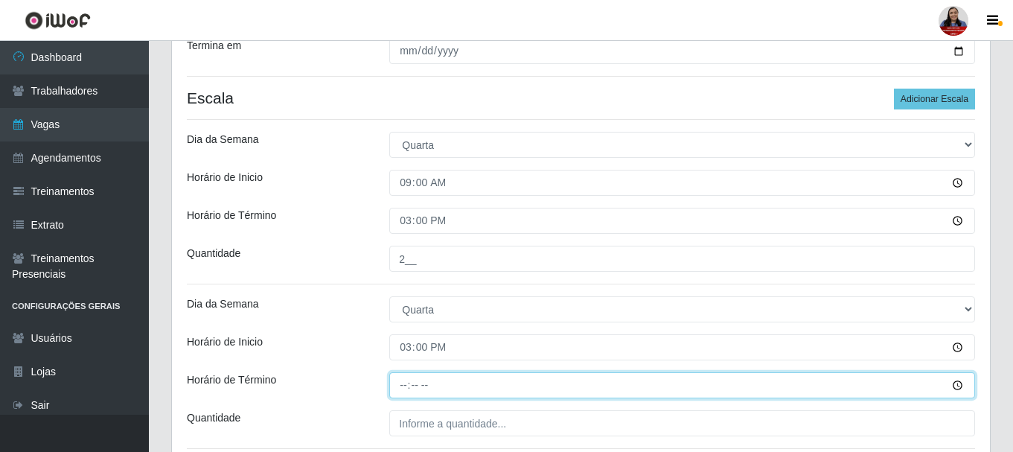
type input "21:00"
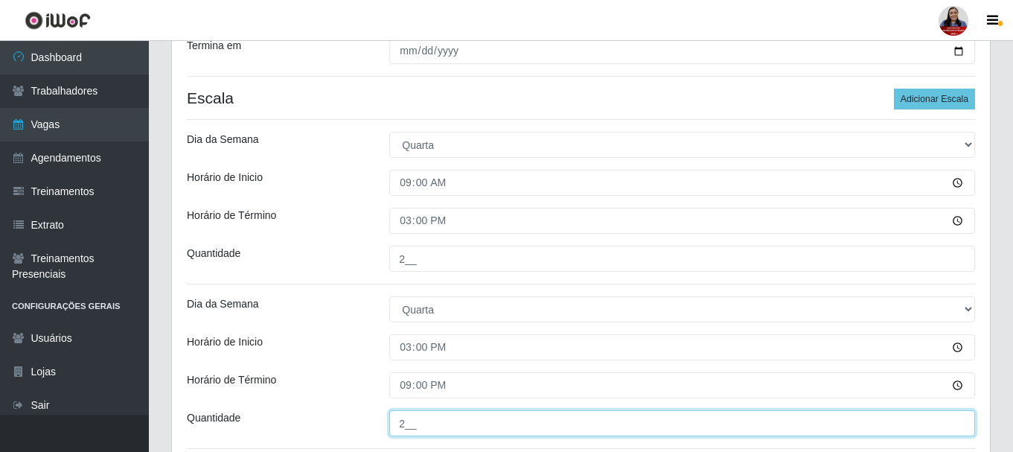
type input "2__"
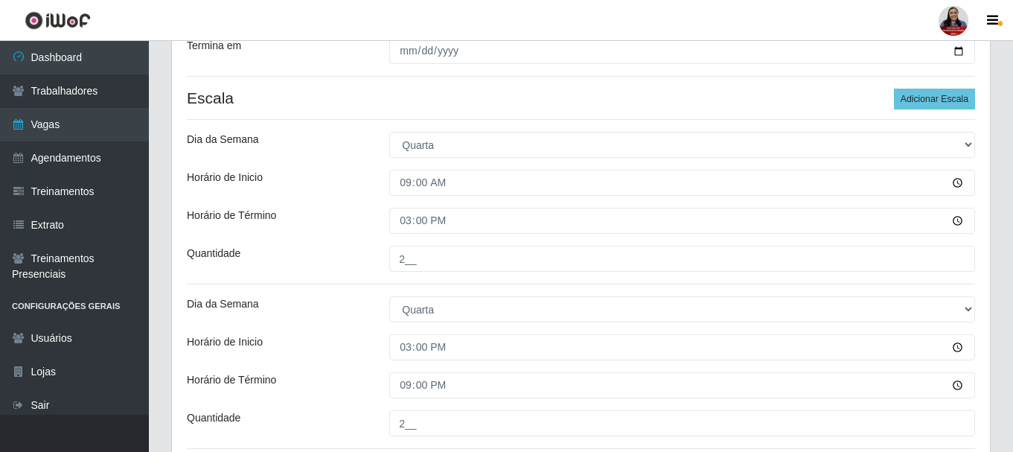
click at [336, 327] on div "Loja Queiroz Atacadão - Mossoró Função [Selecione...] Auxiliar de Depósito Auxi…" at bounding box center [581, 116] width 818 height 720
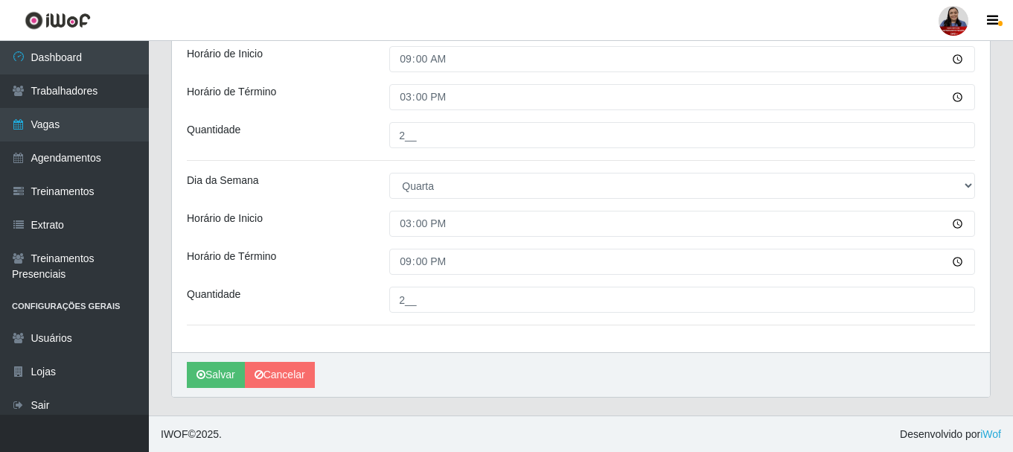
scroll to position [496, 0]
click at [201, 380] on button "Salvar" at bounding box center [216, 374] width 58 height 26
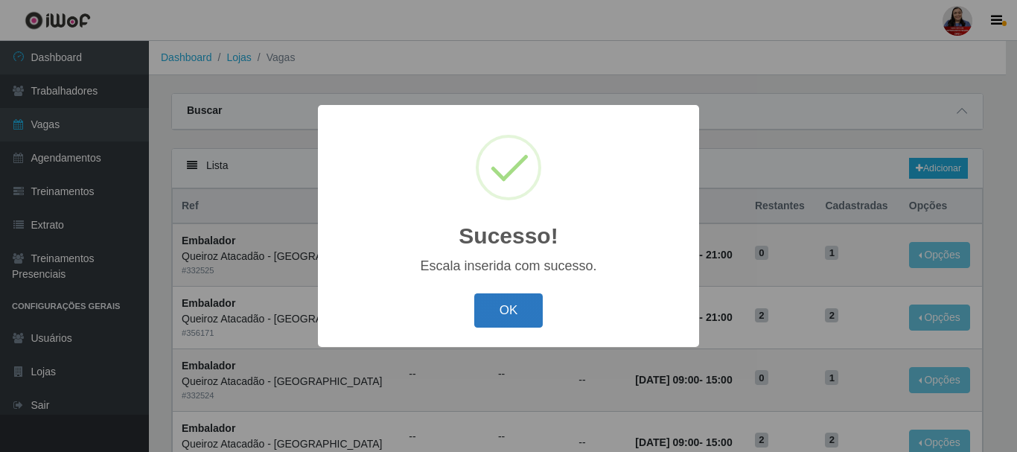
click at [500, 301] on button "OK" at bounding box center [508, 310] width 69 height 35
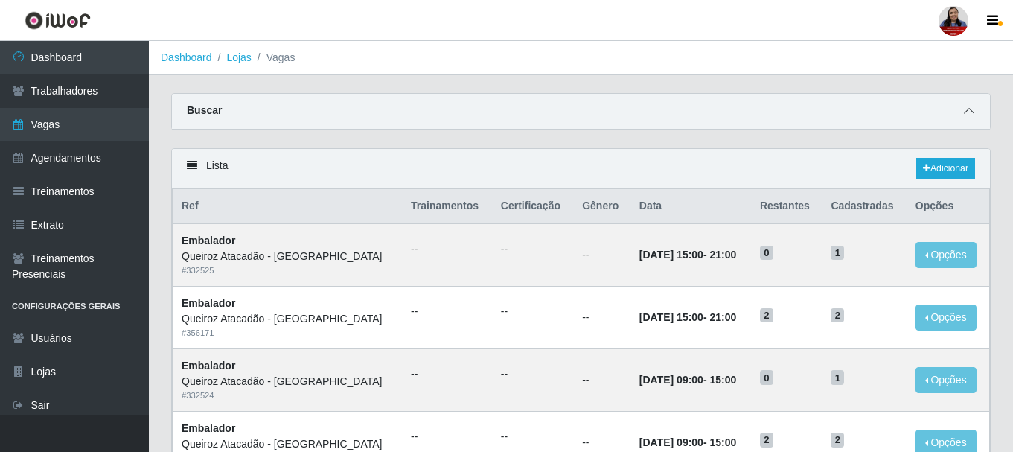
click at [976, 113] on span at bounding box center [969, 111] width 18 height 17
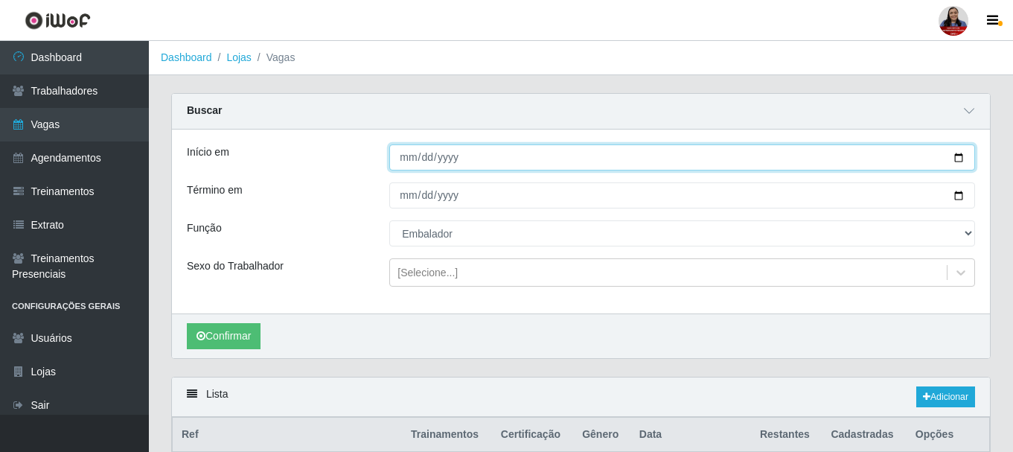
click at [960, 155] on input "2025-10-08" at bounding box center [682, 157] width 586 height 26
type input "[DATE]"
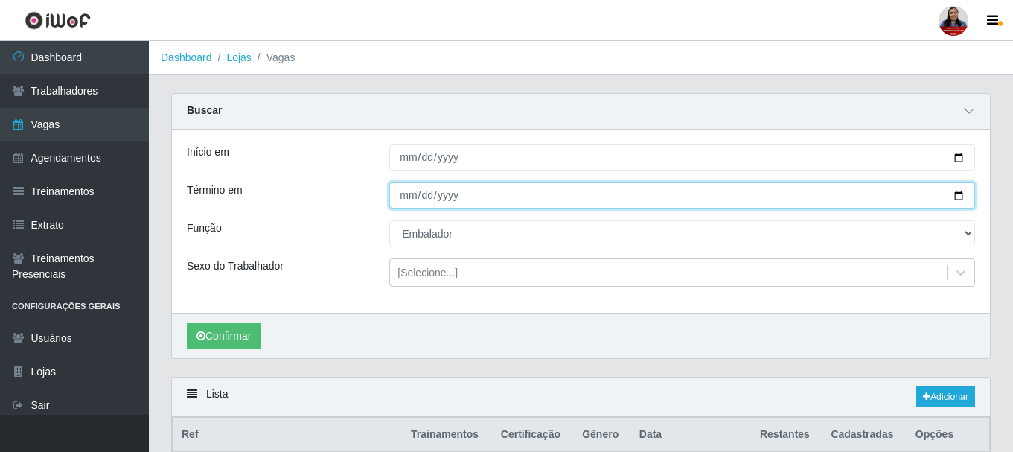
click at [954, 196] on input "2025-10-08" at bounding box center [682, 195] width 586 height 26
type input "[DATE]"
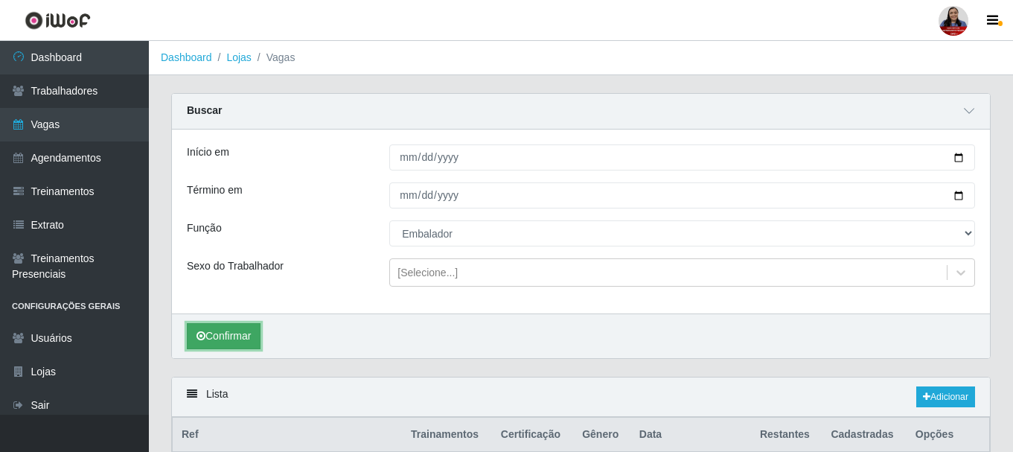
click at [248, 331] on button "Confirmar" at bounding box center [224, 336] width 74 height 26
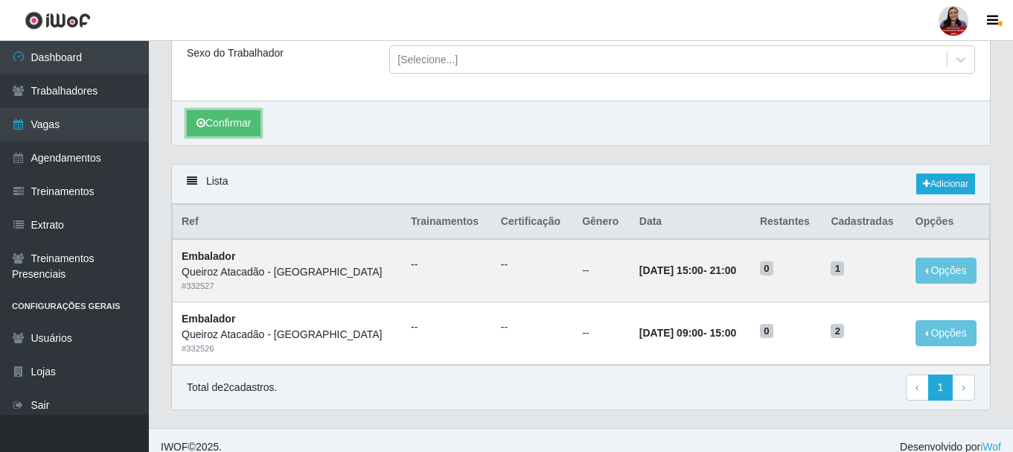
scroll to position [227, 0]
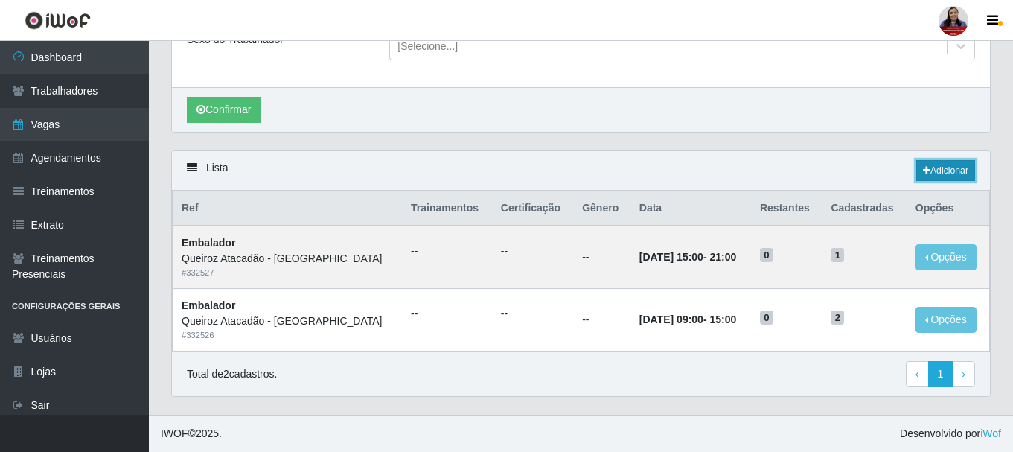
click at [938, 169] on link "Adicionar" at bounding box center [945, 170] width 59 height 21
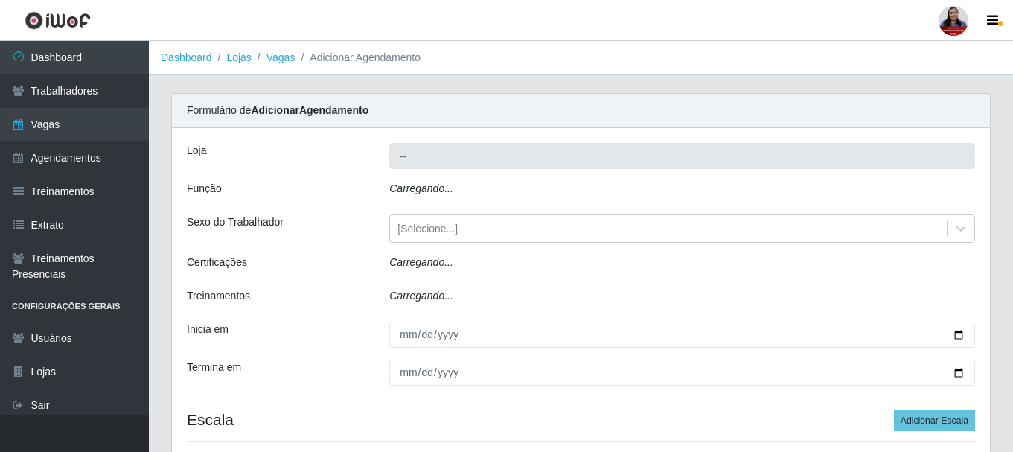
type input "Queiroz Atacadão - [GEOGRAPHIC_DATA]"
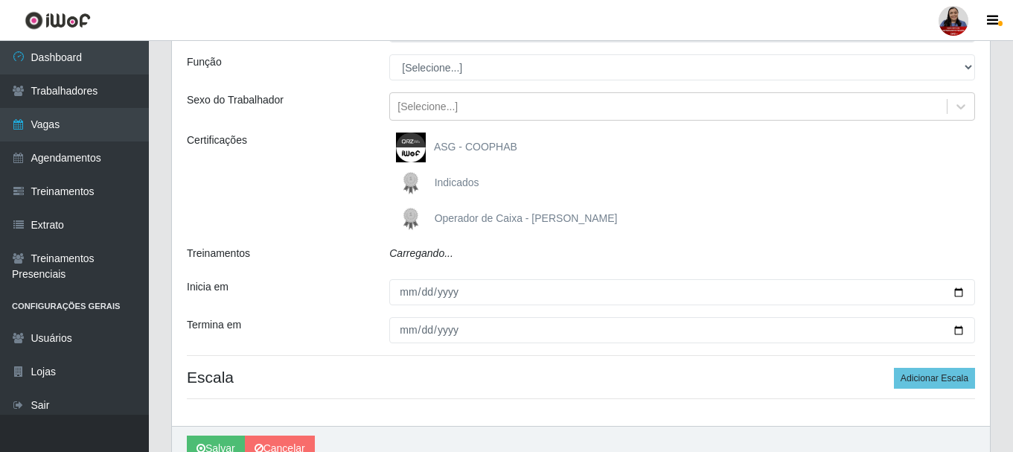
scroll to position [47, 0]
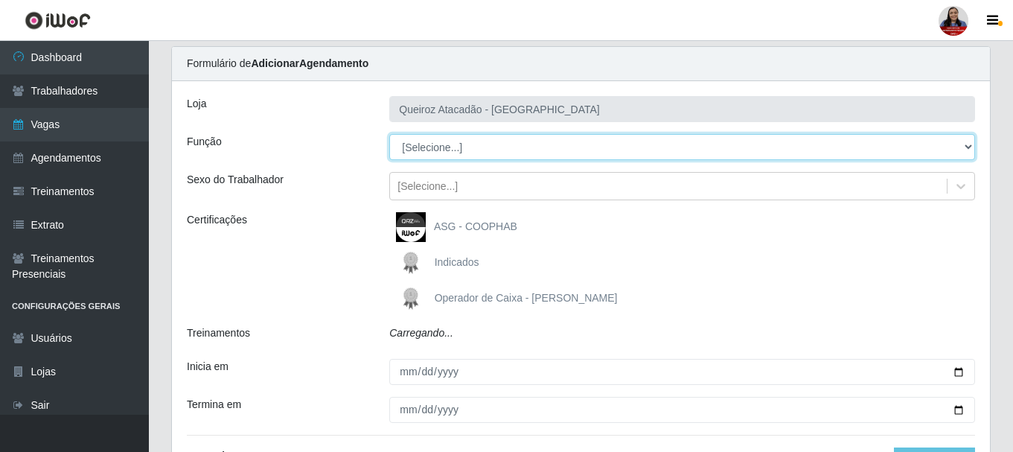
click at [437, 153] on select "[Selecione...] Auxiliar de Depósito Auxiliar de Depósito + Auxiliar de Depósito…" at bounding box center [682, 147] width 586 height 26
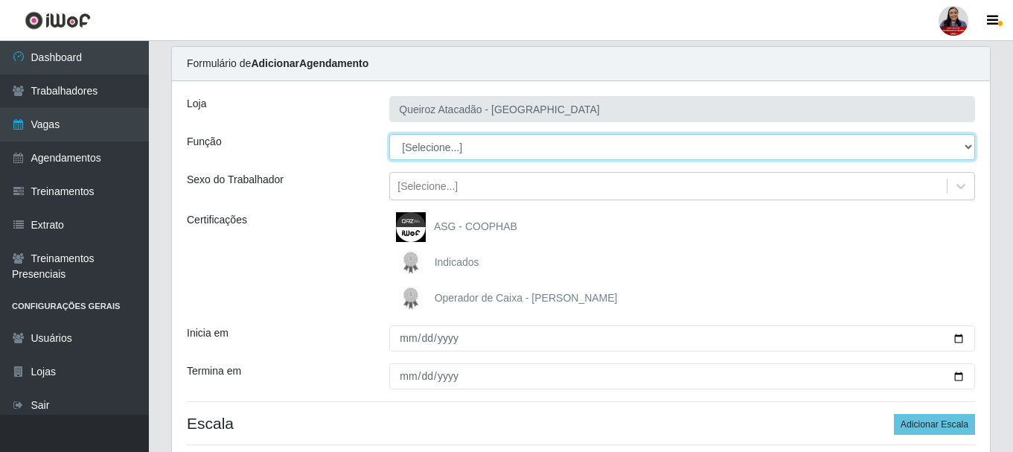
select select "1"
click at [389, 134] on select "[Selecione...] Auxiliar de Depósito Auxiliar de Depósito + Auxiliar de Depósito…" at bounding box center [682, 147] width 586 height 26
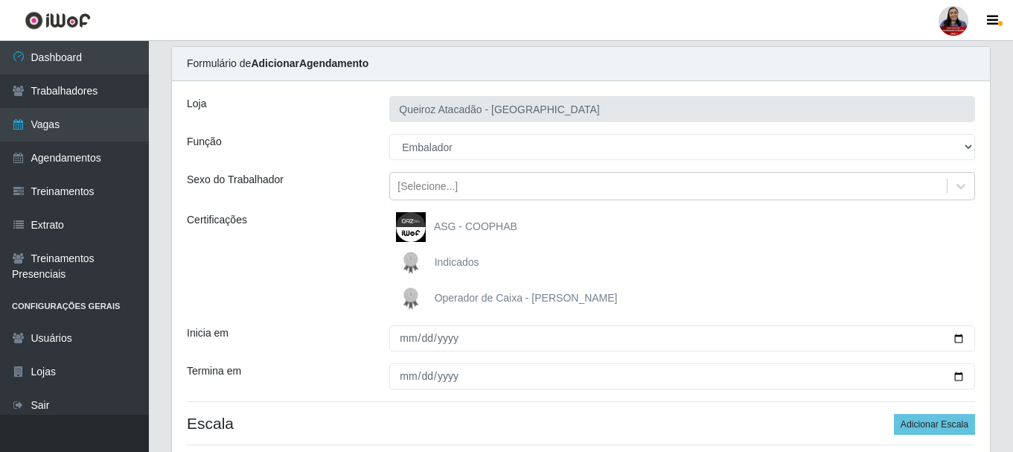
click at [332, 348] on div "Inicia em" at bounding box center [277, 338] width 202 height 26
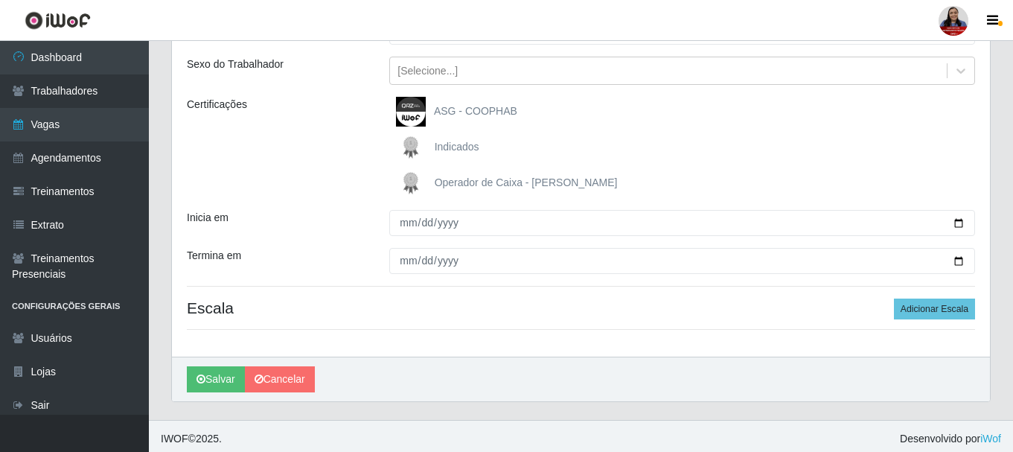
scroll to position [167, 0]
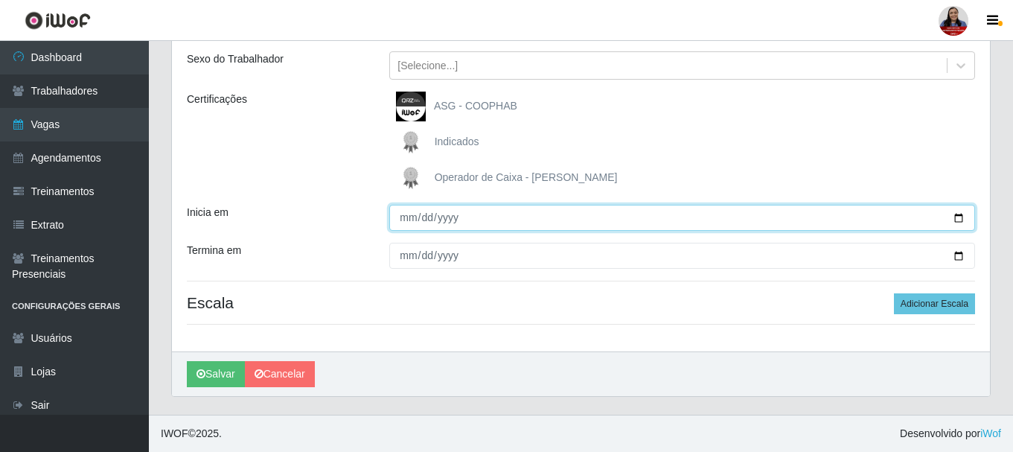
click at [960, 218] on input "Inicia em" at bounding box center [682, 218] width 586 height 26
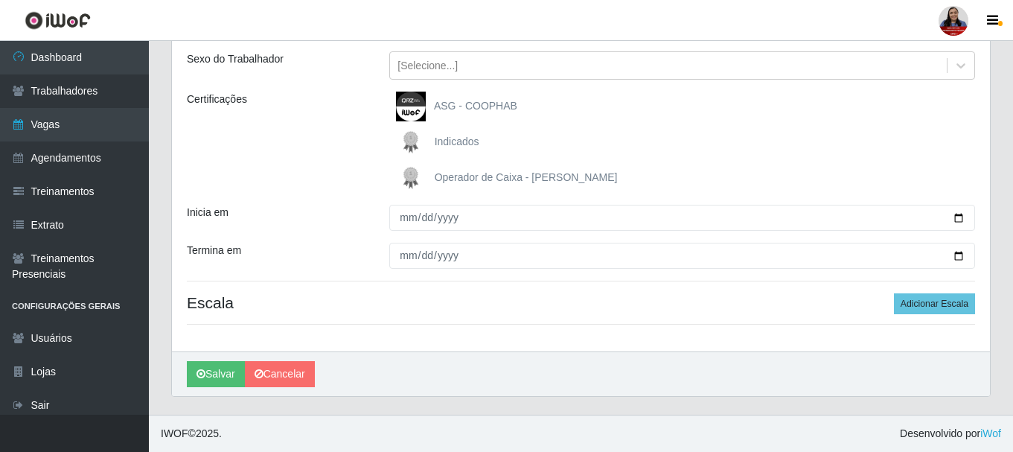
click at [319, 167] on div "Certificações" at bounding box center [277, 142] width 202 height 101
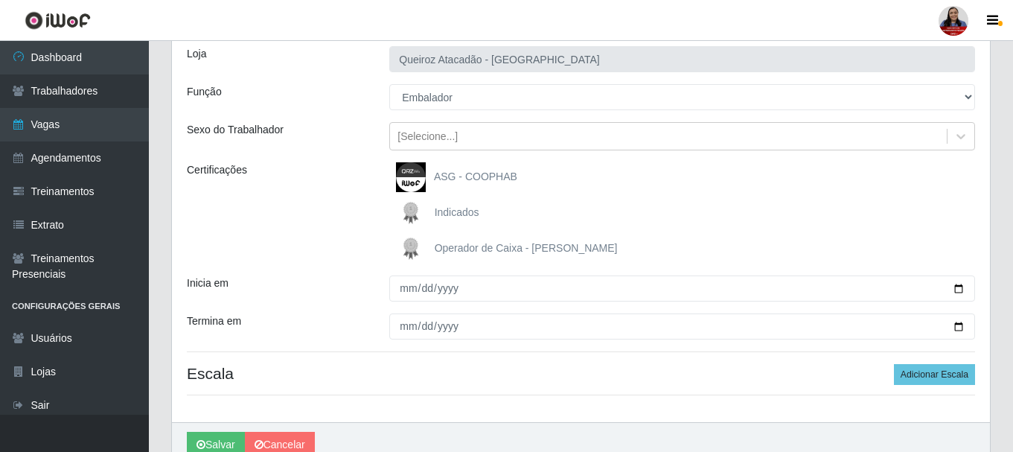
scroll to position [93, 0]
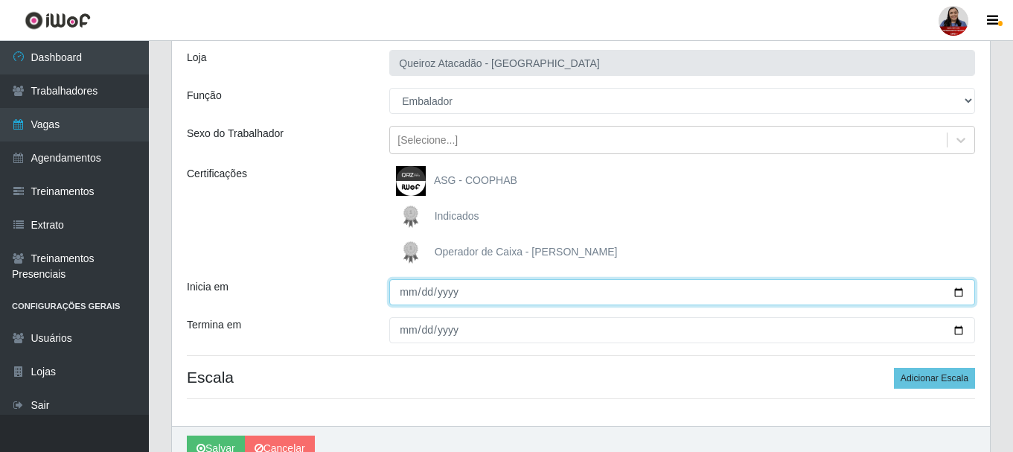
click at [955, 297] on input "Inicia em" at bounding box center [682, 292] width 586 height 26
click at [954, 290] on input "2025-10-07" at bounding box center [682, 292] width 586 height 26
drag, startPoint x: 959, startPoint y: 293, endPoint x: 932, endPoint y: 298, distance: 27.3
click at [958, 293] on input "2025-10-07" at bounding box center [682, 292] width 586 height 26
type input "[DATE]"
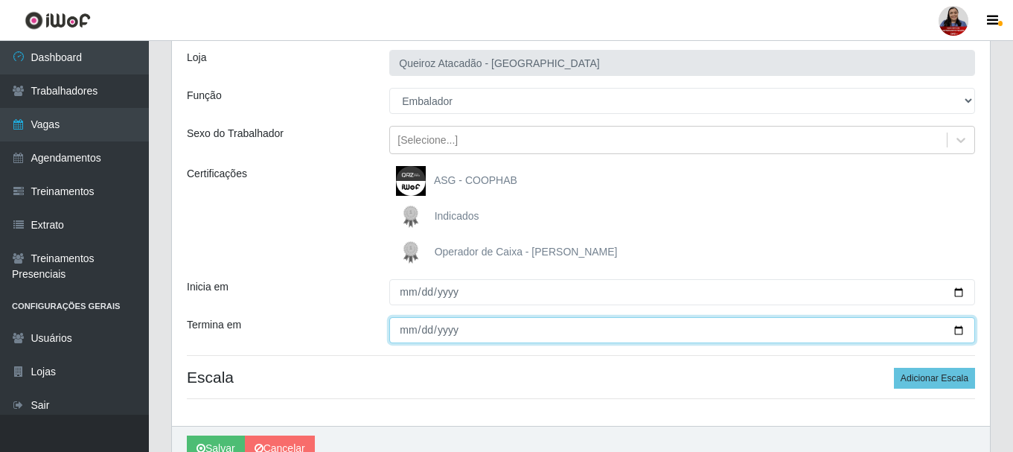
click at [959, 330] on input "Termina em" at bounding box center [682, 330] width 586 height 26
type input "[DATE]"
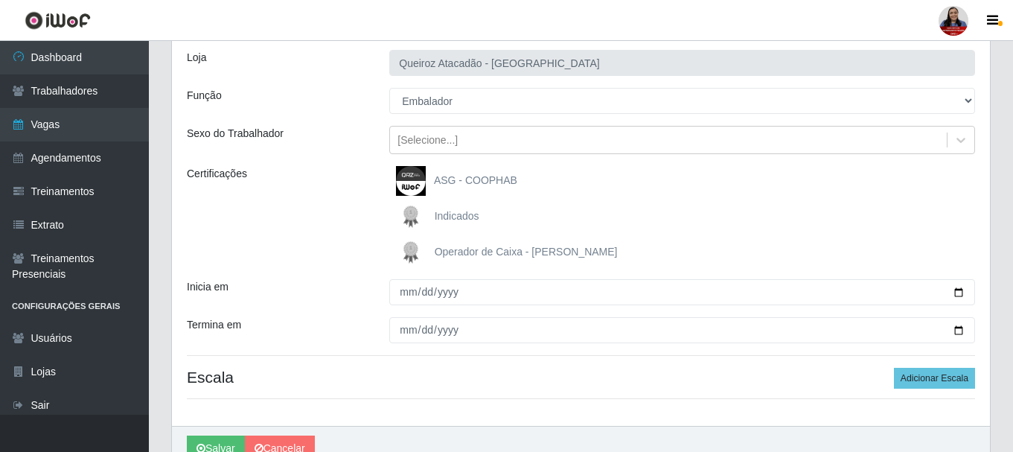
drag, startPoint x: 692, startPoint y: 213, endPoint x: 737, endPoint y: 247, distance: 56.9
click at [693, 213] on div "Indicados" at bounding box center [682, 217] width 586 height 30
click at [936, 369] on button "Adicionar Escala" at bounding box center [934, 378] width 81 height 21
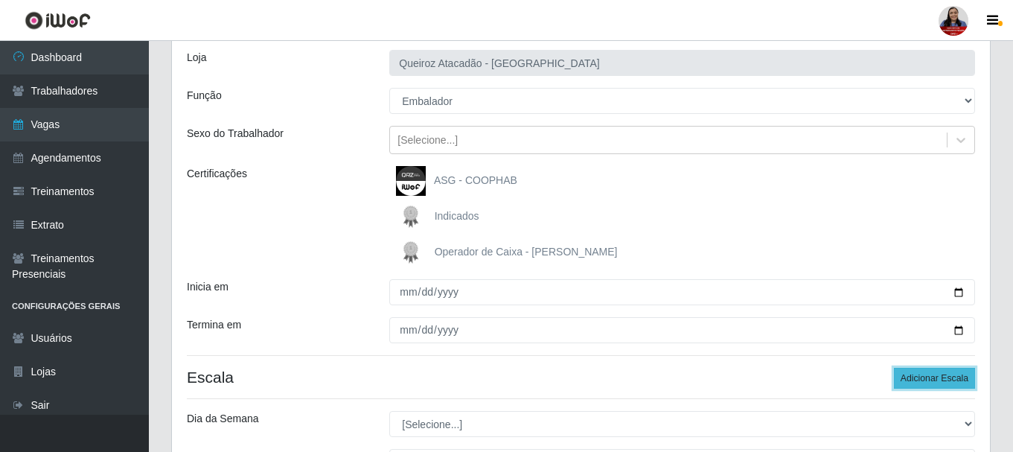
click at [937, 369] on button "Adicionar Escala" at bounding box center [934, 378] width 81 height 21
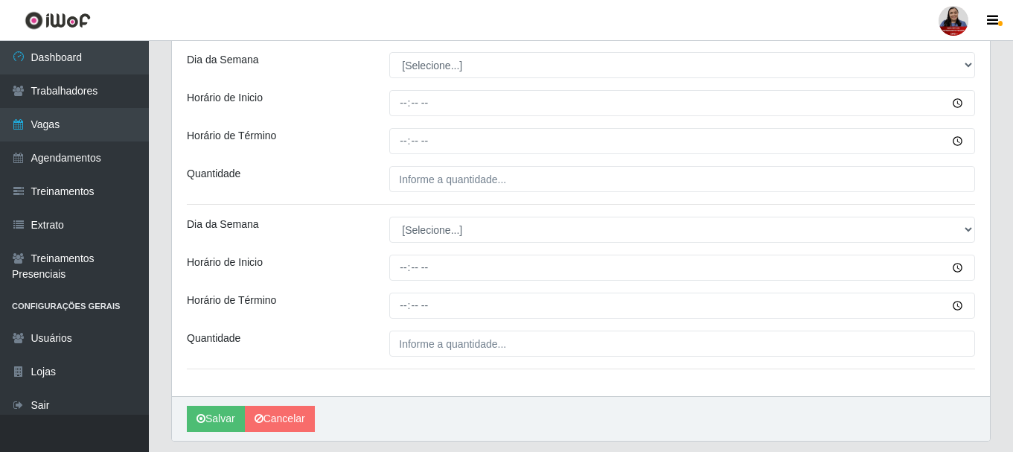
scroll to position [465, 0]
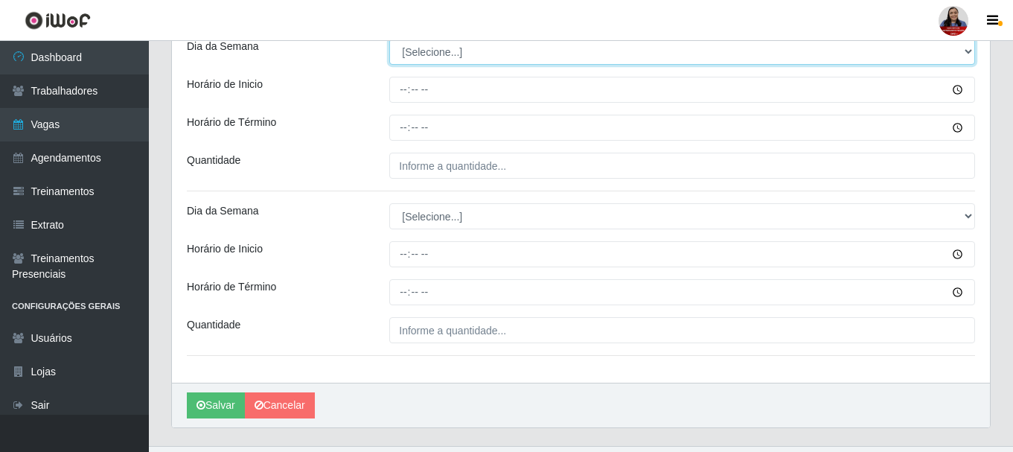
click at [456, 51] on select "[Selecione...] Segunda Terça Quarta Quinta Sexta Sábado Domingo" at bounding box center [682, 52] width 586 height 26
click at [492, 51] on select "[Selecione...] Segunda Terça Quarta Quinta Sexta Sábado Domingo" at bounding box center [682, 52] width 586 height 26
select select "4"
click at [389, 39] on select "[Selecione...] Segunda Terça Quarta Quinta Sexta Sábado Domingo" at bounding box center [682, 52] width 586 height 26
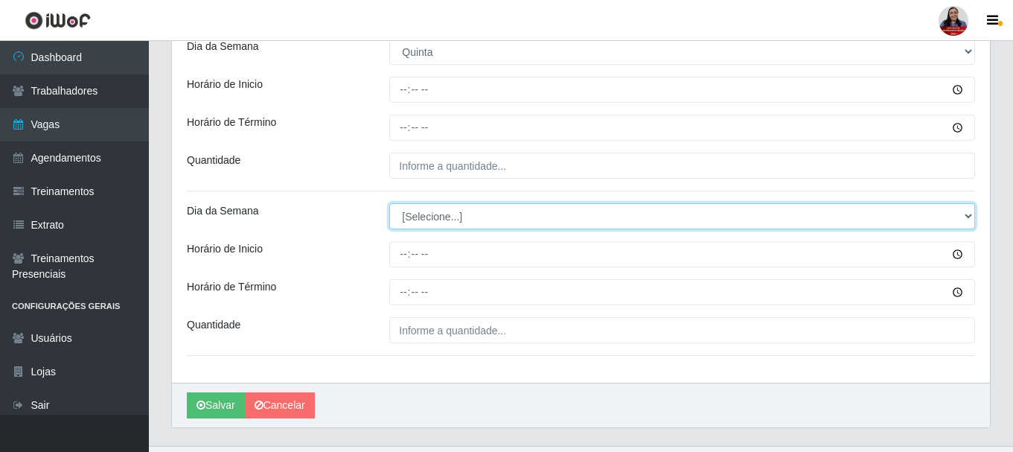
click at [432, 223] on select "[Selecione...] Segunda Terça Quarta Quinta Sexta Sábado Domingo" at bounding box center [682, 216] width 586 height 26
select select "4"
click at [389, 203] on select "[Selecione...] Segunda Terça Quarta Quinta Sexta Sábado Domingo" at bounding box center [682, 216] width 586 height 26
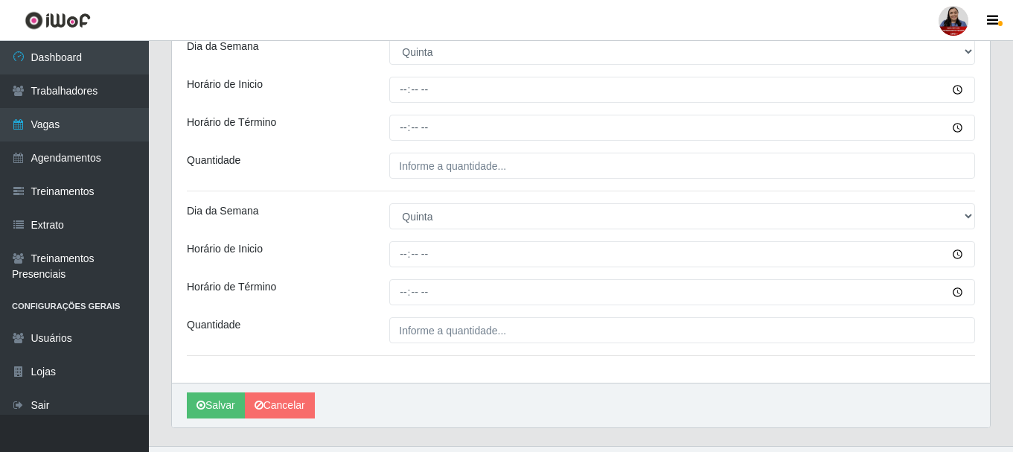
click at [391, 185] on div "Loja Queiroz Atacadão - Mossoró Função [Selecione...] Auxiliar de Depósito Auxi…" at bounding box center [581, 23] width 818 height 720
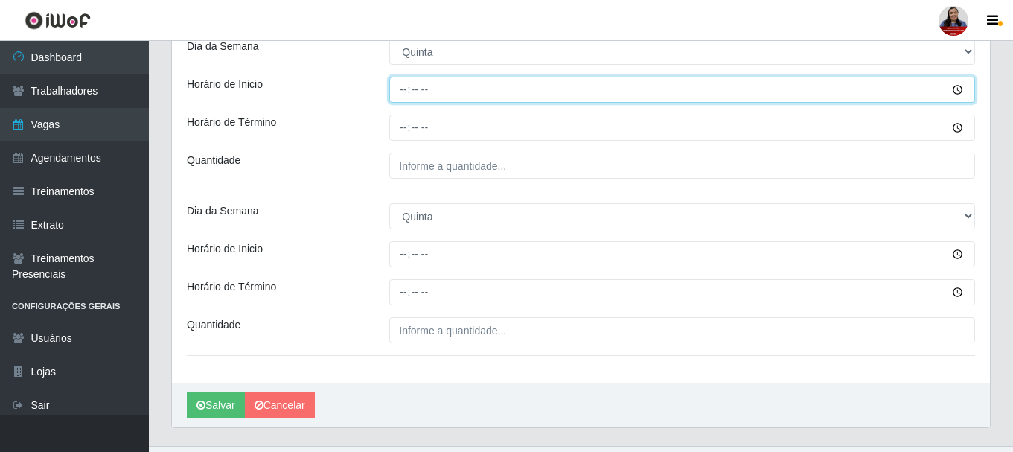
click at [400, 85] on input "Horário de Inicio" at bounding box center [682, 90] width 586 height 26
type input "09:00"
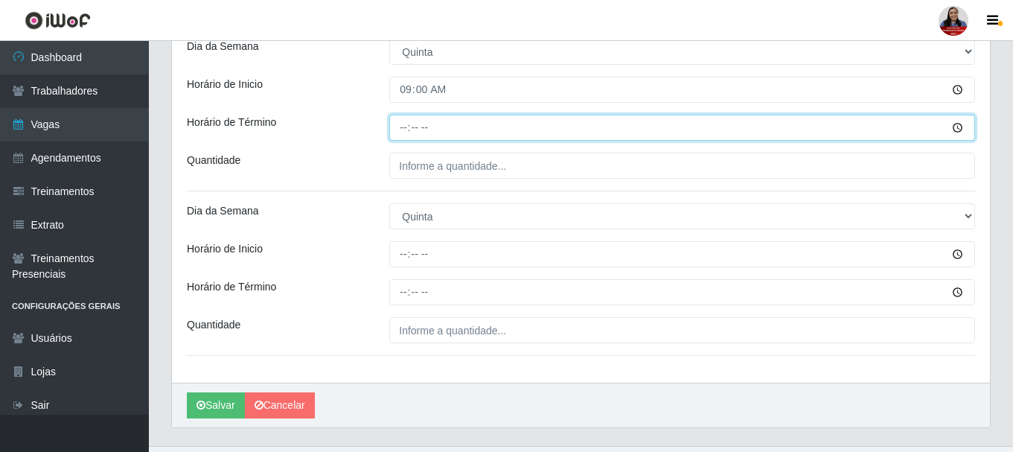
type input "15:00"
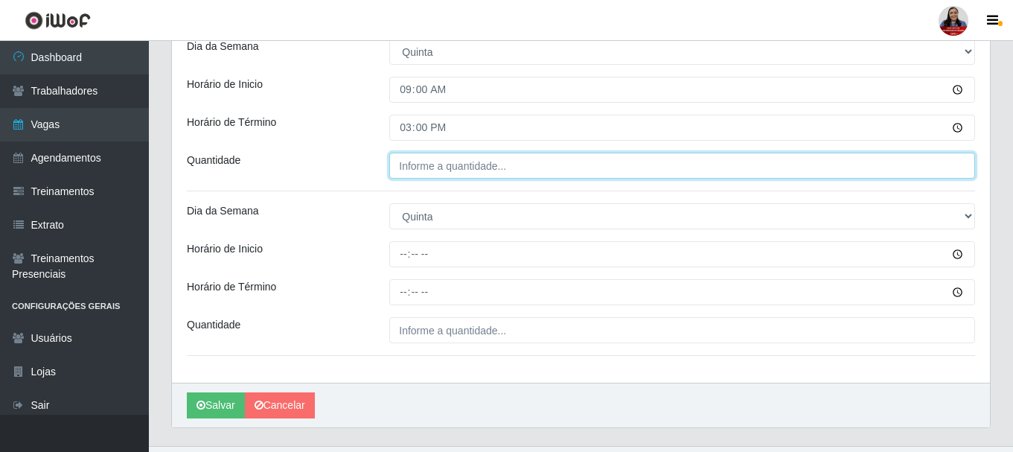
type input "___"
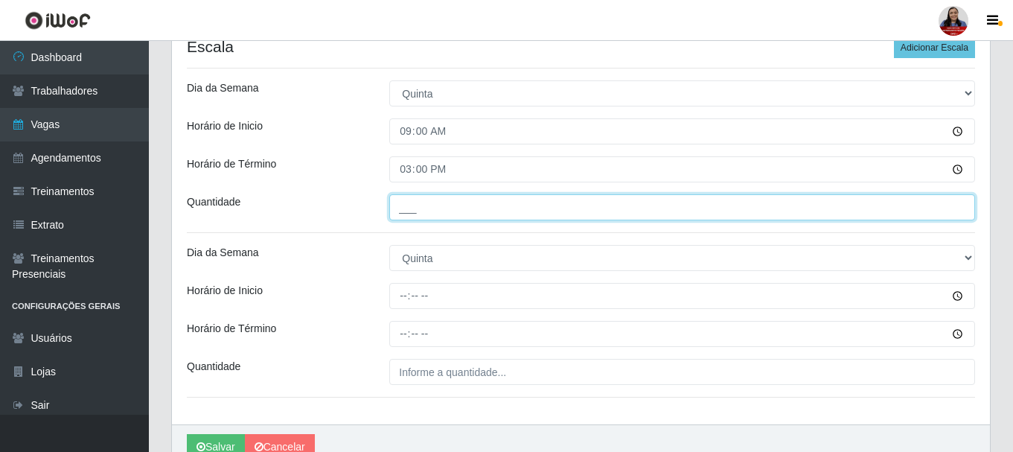
scroll to position [391, 0]
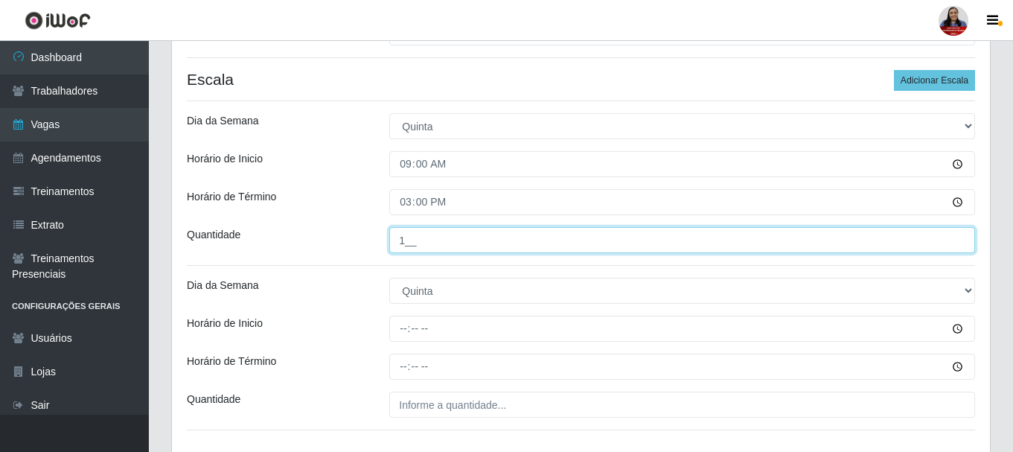
type input "1__"
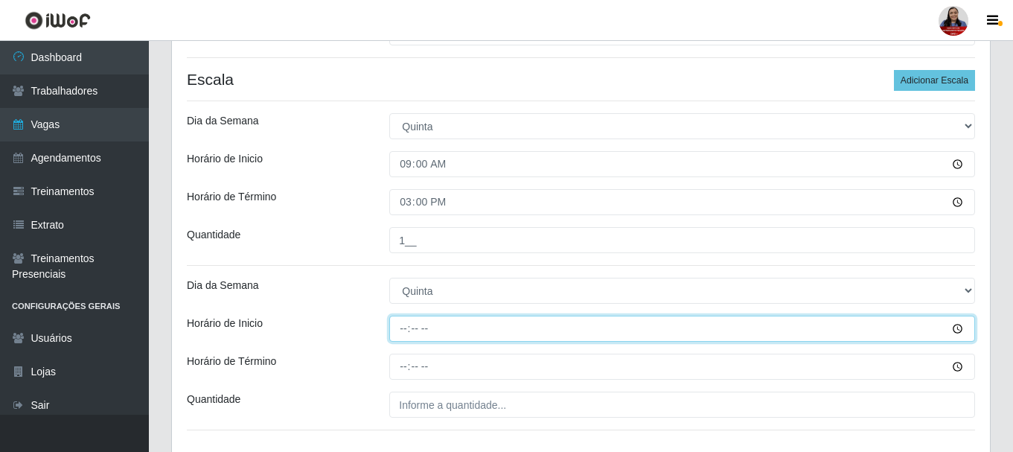
click at [406, 324] on input "Horário de Inicio" at bounding box center [682, 329] width 586 height 26
type input "15:00"
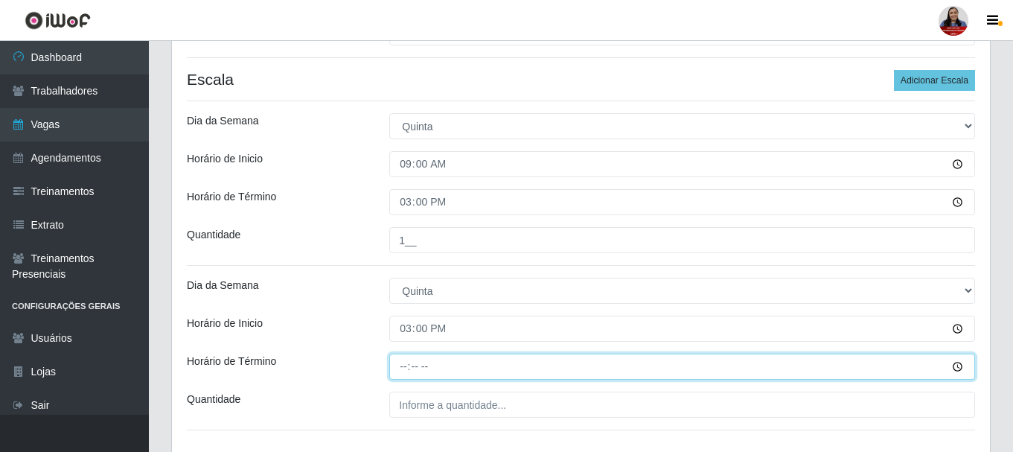
type input "21:00"
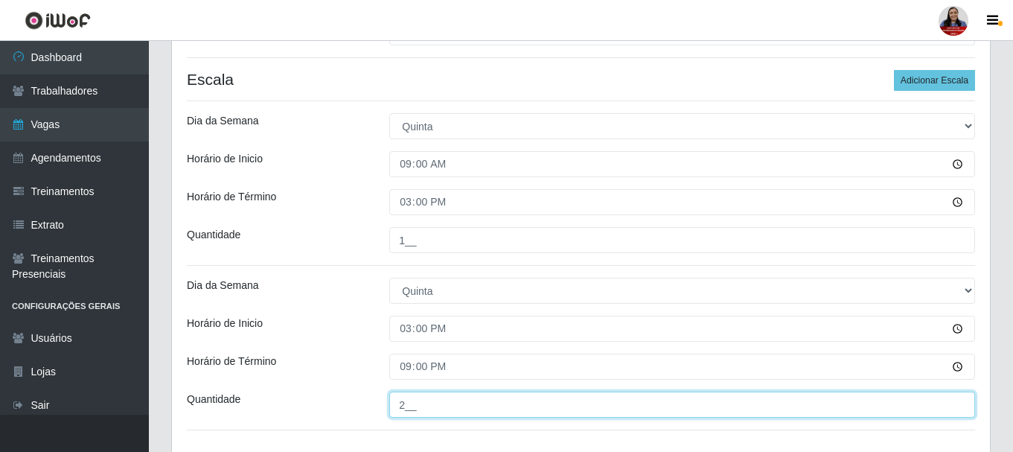
type input "2__"
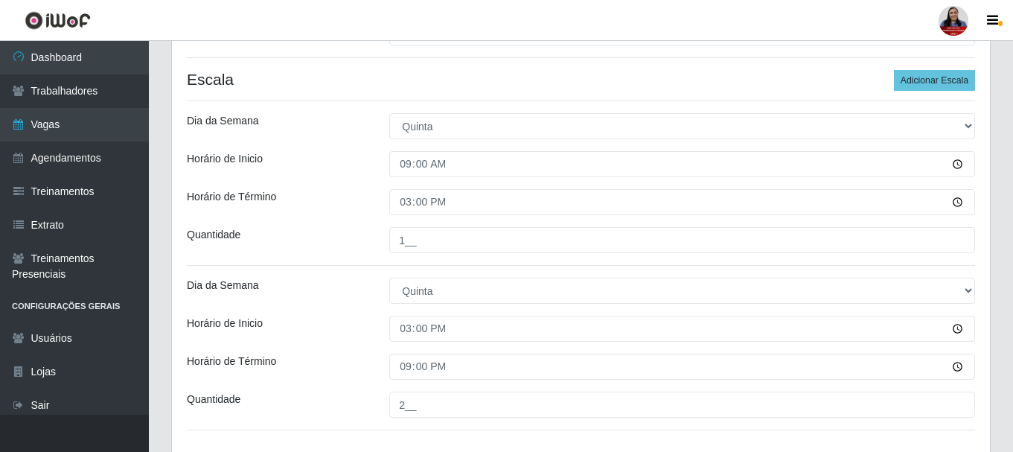
click at [338, 333] on div "Horário de Inicio" at bounding box center [277, 329] width 202 height 26
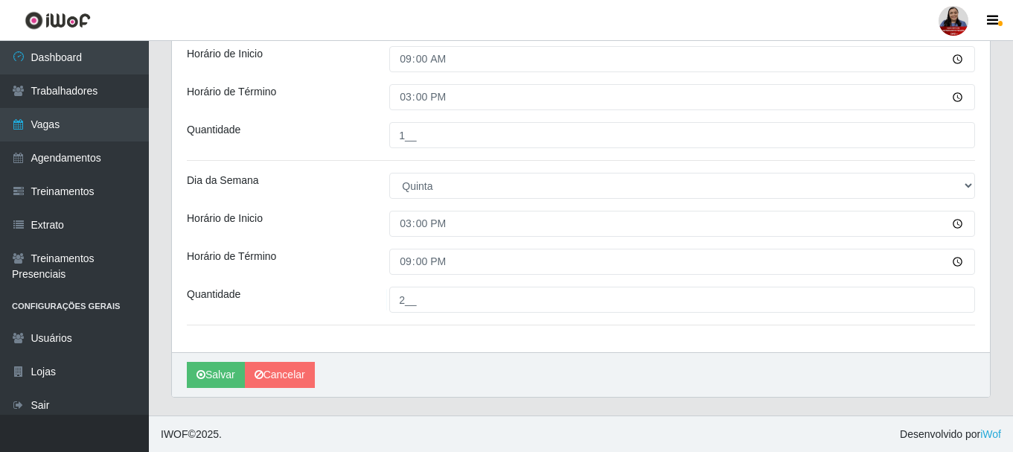
scroll to position [496, 0]
click at [216, 368] on button "Salvar" at bounding box center [216, 374] width 58 height 26
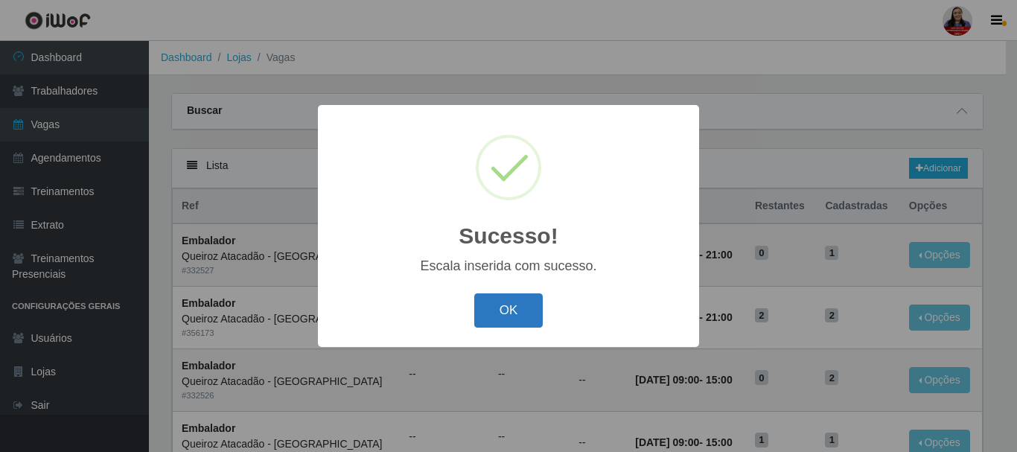
click at [525, 313] on button "OK" at bounding box center [508, 310] width 69 height 35
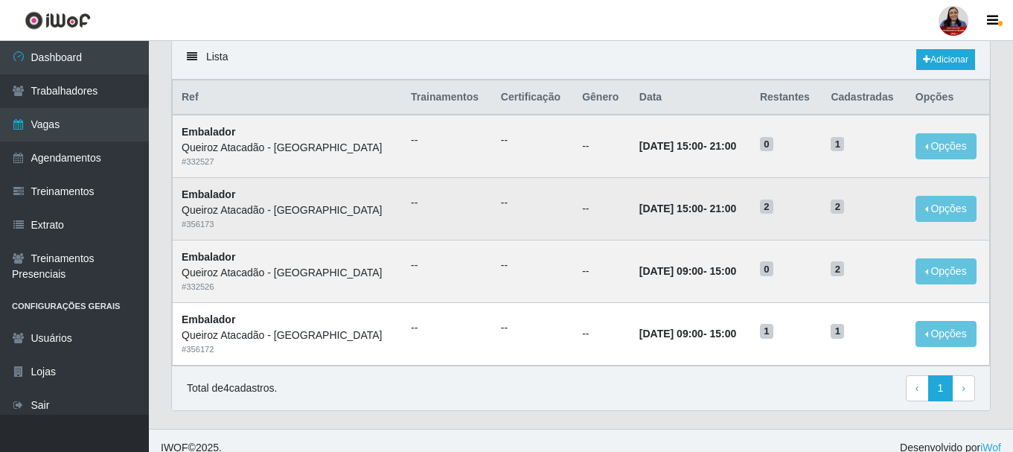
scroll to position [124, 0]
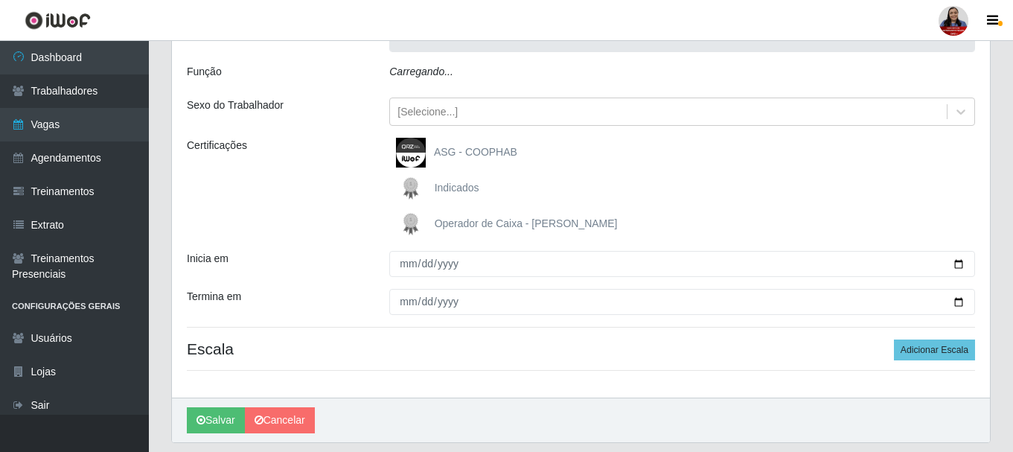
type input "Queiroz Atacadão - [GEOGRAPHIC_DATA]"
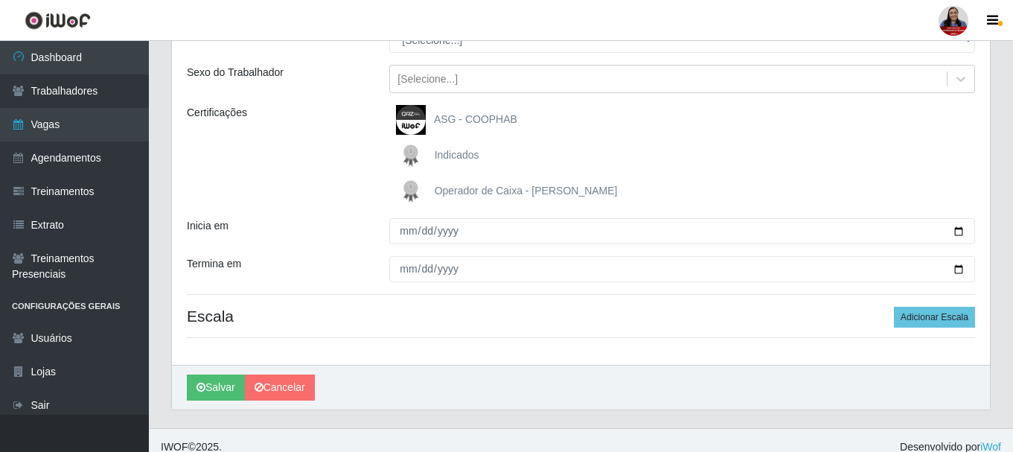
scroll to position [167, 0]
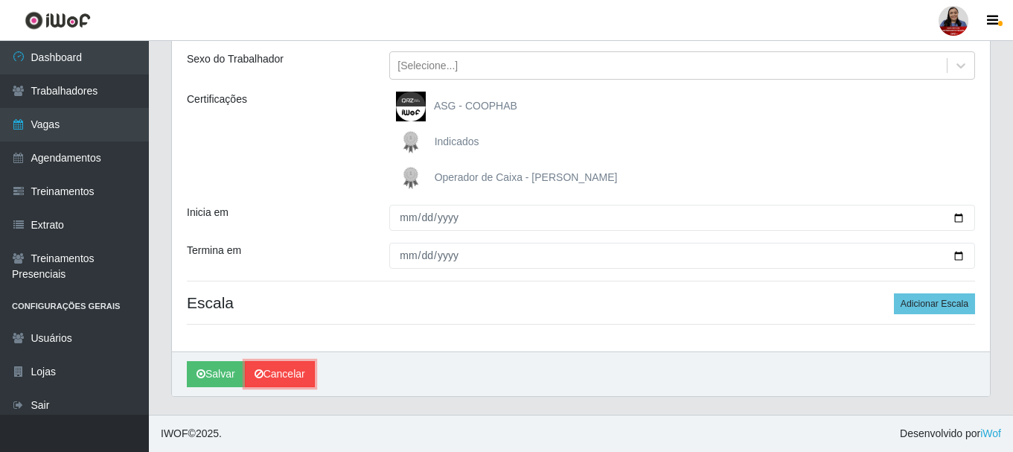
click at [280, 371] on link "Cancelar" at bounding box center [280, 374] width 70 height 26
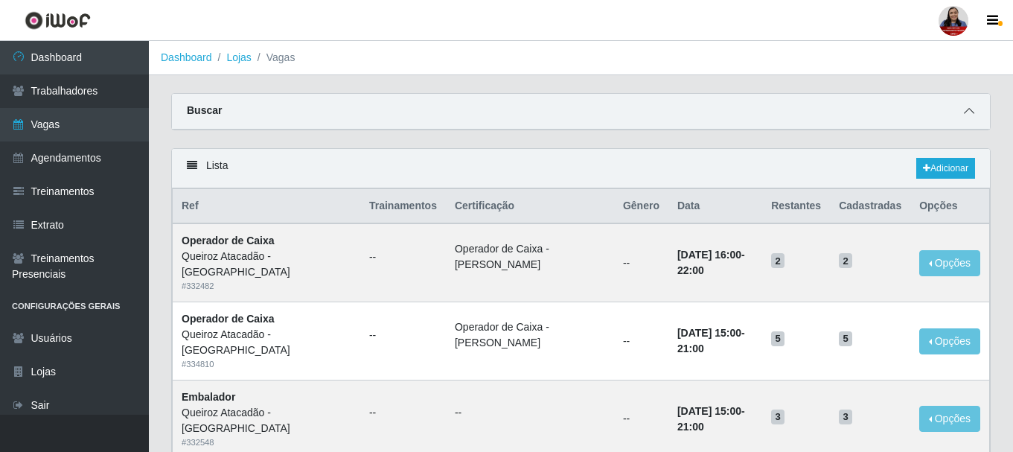
click at [964, 109] on icon at bounding box center [969, 111] width 10 height 10
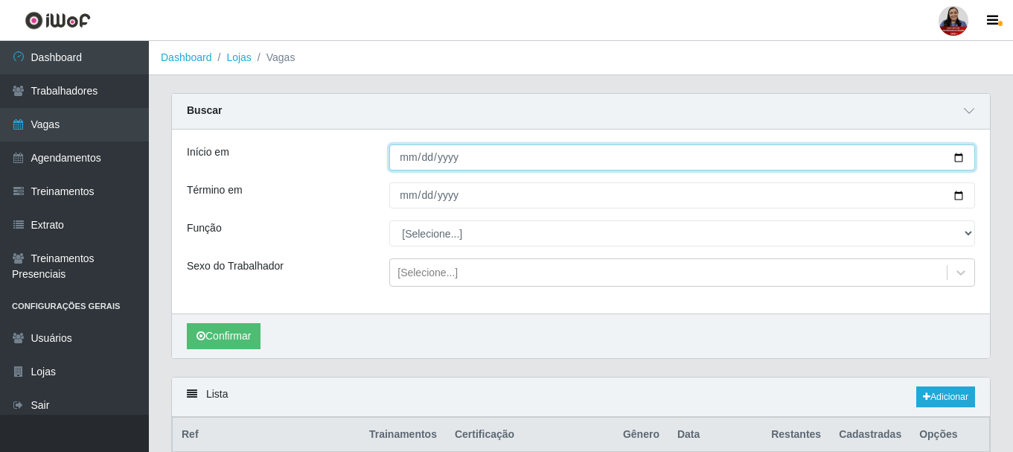
click at [958, 158] on input "Início em" at bounding box center [682, 157] width 586 height 26
type input "[DATE]"
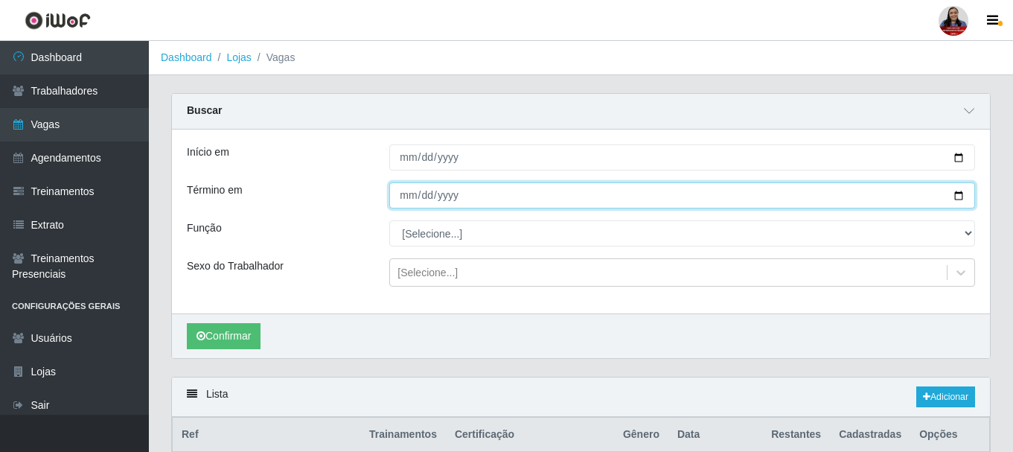
click at [956, 196] on input "Término em" at bounding box center [682, 195] width 586 height 26
type input "[DATE]"
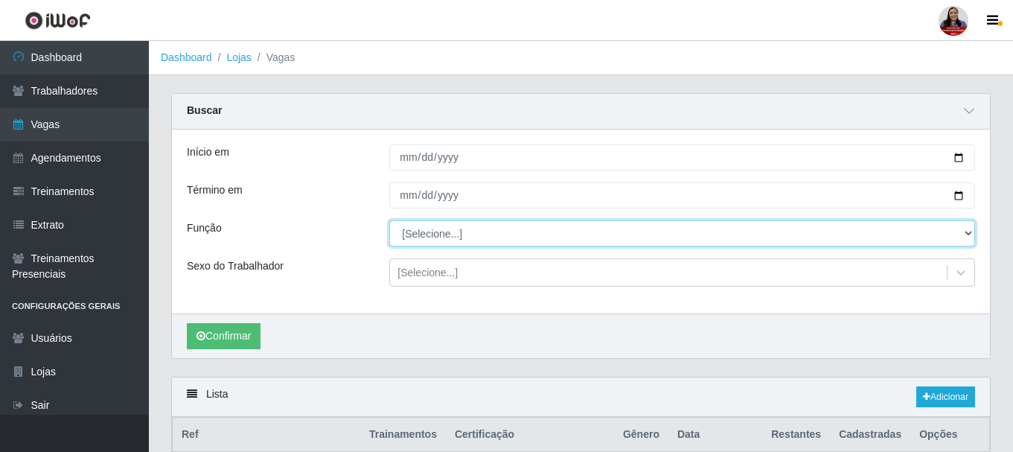
click at [487, 231] on select "[Selecione...] Auxiliar de Depósito Auxiliar de Depósito + Auxiliar de Depósito…" at bounding box center [682, 233] width 586 height 26
select select "1"
click at [389, 221] on select "[Selecione...] Auxiliar de Depósito Auxiliar de Depósito + Auxiliar de Depósito…" at bounding box center [682, 233] width 586 height 26
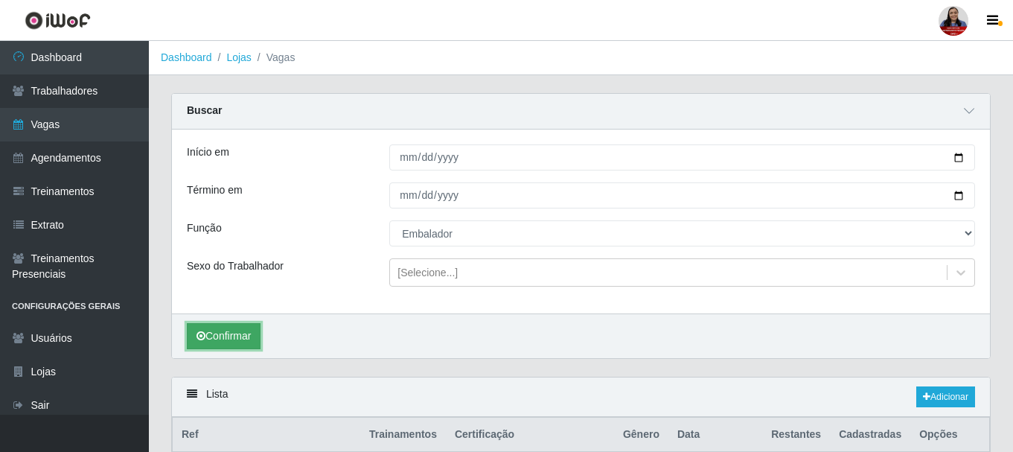
click at [236, 334] on button "Confirmar" at bounding box center [224, 336] width 74 height 26
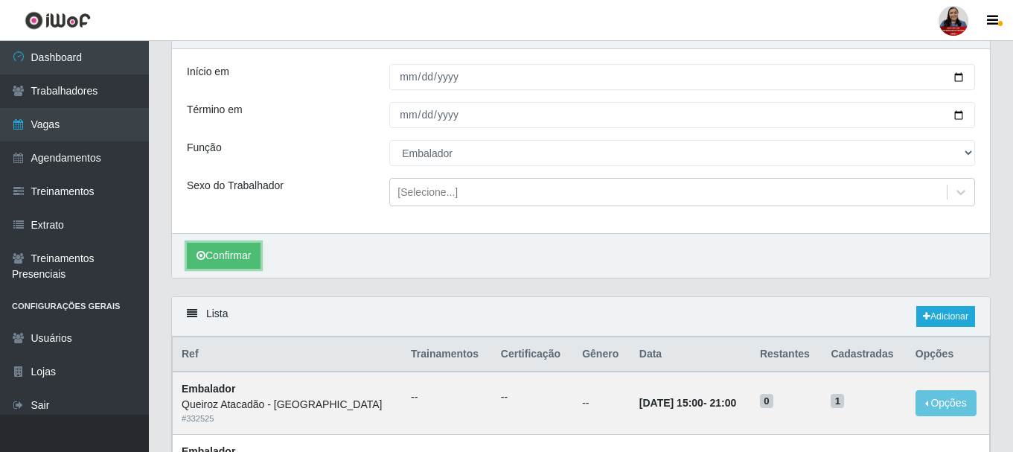
scroll to position [54, 0]
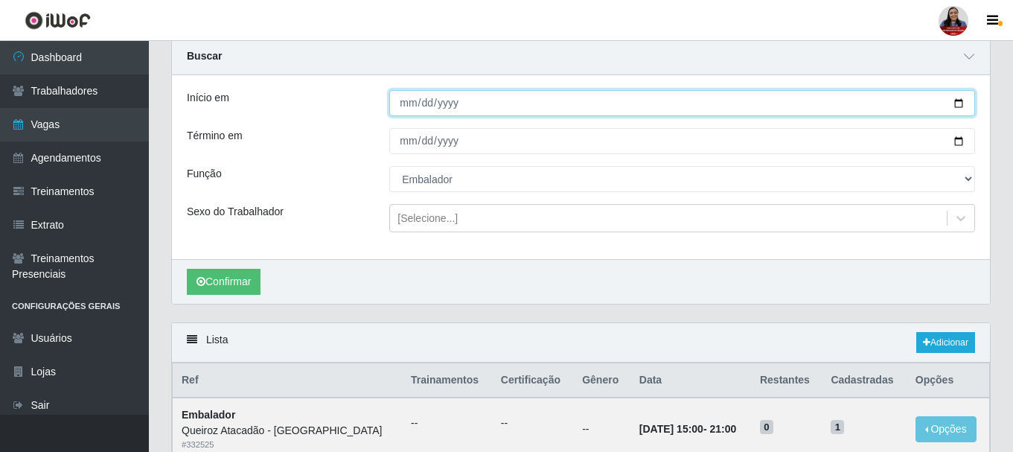
click at [956, 100] on input "[DATE]" at bounding box center [682, 103] width 586 height 26
type input "[DATE]"
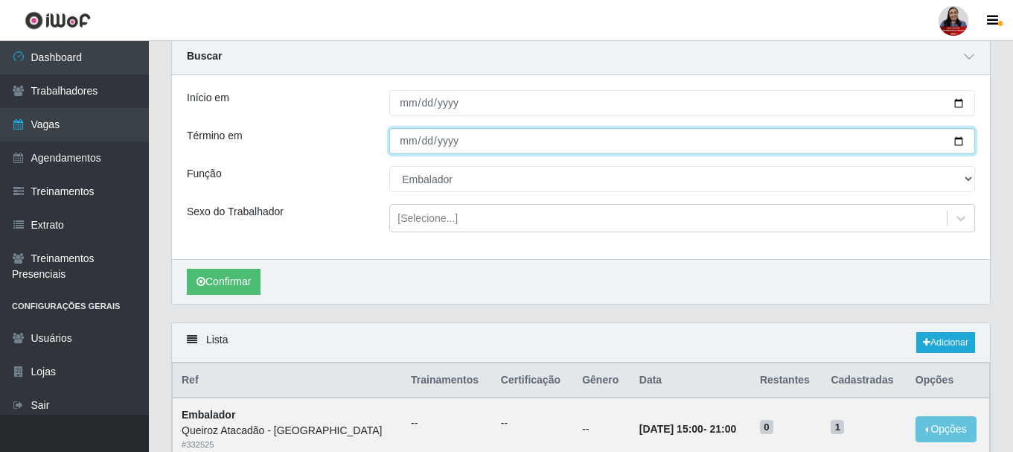
click at [958, 144] on input "[DATE]" at bounding box center [682, 141] width 586 height 26
type input "[DATE]"
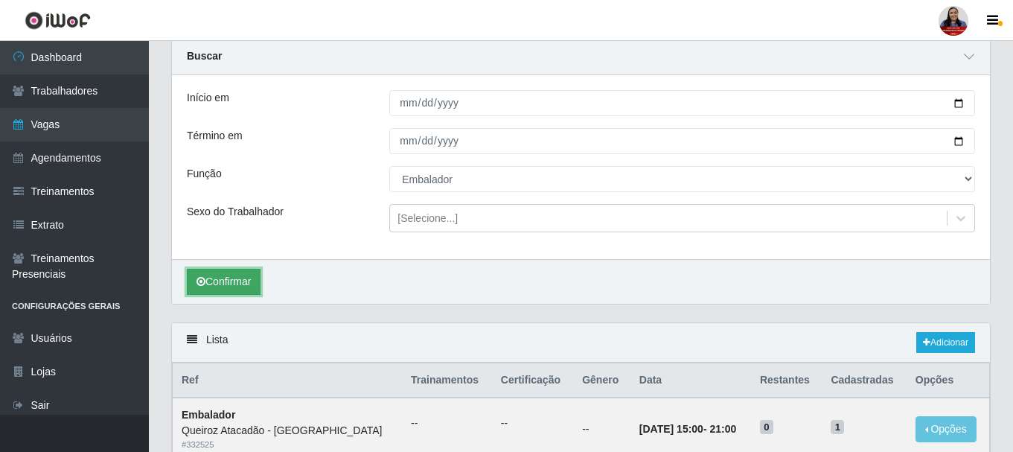
click at [236, 273] on button "Confirmar" at bounding box center [224, 282] width 74 height 26
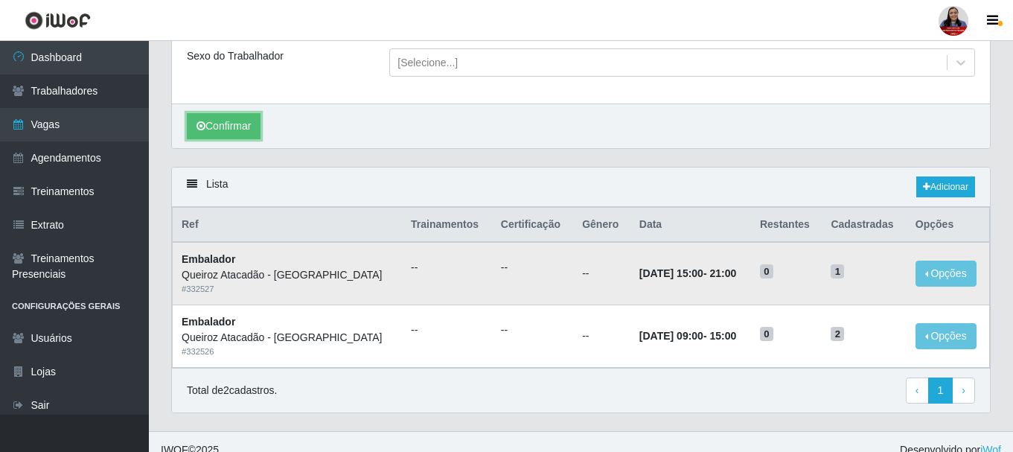
scroll to position [227, 0]
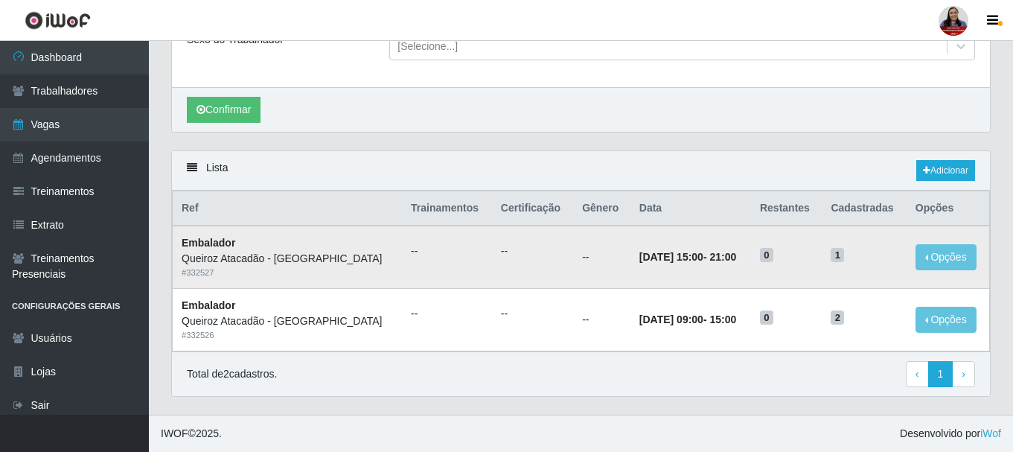
drag, startPoint x: 656, startPoint y: 257, endPoint x: 733, endPoint y: 255, distance: 77.5
click at [733, 255] on td "[DATE] 15:00 - 21:00" at bounding box center [690, 256] width 121 height 63
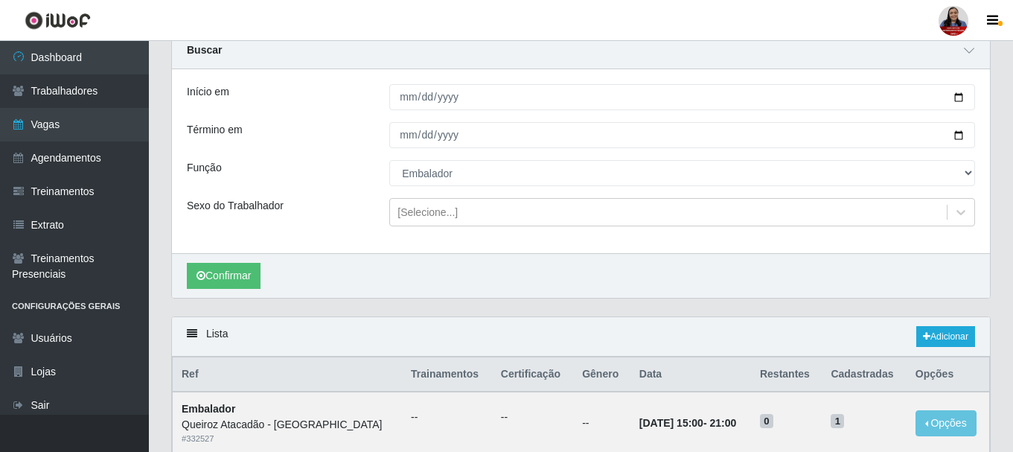
scroll to position [149, 0]
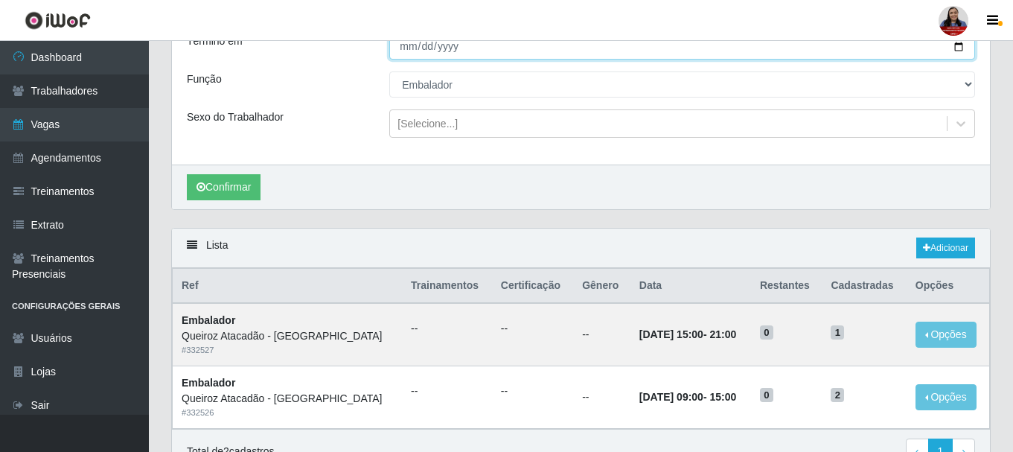
click at [958, 51] on input "[DATE]" at bounding box center [682, 46] width 586 height 26
click at [744, 266] on div "Lista Adicionar" at bounding box center [581, 247] width 818 height 39
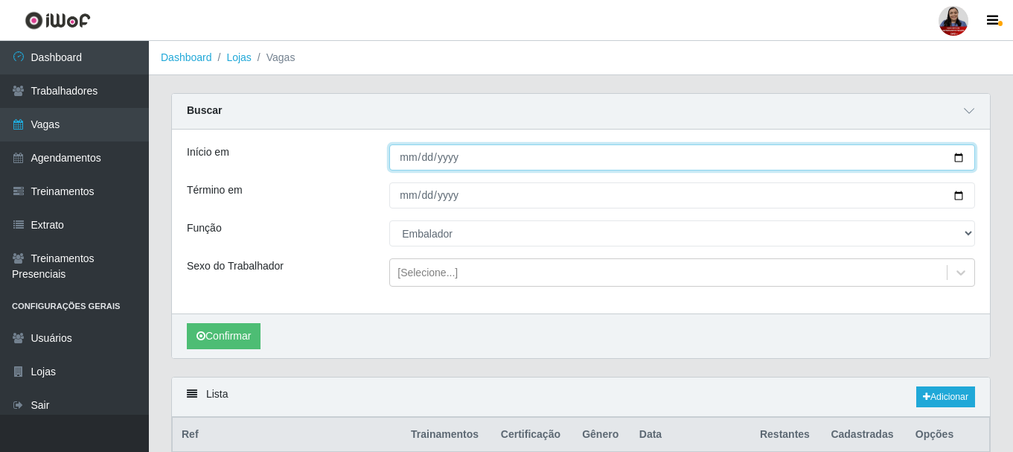
click at [956, 156] on input "[DATE]" at bounding box center [682, 157] width 586 height 26
type input "[DATE]"
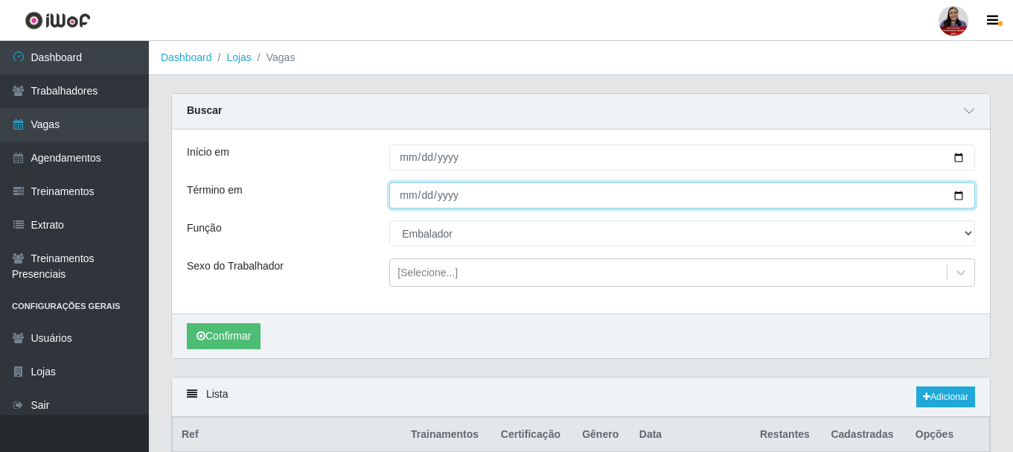
drag, startPoint x: 959, startPoint y: 198, endPoint x: 798, endPoint y: 228, distance: 164.3
click at [959, 199] on input "[DATE]" at bounding box center [682, 195] width 586 height 26
type input "[DATE]"
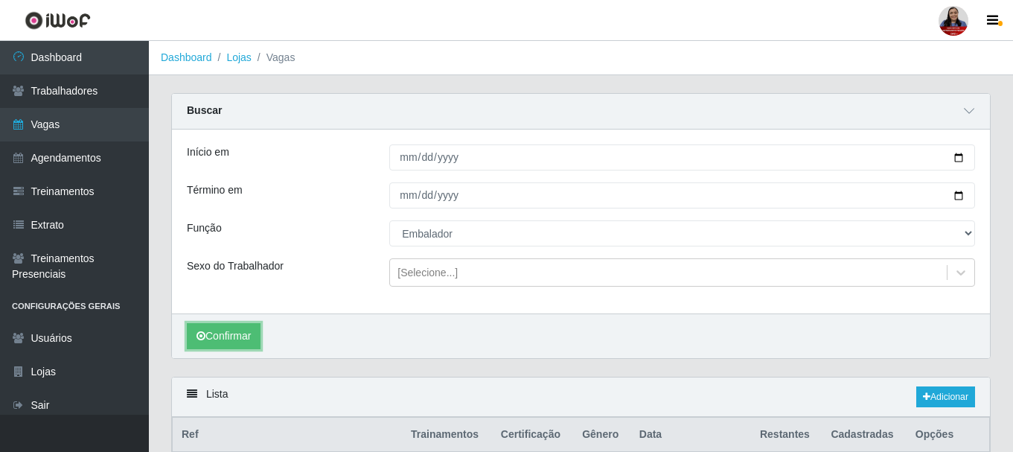
drag, startPoint x: 221, startPoint y: 340, endPoint x: 240, endPoint y: 319, distance: 27.9
click at [220, 340] on button "Confirmar" at bounding box center [224, 336] width 74 height 26
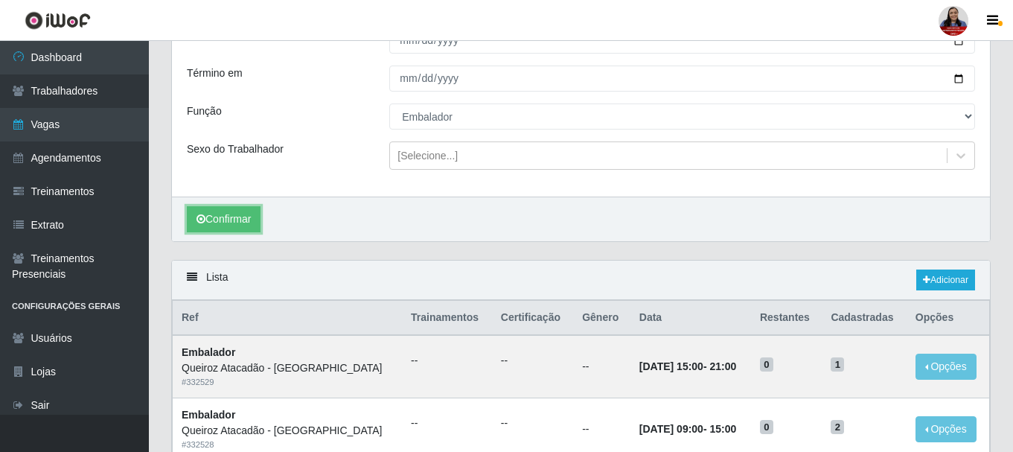
scroll to position [153, 0]
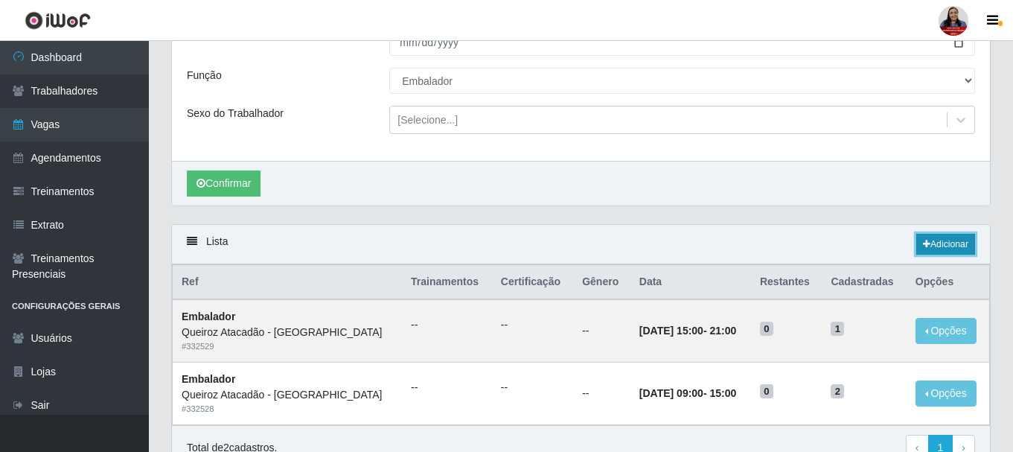
click at [916, 247] on link "Adicionar" at bounding box center [945, 244] width 59 height 21
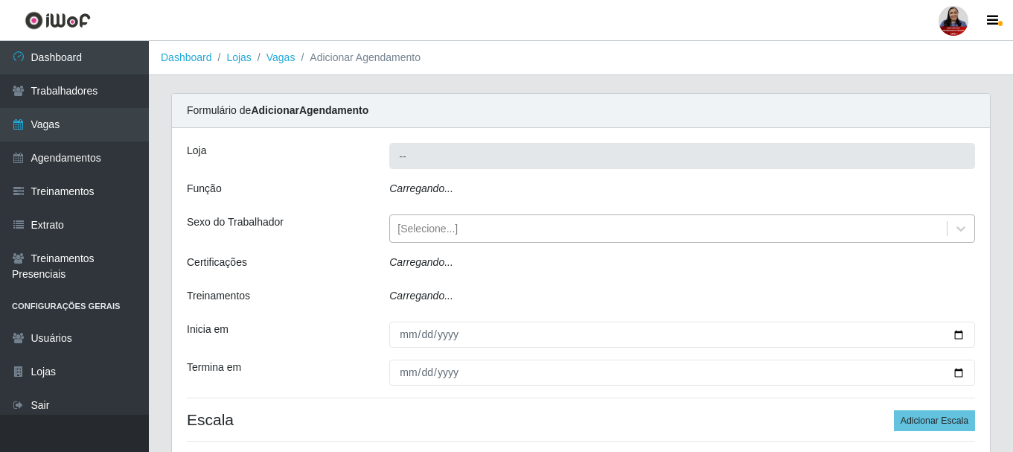
type input "Queiroz Atacadão - [GEOGRAPHIC_DATA]"
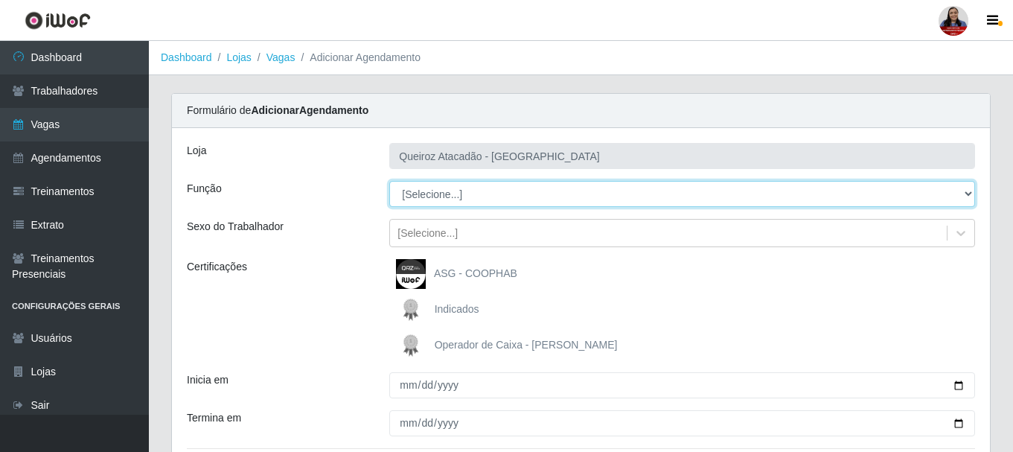
click at [493, 199] on select "[Selecione...] Auxiliar de Depósito Auxiliar de Depósito + Auxiliar de Depósito…" at bounding box center [682, 194] width 586 height 26
select select "1"
click at [389, 181] on select "[Selecione...] Auxiliar de Depósito Auxiliar de Depósito + Auxiliar de Depósito…" at bounding box center [682, 194] width 586 height 26
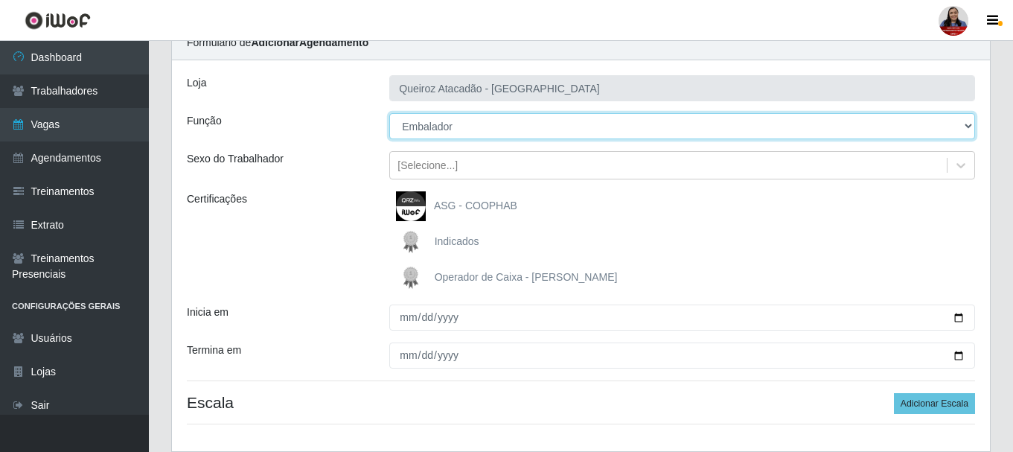
scroll to position [149, 0]
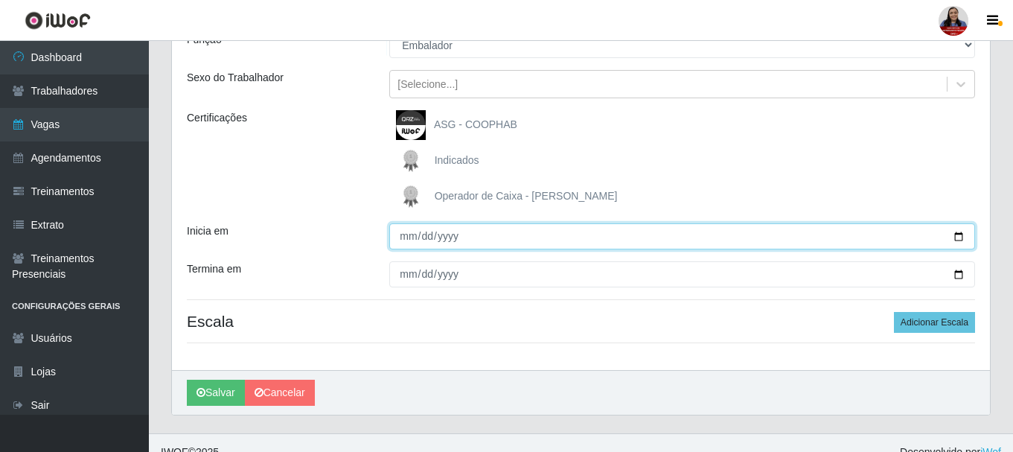
click at [958, 237] on input "Inicia em" at bounding box center [682, 236] width 586 height 26
type input "[DATE]"
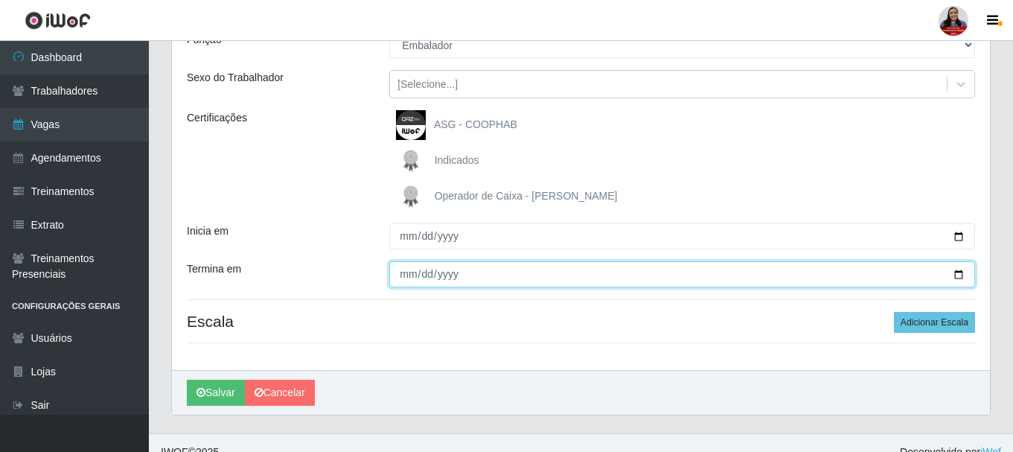
click at [958, 271] on input "Termina em" at bounding box center [682, 274] width 586 height 26
type input "[DATE]"
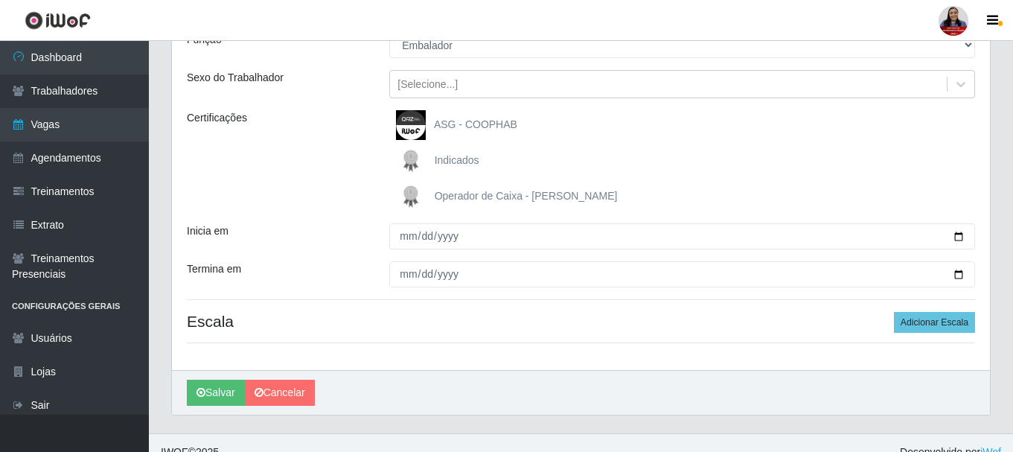
click at [348, 216] on div "Loja Queiroz Atacadão - Mossoró Função [Selecione...] Auxiliar de Depósito Auxi…" at bounding box center [581, 174] width 818 height 391
click at [917, 313] on button "Adicionar Escala" at bounding box center [934, 322] width 81 height 21
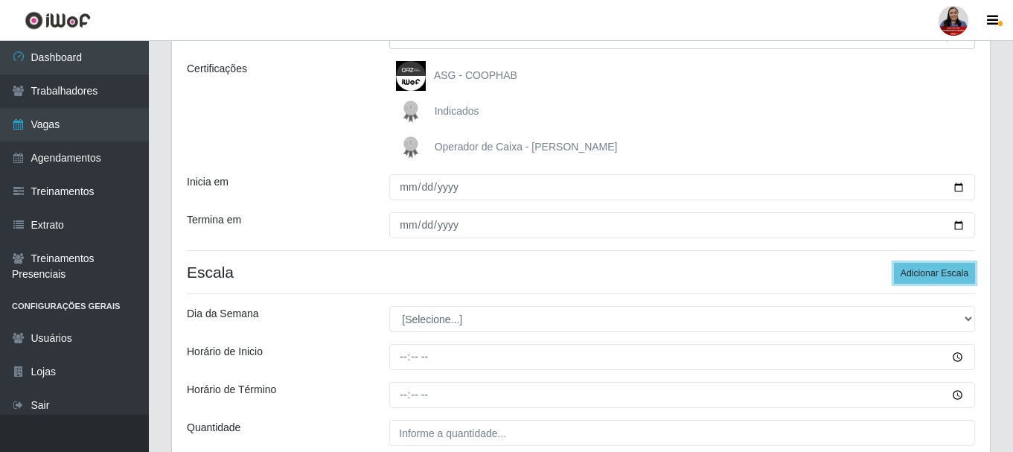
scroll to position [332, 0]
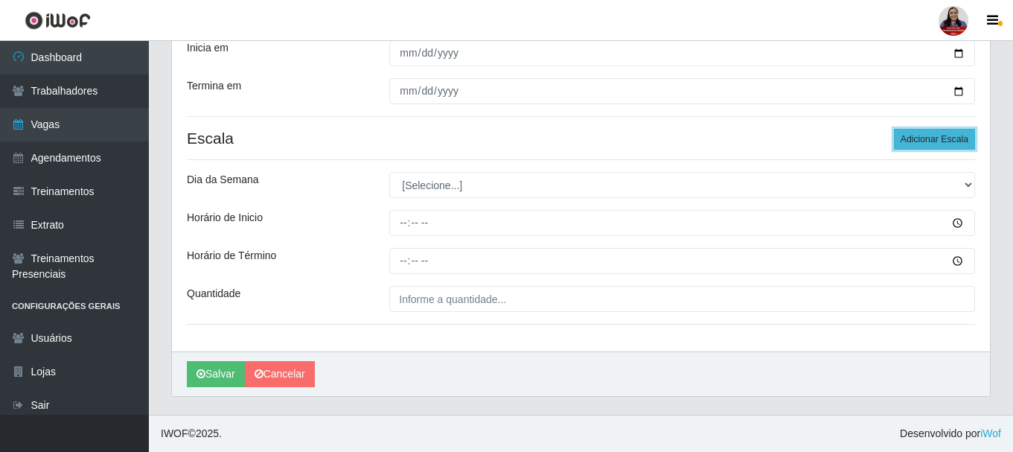
click at [930, 132] on button "Adicionar Escala" at bounding box center [934, 139] width 81 height 21
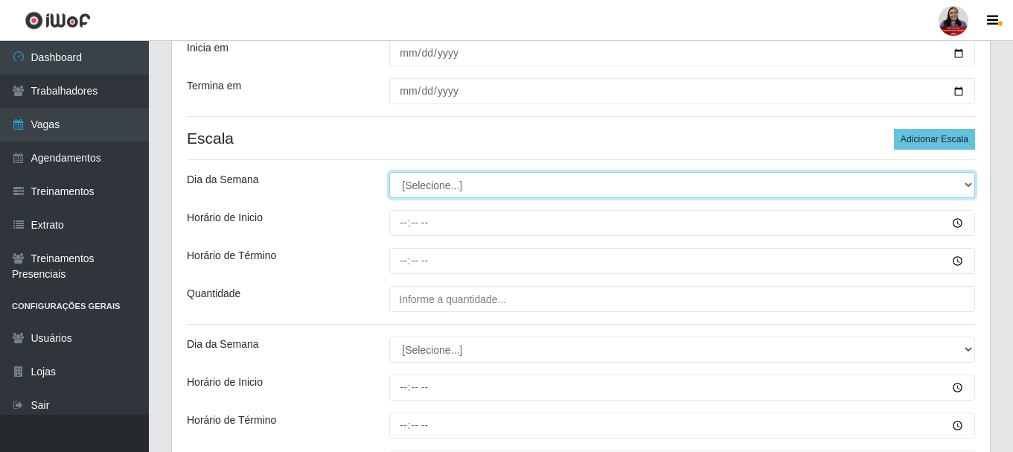
click at [612, 189] on select "[Selecione...] Segunda Terça Quarta Quinta Sexta Sábado Domingo" at bounding box center [682, 185] width 586 height 26
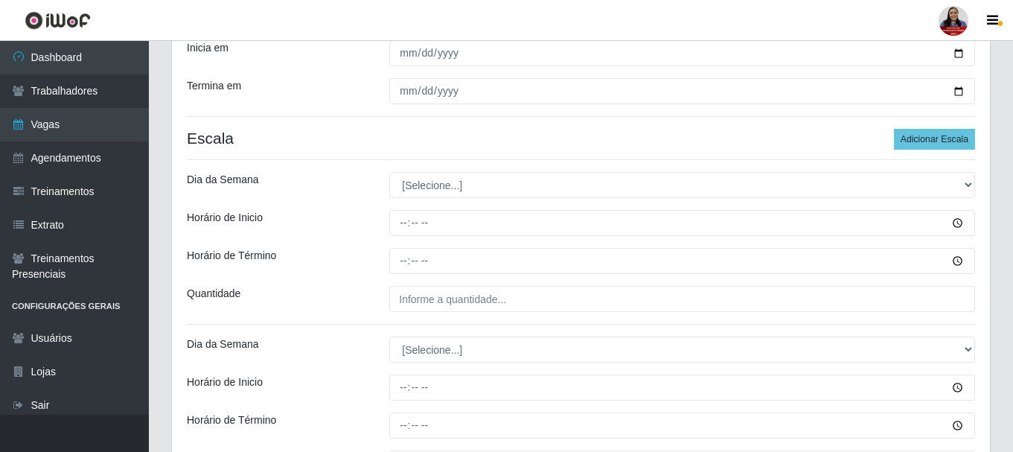
click at [365, 164] on div "Loja Queiroz Atacadão - Mossoró Função [Selecione...] Auxiliar de Depósito Auxi…" at bounding box center [581, 156] width 818 height 720
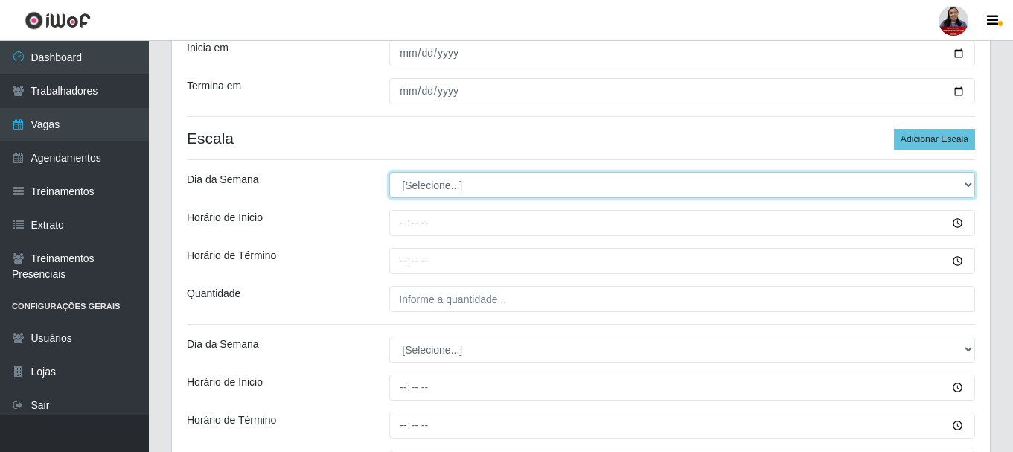
click at [412, 178] on select "[Selecione...] Segunda Terça Quarta Quinta Sexta Sábado Domingo" at bounding box center [682, 185] width 586 height 26
select select "5"
click at [389, 172] on select "[Selecione...] Segunda Terça Quarta Quinta Sexta Sábado Domingo" at bounding box center [682, 185] width 586 height 26
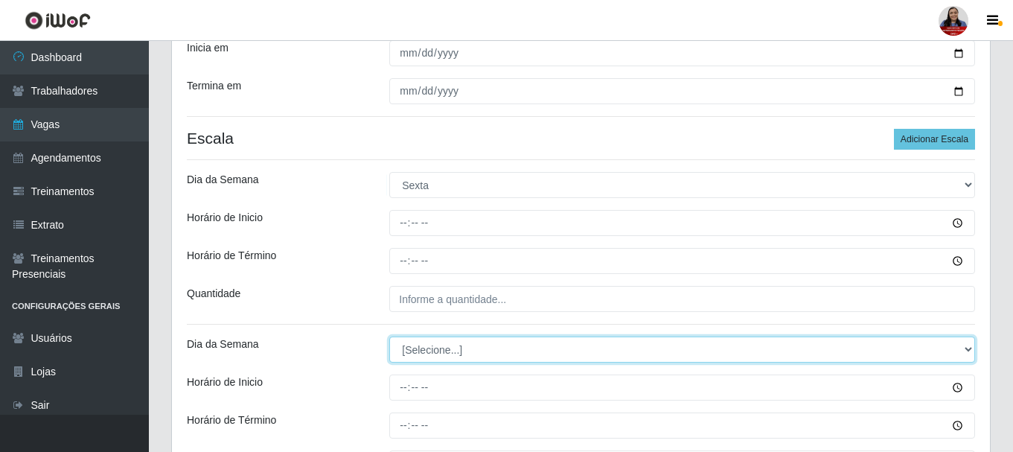
click at [413, 356] on select "[Selecione...] Segunda Terça Quarta Quinta Sexta Sábado Domingo" at bounding box center [682, 349] width 586 height 26
select select "5"
click at [389, 336] on select "[Selecione...] Segunda Terça Quarta Quinta Sexta Sábado Domingo" at bounding box center [682, 349] width 586 height 26
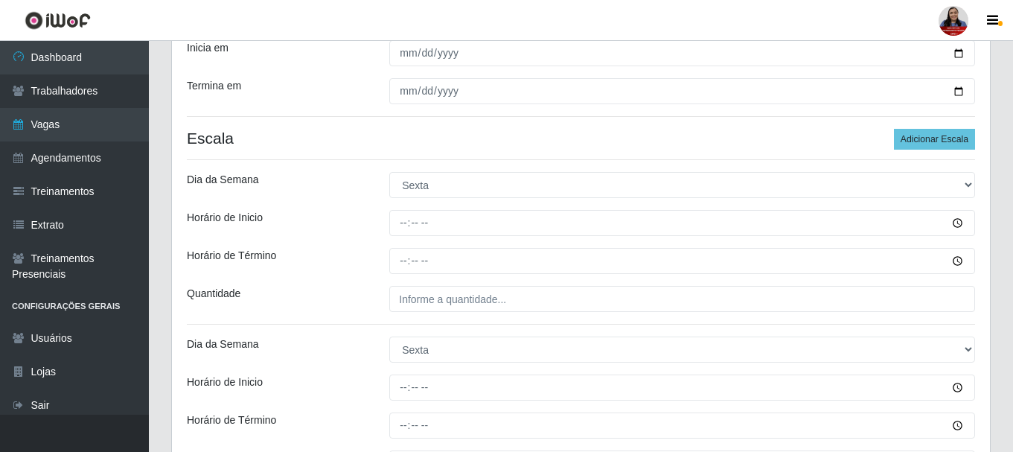
click at [362, 248] on div "Horário de Término" at bounding box center [277, 261] width 202 height 26
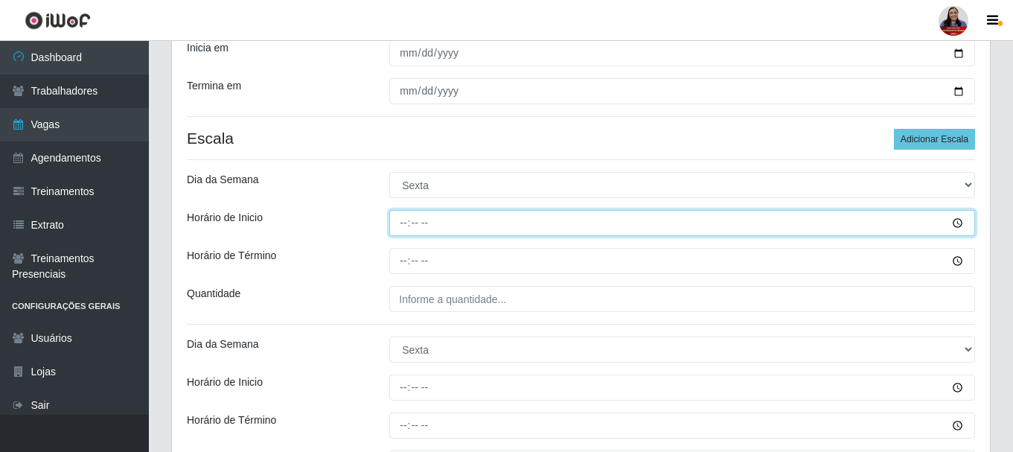
click at [404, 225] on input "Horário de Inicio" at bounding box center [682, 223] width 586 height 26
type input "09:00"
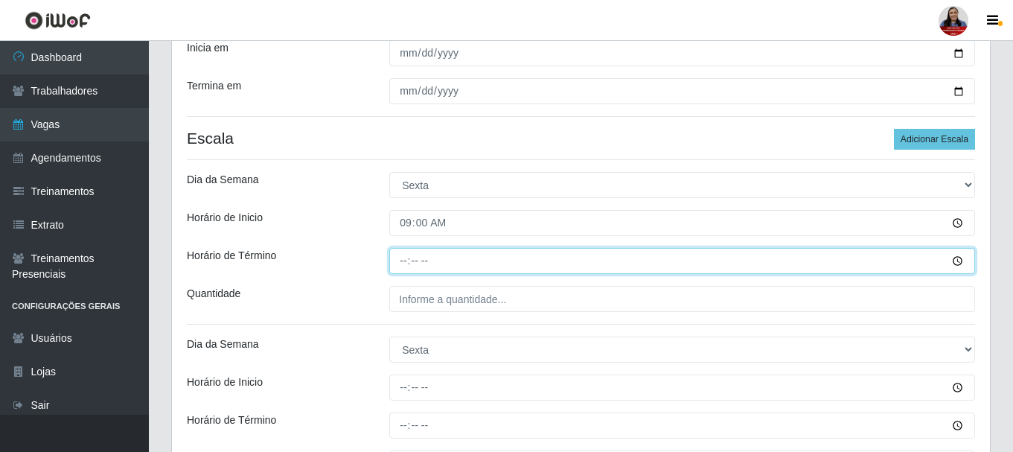
type input "15:00"
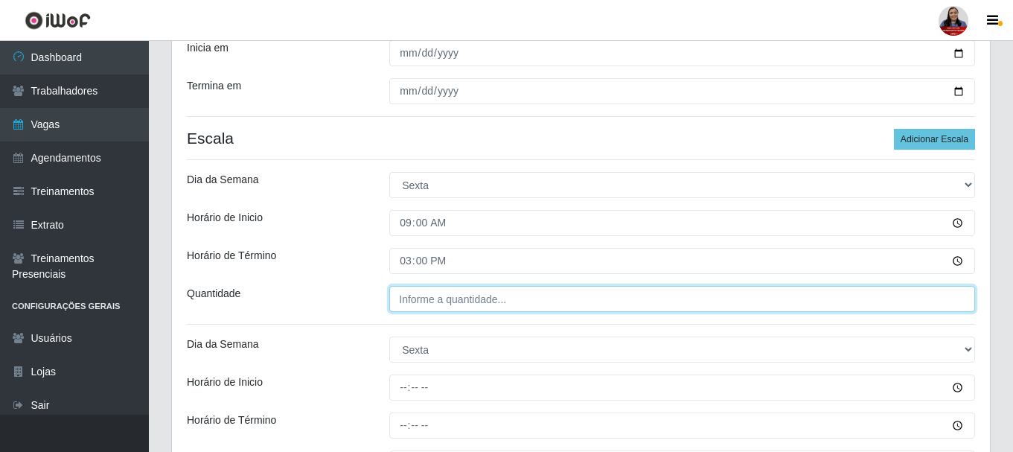
type input "___"
drag, startPoint x: 392, startPoint y: 295, endPoint x: 398, endPoint y: 301, distance: 9.0
click at [395, 299] on input "___" at bounding box center [682, 299] width 586 height 26
type input "1__"
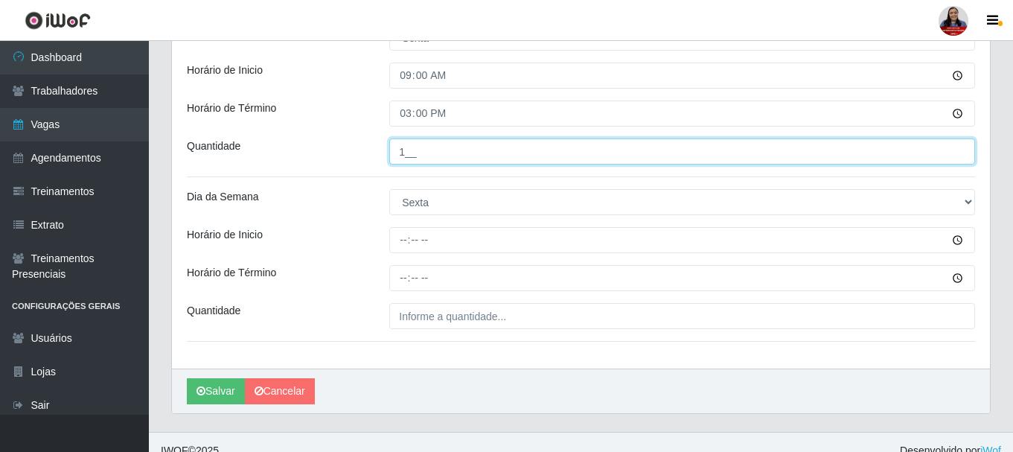
scroll to position [481, 0]
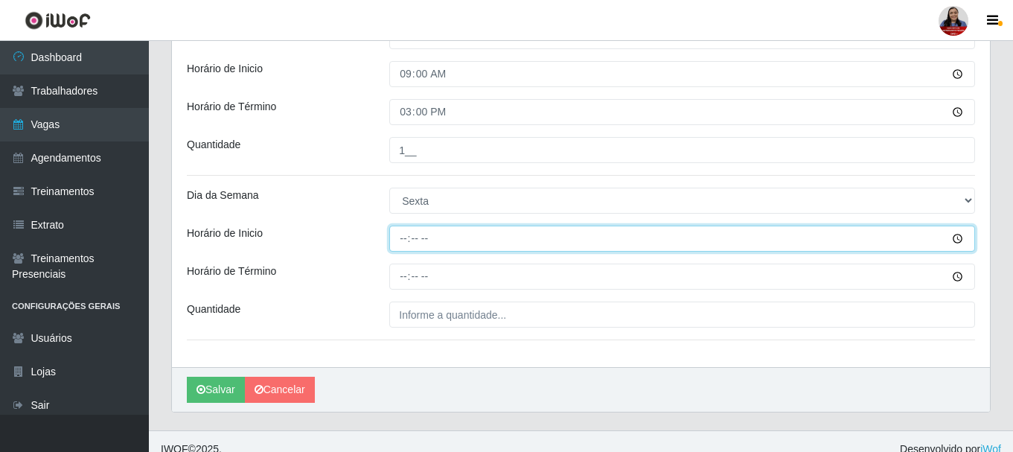
click at [405, 236] on input "Horário de Inicio" at bounding box center [682, 238] width 586 height 26
type input "15:00"
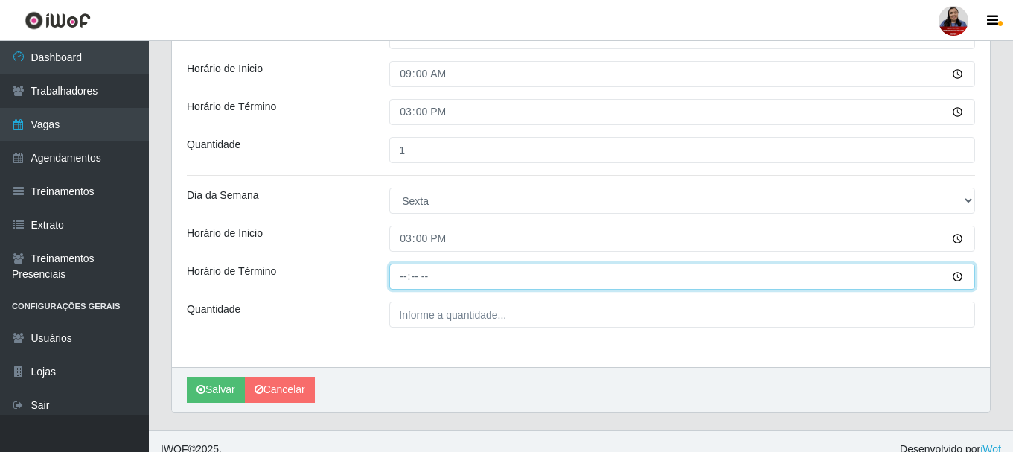
type input "21:00"
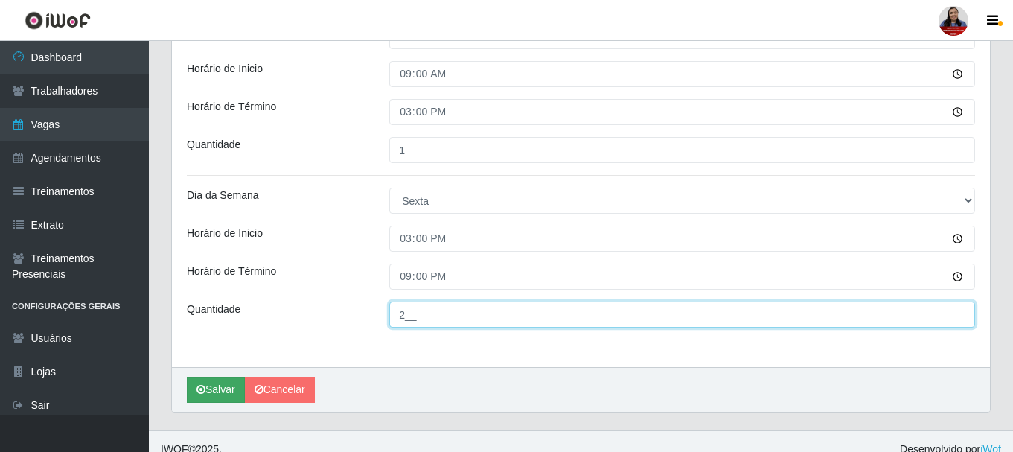
type input "2__"
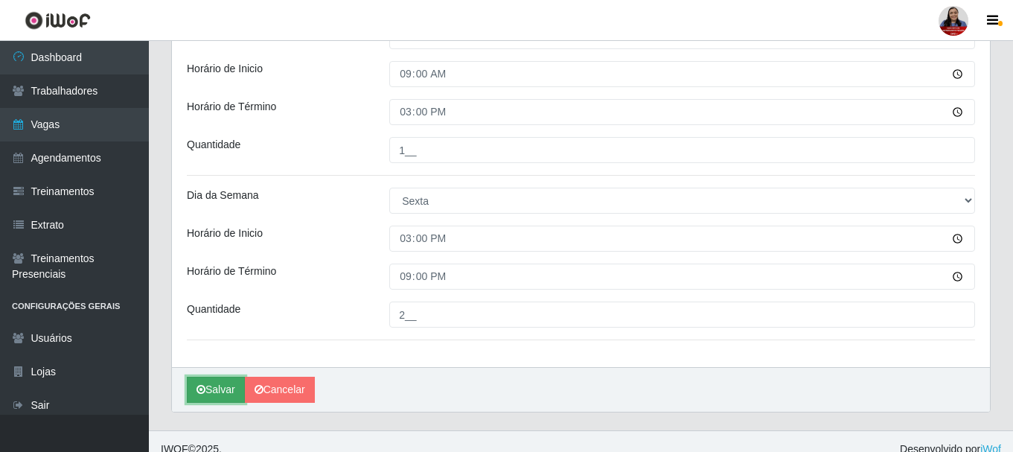
click at [213, 380] on button "Salvar" at bounding box center [216, 390] width 58 height 26
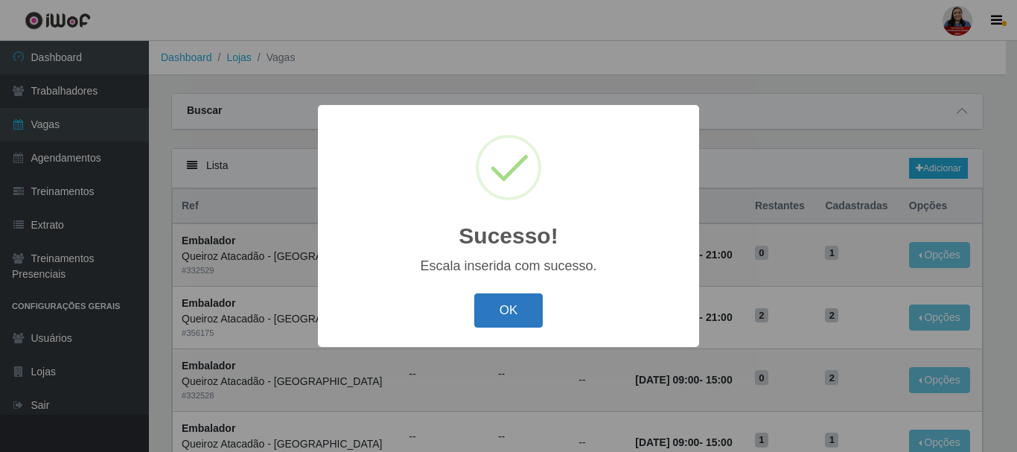
click at [532, 319] on button "OK" at bounding box center [508, 310] width 69 height 35
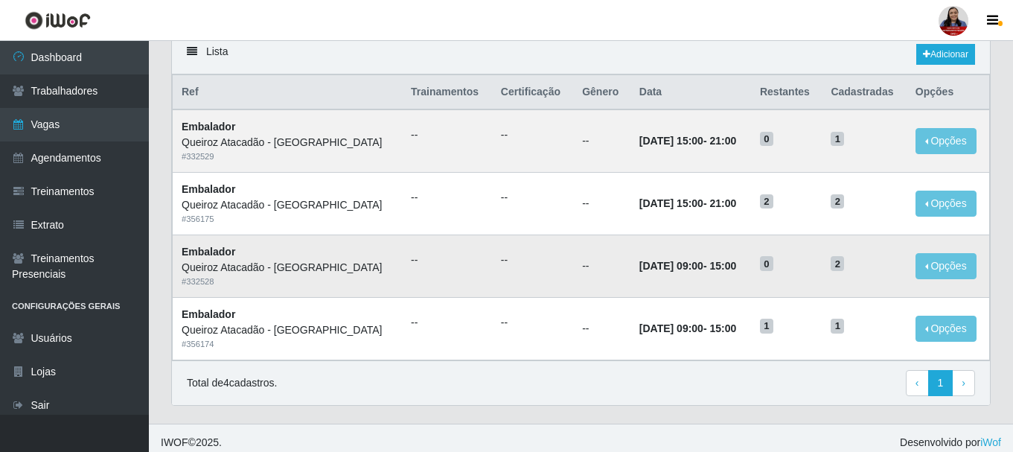
scroll to position [124, 0]
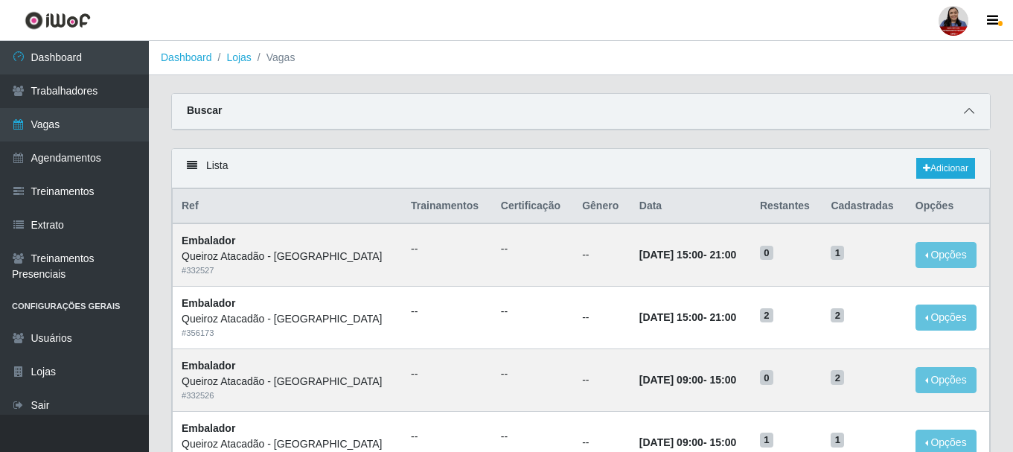
click at [974, 116] on span at bounding box center [969, 111] width 18 height 17
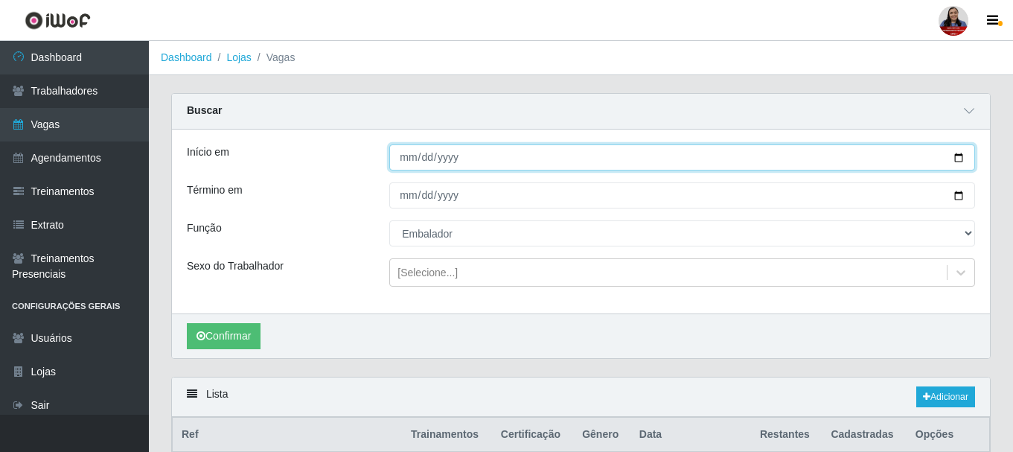
click at [955, 156] on input "[DATE]" at bounding box center [682, 157] width 586 height 26
type input "[DATE]"
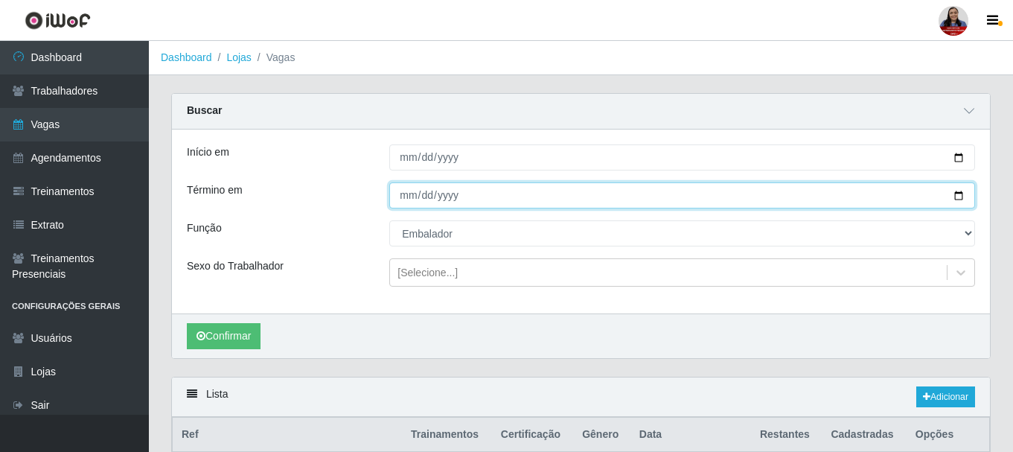
click at [955, 196] on input "[DATE]" at bounding box center [682, 195] width 586 height 26
type input "[DATE]"
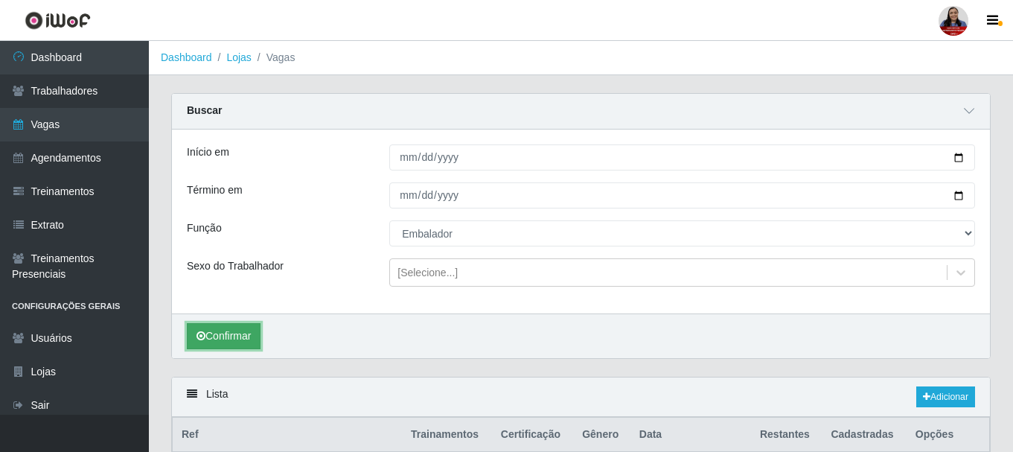
click at [217, 342] on button "Confirmar" at bounding box center [224, 336] width 74 height 26
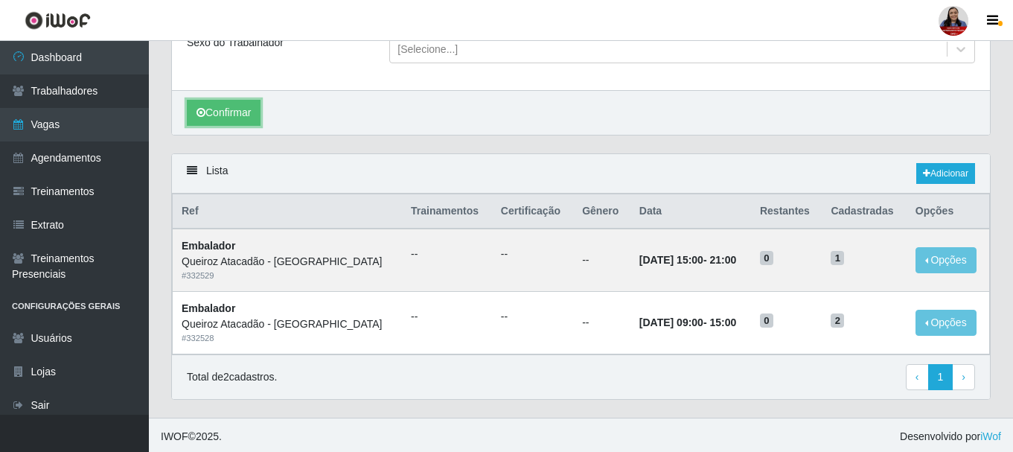
scroll to position [227, 0]
